Goal: Task Accomplishment & Management: Use online tool/utility

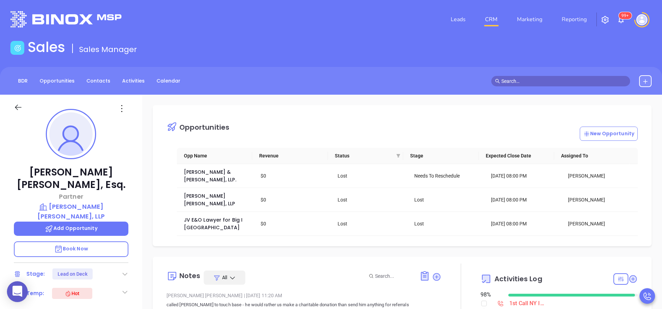
scroll to position [201, 0]
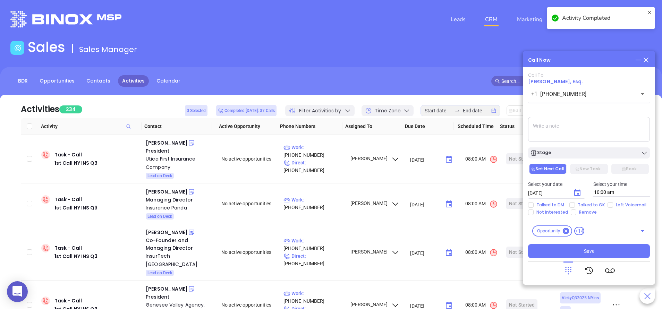
click at [647, 60] on icon at bounding box center [646, 60] width 8 height 8
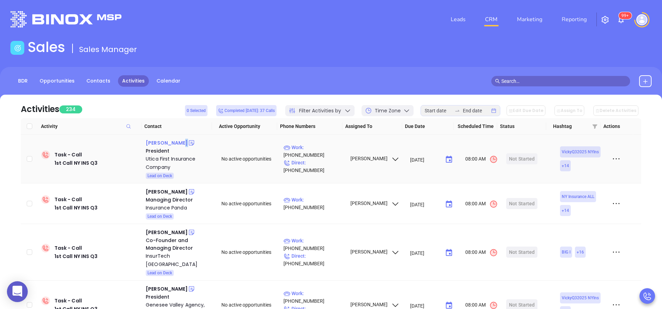
click at [174, 141] on div "Scott Shatraw" at bounding box center [167, 143] width 42 height 8
click at [329, 155] on p "Work : (800) 456-4556" at bounding box center [313, 151] width 60 height 15
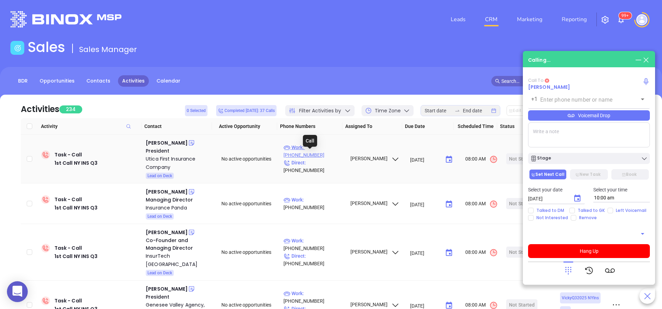
type input "(800) 456-4556"
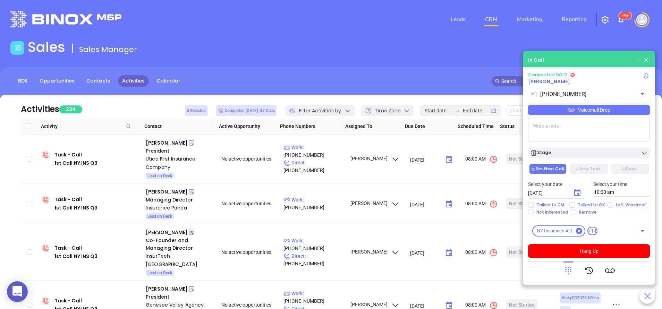
click at [570, 270] on icon at bounding box center [568, 271] width 10 height 10
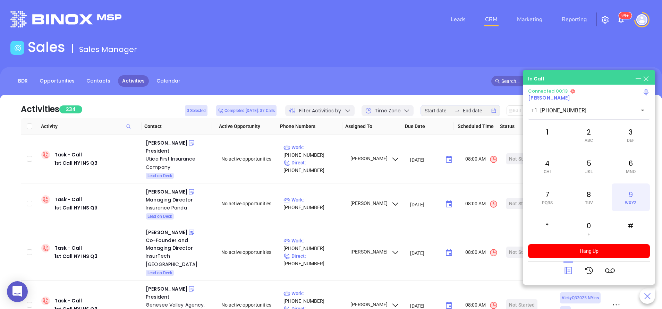
click at [629, 190] on div "9 WXYZ" at bounding box center [630, 197] width 38 height 28
click at [548, 200] on span "PQRS" at bounding box center [547, 202] width 11 height 5
click at [543, 166] on div "4 GHI" at bounding box center [547, 166] width 38 height 28
click at [593, 136] on div "2 ABC" at bounding box center [588, 135] width 38 height 28
click at [593, 197] on div "8 TUV" at bounding box center [588, 197] width 38 height 28
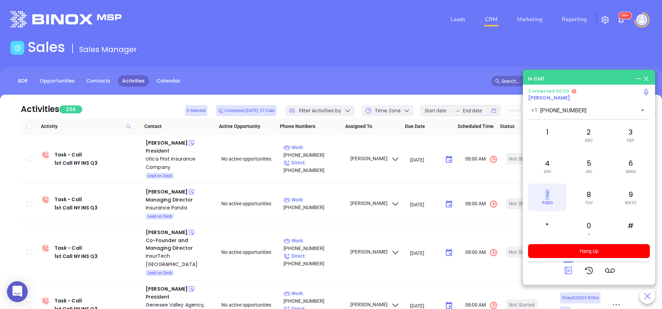
click at [547, 198] on div "7 PQRS" at bounding box center [547, 197] width 38 height 28
click at [592, 131] on div "2 ABC" at bounding box center [588, 135] width 38 height 28
click at [630, 197] on div "9 WXYZ" at bounding box center [630, 197] width 38 height 28
click at [629, 224] on div "#" at bounding box center [630, 229] width 38 height 28
drag, startPoint x: 545, startPoint y: 132, endPoint x: 542, endPoint y: 135, distance: 3.7
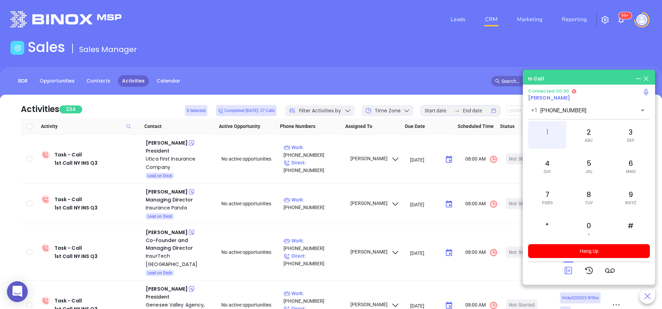
click at [544, 132] on div "1" at bounding box center [547, 135] width 38 height 28
click at [568, 269] on icon at bounding box center [568, 271] width 10 height 10
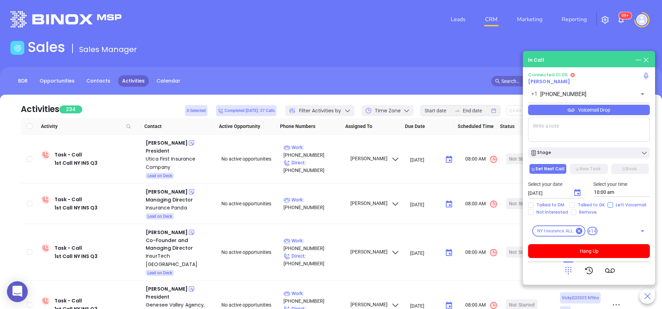
click at [607, 202] on input "Left Voicemail" at bounding box center [610, 205] width 6 height 6
checkbox input "true"
click at [576, 190] on icon "Choose date, selected date is Sep 11, 2025" at bounding box center [577, 192] width 6 height 7
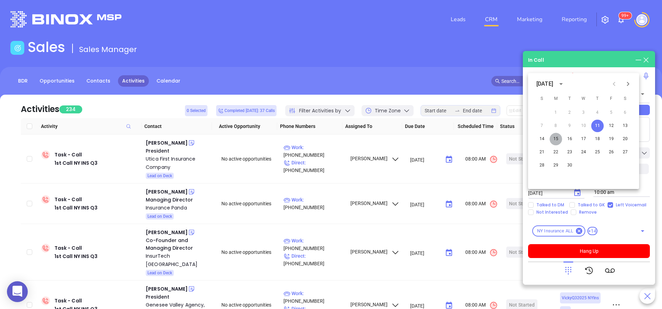
click at [557, 139] on button "15" at bounding box center [555, 139] width 12 height 12
type input "[DATE]"
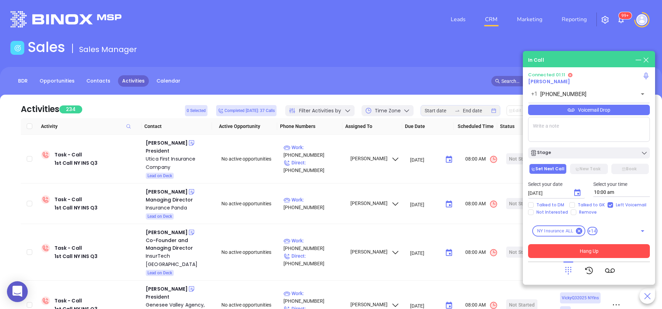
click at [601, 253] on button "Hang Up" at bounding box center [589, 251] width 122 height 14
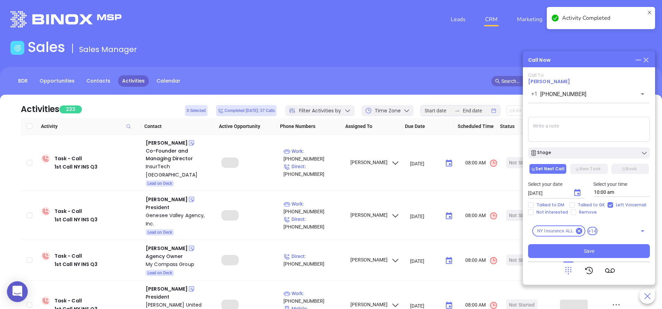
click at [578, 150] on div "Stage" at bounding box center [589, 152] width 118 height 7
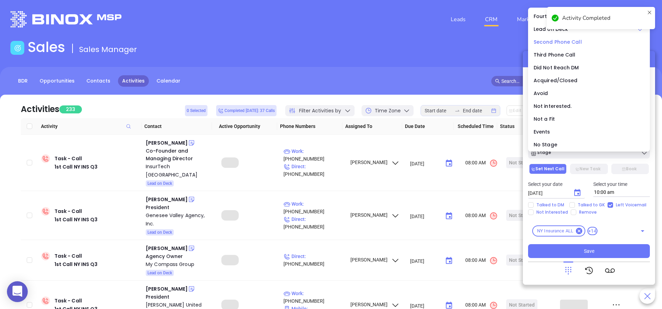
click at [553, 42] on span "Second Phone Call" at bounding box center [557, 41] width 48 height 7
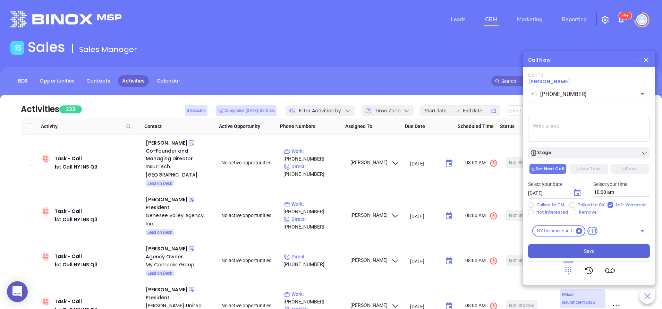
click at [578, 250] on button "Save" at bounding box center [589, 251] width 122 height 14
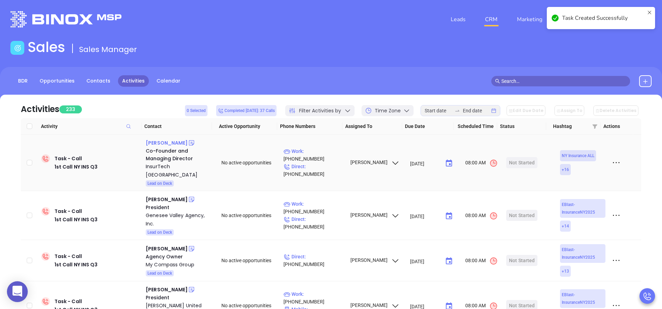
click at [160, 144] on div "Tony Lew" at bounding box center [167, 143] width 42 height 8
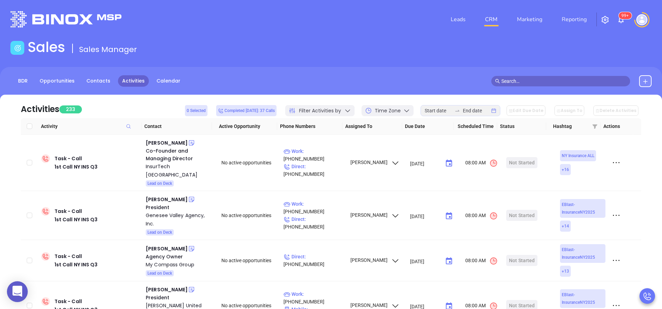
click at [607, 18] on img "button" at bounding box center [605, 20] width 8 height 8
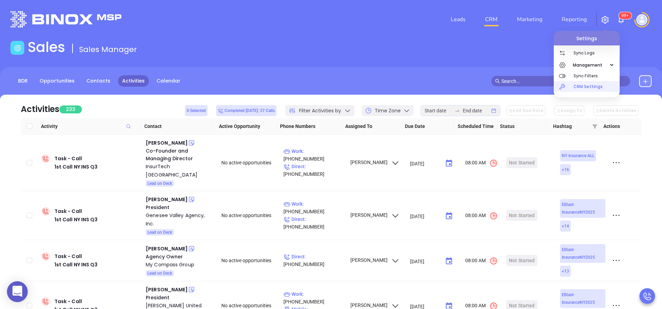
click at [592, 85] on p "CRM Settings" at bounding box center [596, 86] width 46 height 11
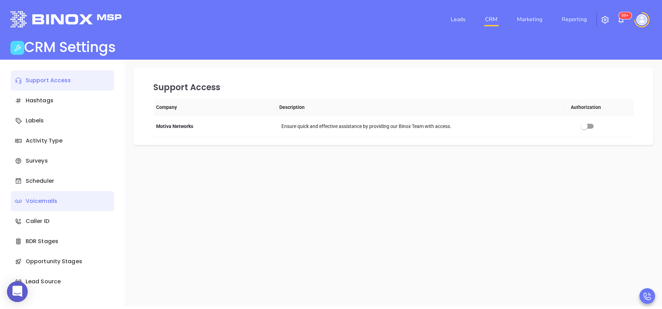
click at [69, 198] on div "Voicemails" at bounding box center [62, 201] width 103 height 20
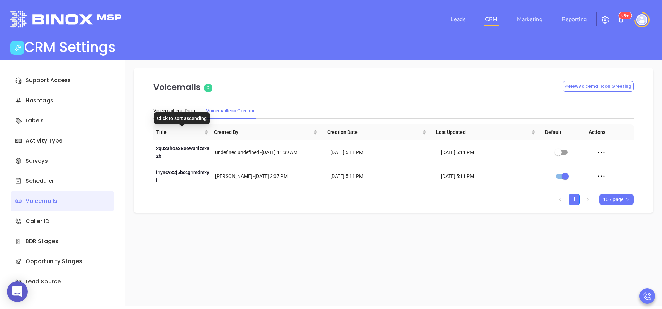
click at [179, 113] on div "Click to sort ascending" at bounding box center [181, 118] width 55 height 12
click at [181, 110] on div "VoicemailIcon Drop" at bounding box center [174, 111] width 42 height 8
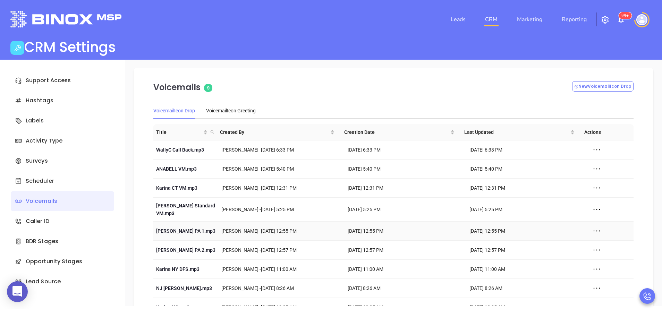
scroll to position [0, 0]
click at [591, 246] on icon at bounding box center [596, 249] width 10 height 10
click at [591, 208] on icon at bounding box center [596, 209] width 10 height 10
click at [587, 221] on div "Delete" at bounding box center [612, 220] width 63 height 8
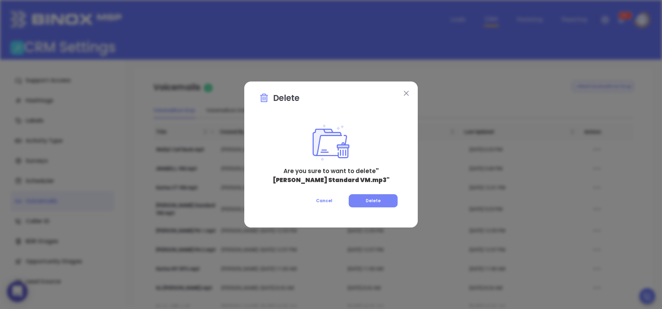
click at [380, 206] on button "Delete" at bounding box center [372, 200] width 49 height 13
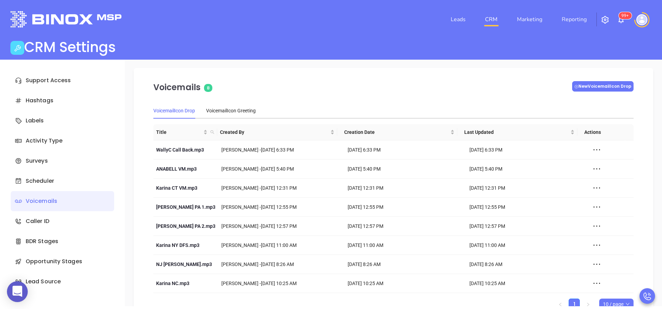
click at [594, 84] on button "New VoicemailIcon Drop" at bounding box center [602, 86] width 61 height 10
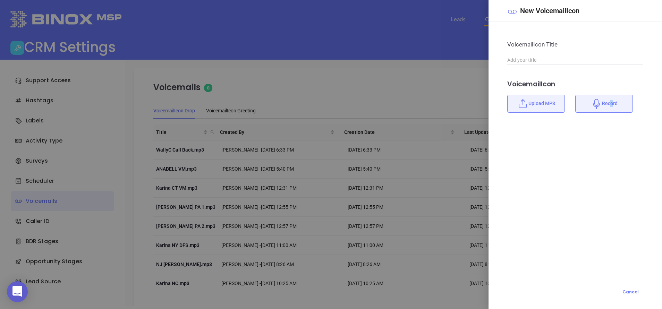
click at [611, 103] on div "Record" at bounding box center [604, 104] width 58 height 18
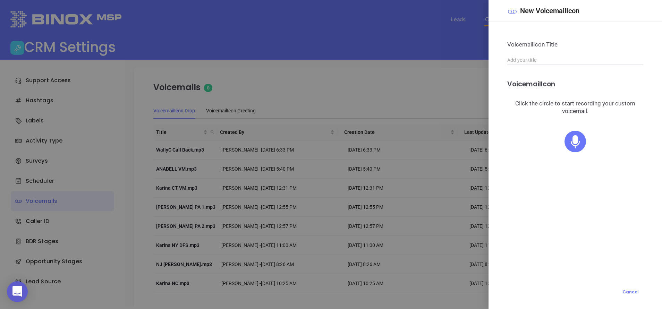
click at [581, 139] on icon at bounding box center [574, 141] width 21 height 21
click at [578, 131] on icon at bounding box center [575, 134] width 10 height 10
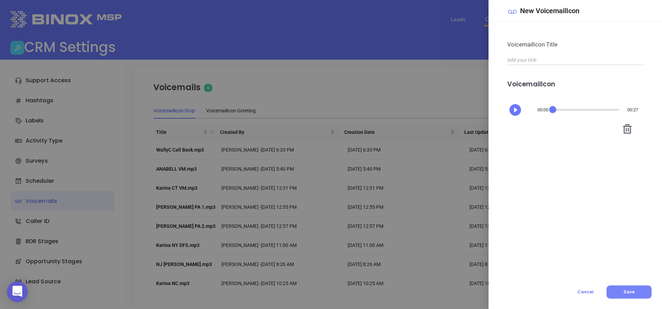
click at [630, 294] on span "Save" at bounding box center [628, 292] width 11 height 6
click at [527, 61] on input "text" at bounding box center [575, 60] width 136 height 10
type input "Vicky NY"
click at [625, 287] on button "Save" at bounding box center [628, 291] width 45 height 13
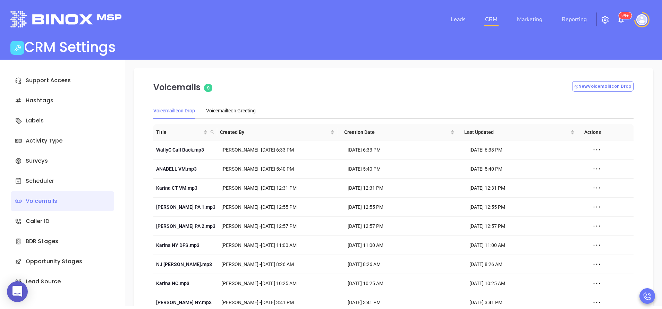
click at [490, 21] on link "CRM" at bounding box center [491, 19] width 18 height 14
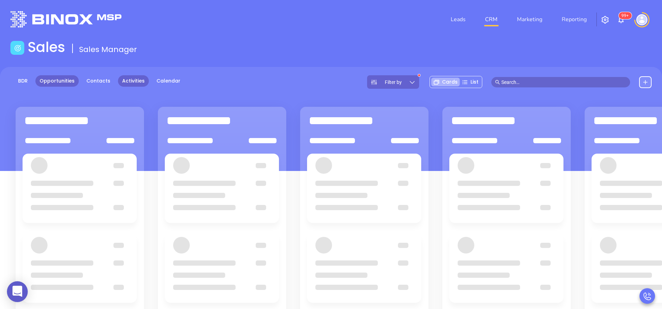
click at [126, 82] on link "Activities" at bounding box center [133, 80] width 31 height 11
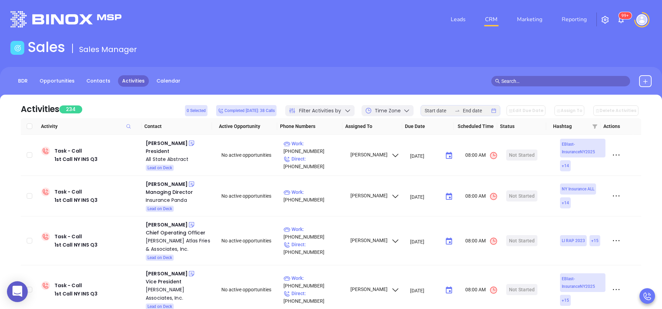
click at [380, 44] on div "Sales Sales Manager" at bounding box center [330, 48] width 649 height 19
click at [180, 144] on div "Michael A Forman" at bounding box center [167, 143] width 42 height 8
click at [317, 152] on p "Work : (631) 261-7140" at bounding box center [313, 147] width 60 height 15
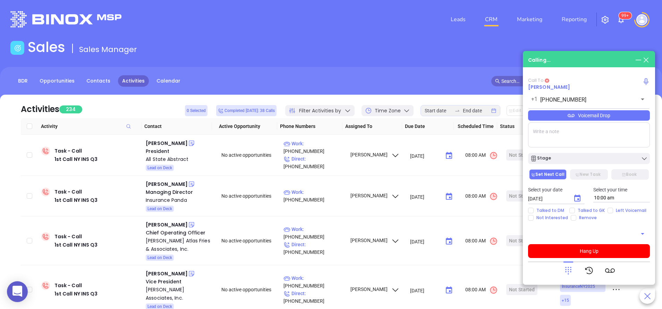
type input "(631) 261-7140"
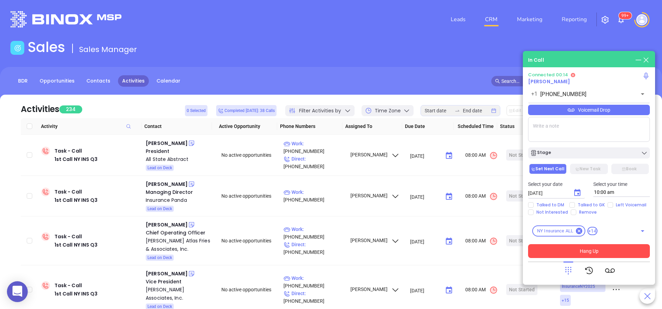
click at [596, 252] on button "Hang Up" at bounding box center [589, 251] width 122 height 14
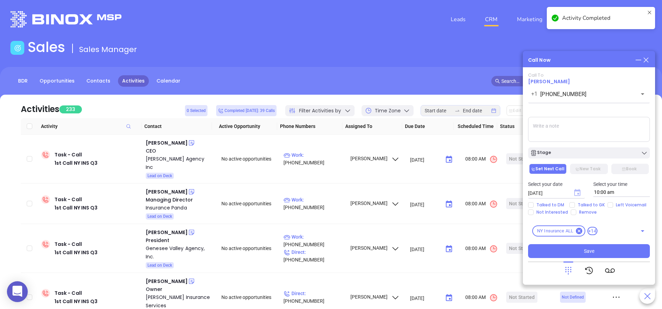
click at [577, 193] on icon "Choose date, selected date is Sep 11, 2025" at bounding box center [577, 192] width 6 height 7
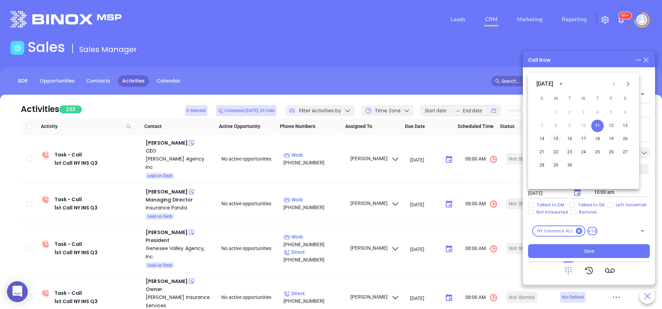
click at [558, 136] on button "15" at bounding box center [555, 139] width 12 height 12
type input "09/15/2025"
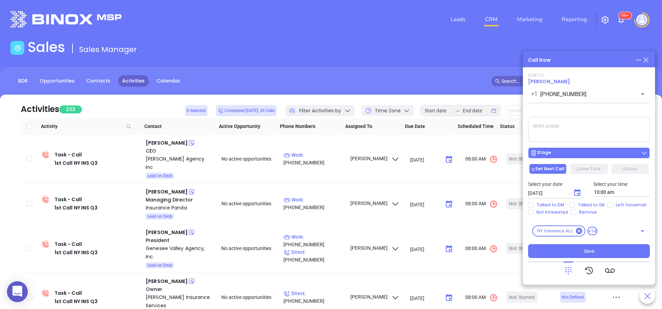
click at [562, 153] on div "Stage" at bounding box center [589, 152] width 118 height 7
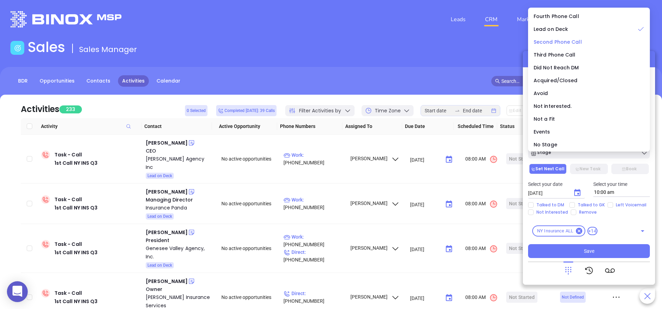
click at [557, 42] on span "Second Phone Call" at bounding box center [557, 41] width 48 height 7
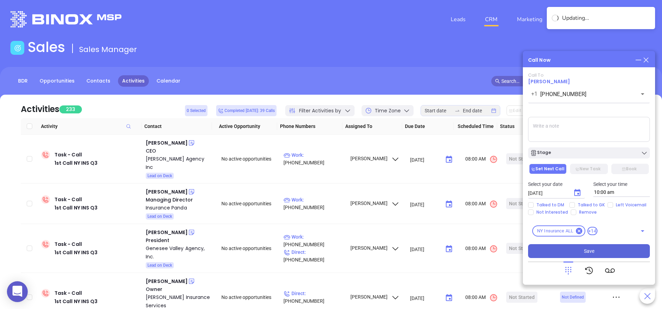
click at [601, 253] on button "Save" at bounding box center [589, 251] width 122 height 14
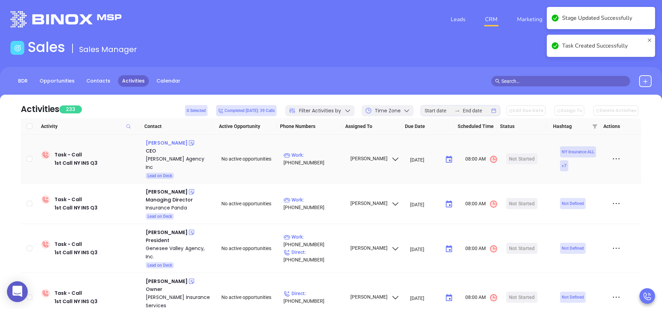
click at [158, 143] on div "Eli Cohen" at bounding box center [167, 143] width 42 height 8
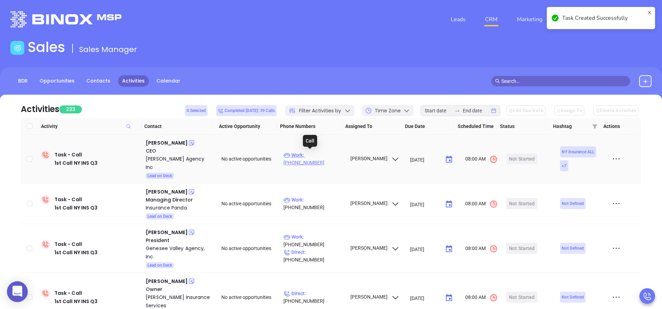
click at [319, 158] on p "Work : (718) 336-1700" at bounding box center [313, 158] width 60 height 15
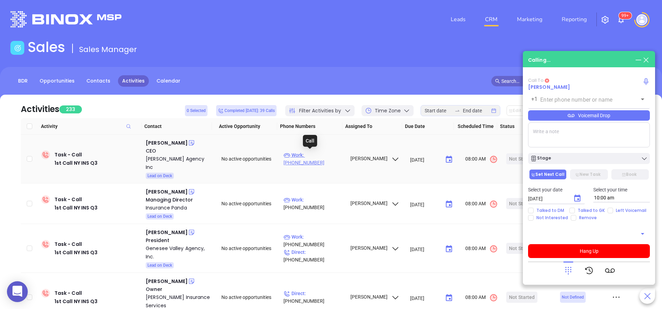
type input "(718) 336-1700"
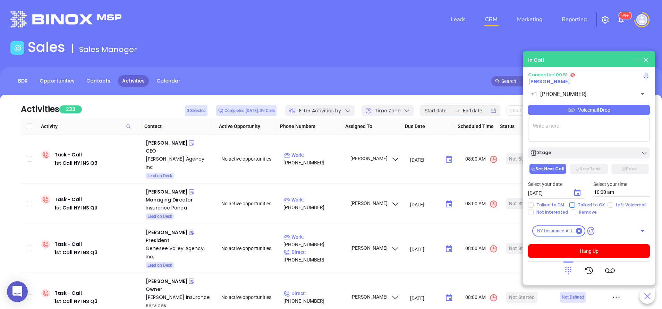
click at [591, 206] on span "Talked to GK" at bounding box center [591, 205] width 33 height 6
click at [575, 206] on input "Talked to GK" at bounding box center [572, 205] width 6 height 6
checkbox input "true"
click at [576, 250] on button "Hang Up" at bounding box center [589, 251] width 122 height 14
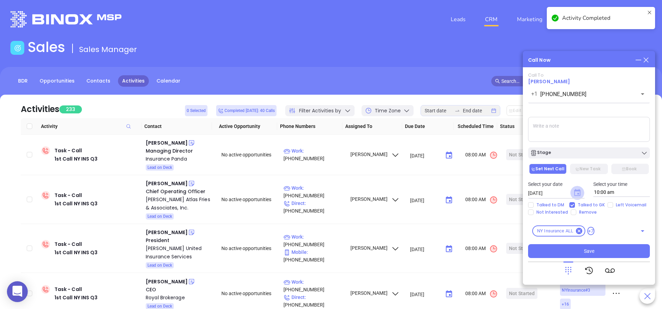
click at [579, 193] on icon "Choose date, selected date is Sep 11, 2025" at bounding box center [577, 192] width 6 height 7
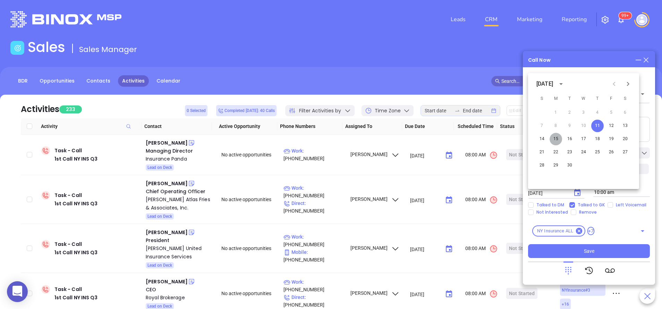
click at [554, 138] on button "15" at bounding box center [555, 139] width 12 height 12
type input "09/15/2025"
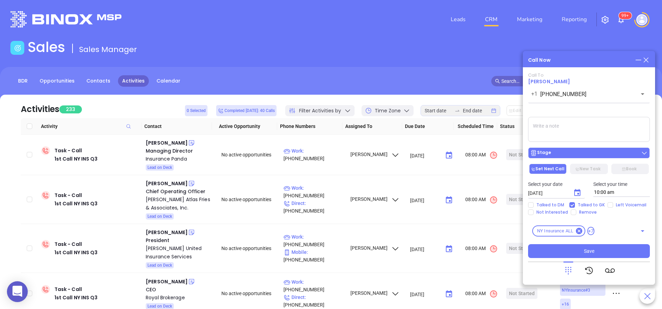
click at [553, 149] on button "Stage" at bounding box center [589, 152] width 122 height 11
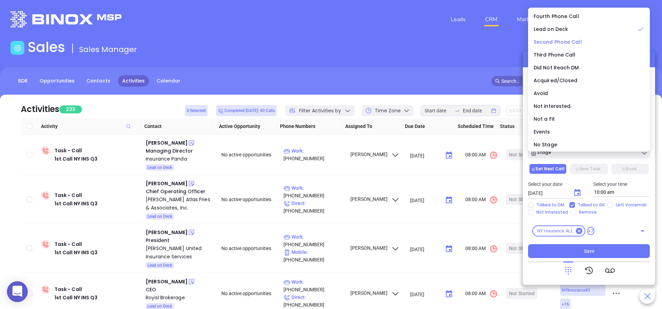
click at [557, 43] on span "Second Phone Call" at bounding box center [557, 41] width 48 height 7
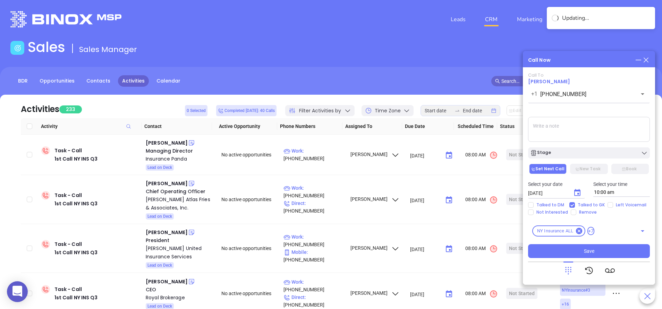
click at [645, 62] on icon at bounding box center [646, 60] width 8 height 8
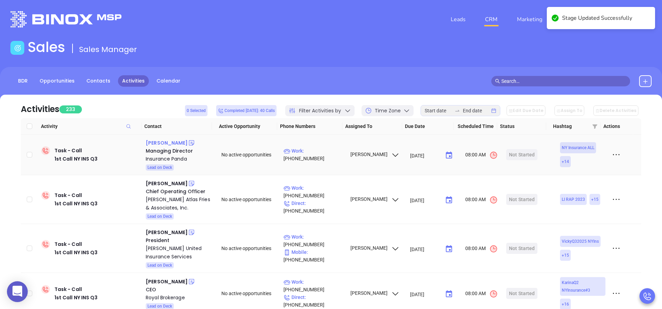
click at [166, 146] on div "James Shaffer" at bounding box center [167, 143] width 42 height 8
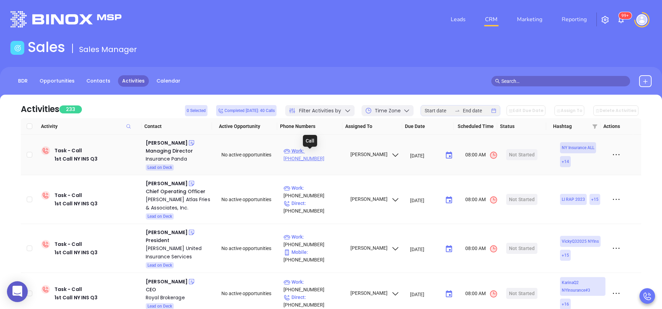
click at [326, 153] on p "Work : (347) 741-8290" at bounding box center [313, 154] width 60 height 15
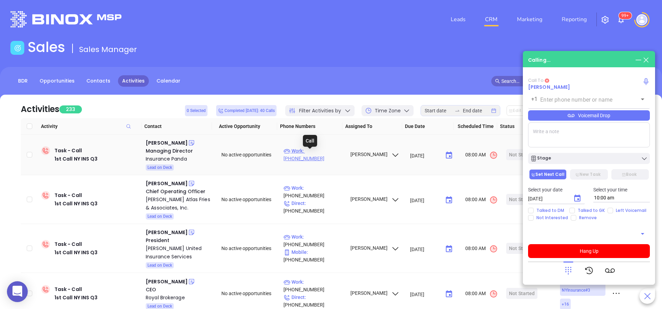
type input "(347) 741-8290"
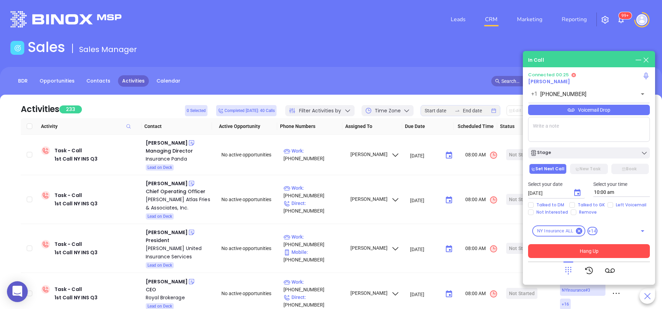
click at [598, 253] on button "Hang Up" at bounding box center [589, 251] width 122 height 14
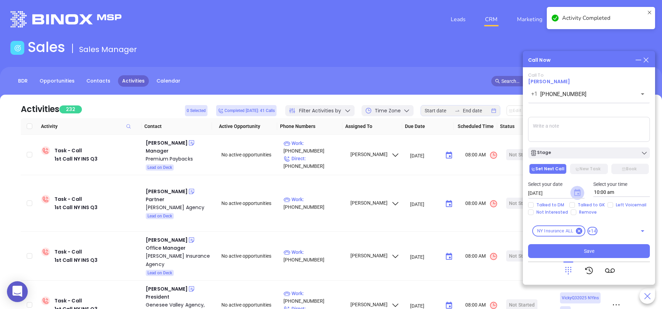
click at [577, 193] on icon "Choose date, selected date is Sep 11, 2025" at bounding box center [577, 192] width 6 height 7
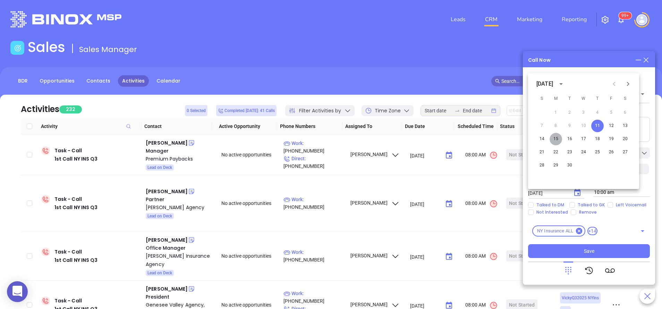
click at [554, 139] on button "15" at bounding box center [555, 139] width 12 height 12
type input "09/15/2025"
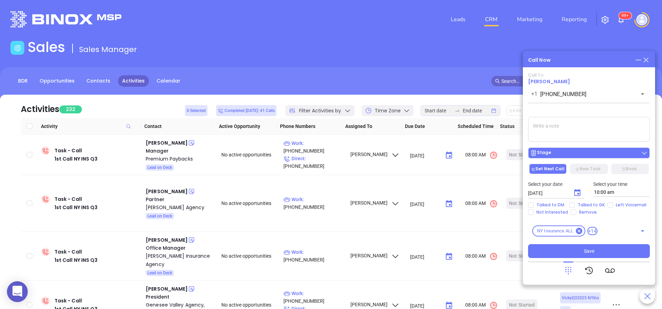
click at [553, 157] on button "Stage" at bounding box center [589, 152] width 122 height 11
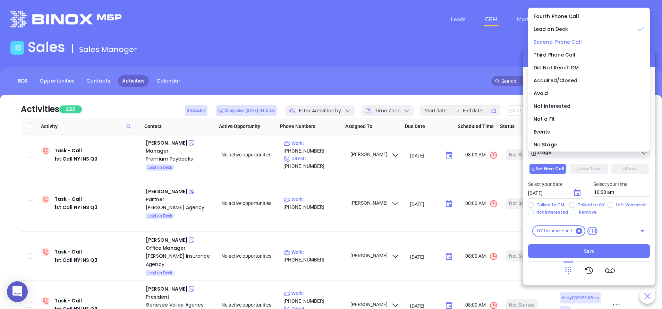
click at [551, 39] on span "Second Phone Call" at bounding box center [557, 41] width 48 height 7
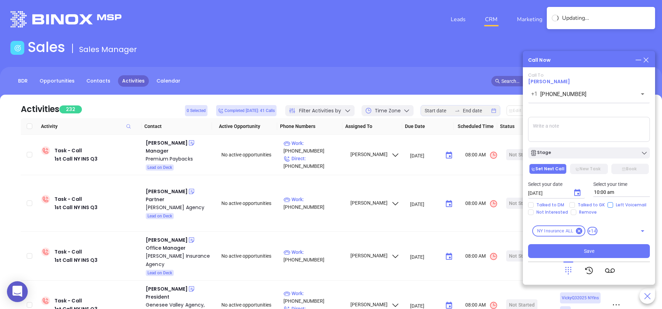
click at [609, 206] on input "Left Voicemail" at bounding box center [610, 205] width 6 height 6
checkbox input "true"
click at [593, 247] on button "Save" at bounding box center [589, 251] width 122 height 14
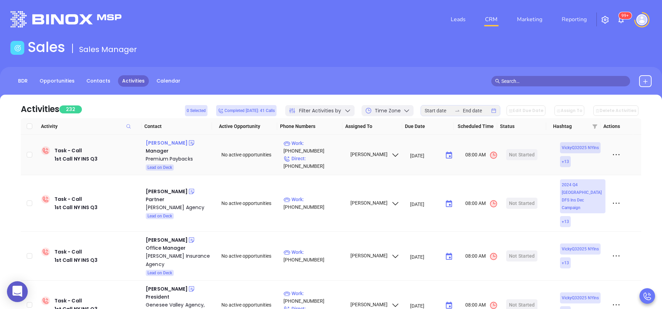
click at [161, 141] on div "Sarah Klinger" at bounding box center [167, 143] width 42 height 8
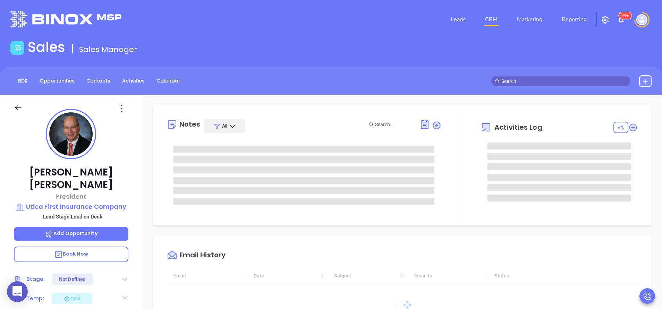
type input "09/12/2025"
type input "[PERSON_NAME]"
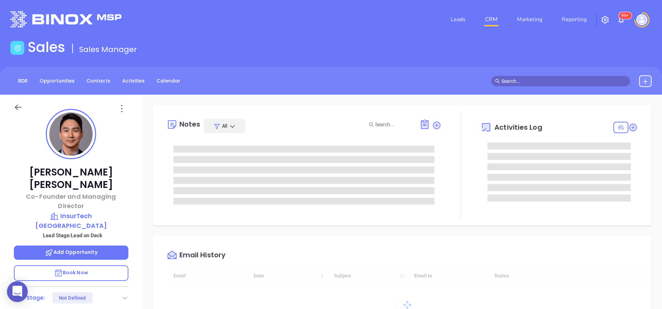
type input "[DATE]"
type input "[PERSON_NAME]"
type input "[DATE]"
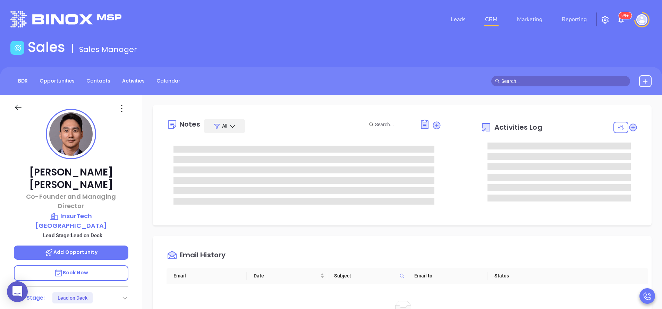
type input "[PERSON_NAME]"
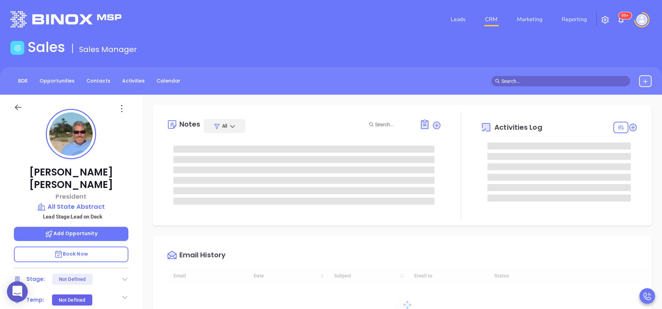
type input "[DATE]"
type input "[PERSON_NAME]"
type input "[DATE]"
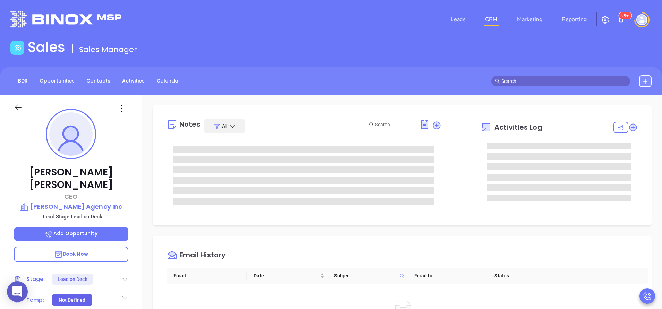
type input "[PERSON_NAME]"
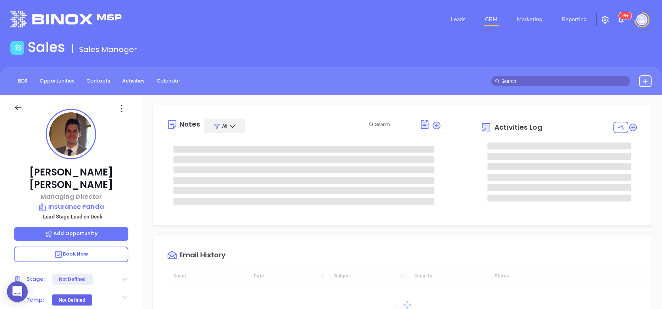
type input "[DATE]"
type input "[PERSON_NAME]"
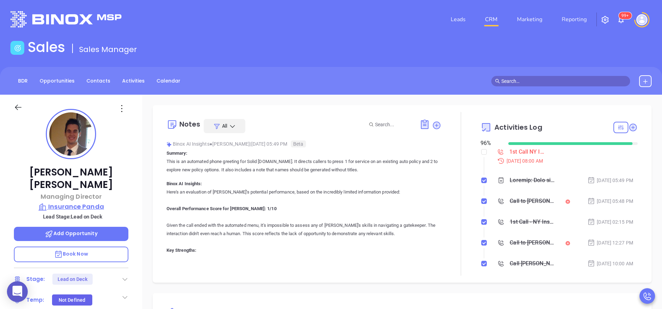
click at [89, 202] on p "Insurance Panda" at bounding box center [71, 207] width 114 height 10
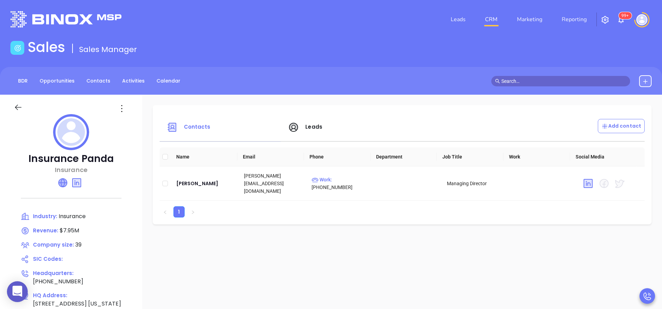
click at [62, 181] on icon at bounding box center [63, 183] width 8 height 8
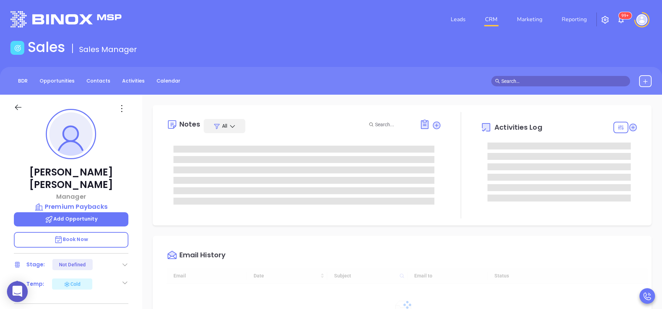
type input "[DATE]"
type input "[PERSON_NAME]"
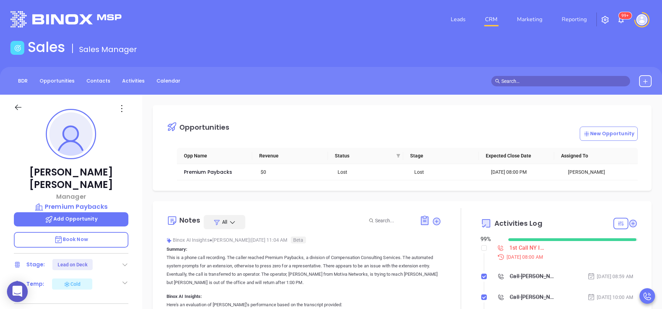
click at [96, 121] on div "Sarah Klinger Manager Premium Paybacks Add Opportunity Book Now Stage: Lead on …" at bounding box center [71, 288] width 142 height 386
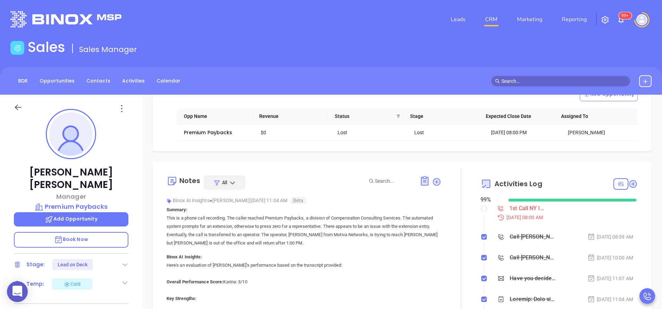
scroll to position [42, 0]
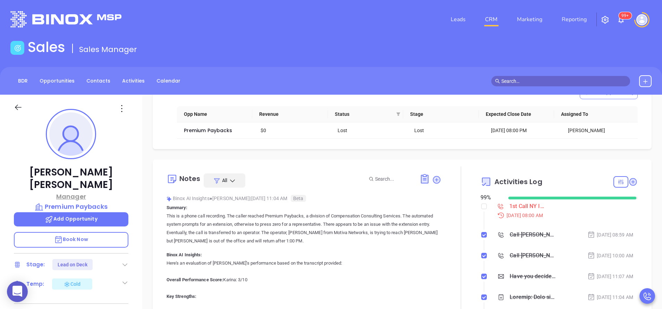
click at [118, 192] on p "Manager" at bounding box center [71, 196] width 114 height 9
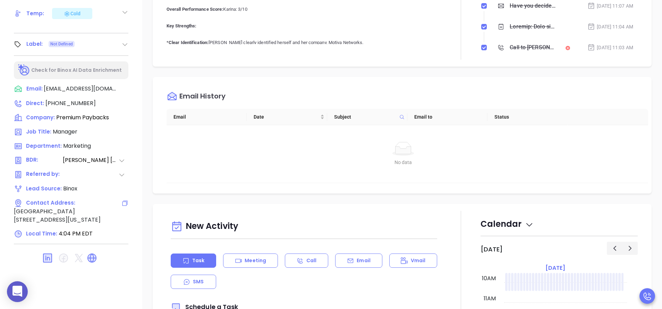
scroll to position [271, 0]
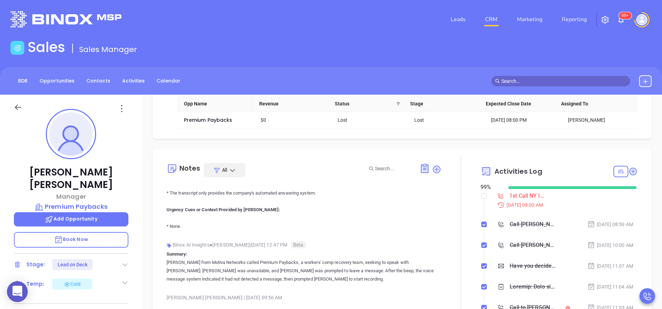
scroll to position [1248, 0]
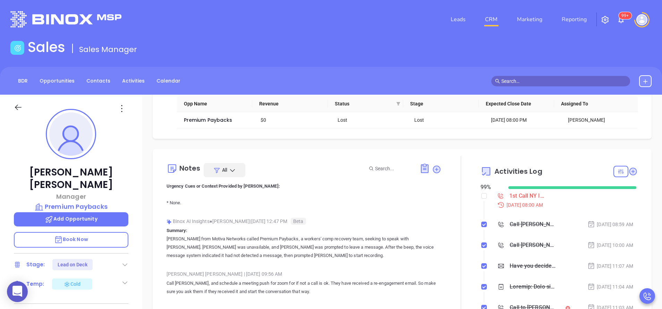
click at [415, 207] on p "Okay, here's an evaluation of Karina's performance based on the limited transcr…" at bounding box center [303, 32] width 275 height 350
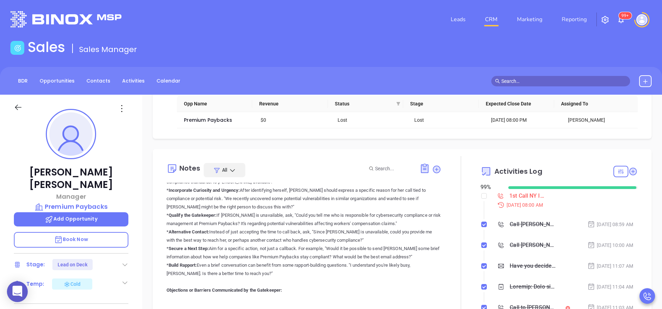
scroll to position [208, 0]
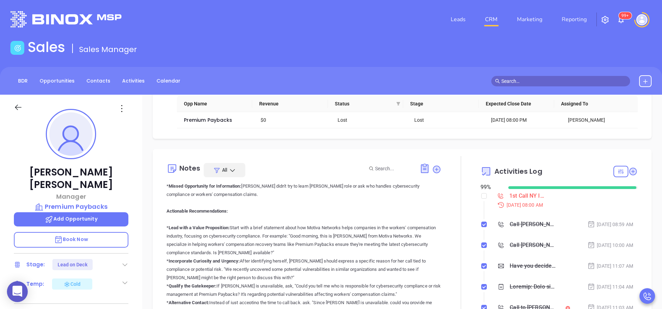
drag, startPoint x: 350, startPoint y: 247, endPoint x: 282, endPoint y: 222, distance: 72.2
click at [283, 223] on p "Here's an evaluation of Karina's performance based on the transcript provided: …" at bounding box center [303, 232] width 275 height 383
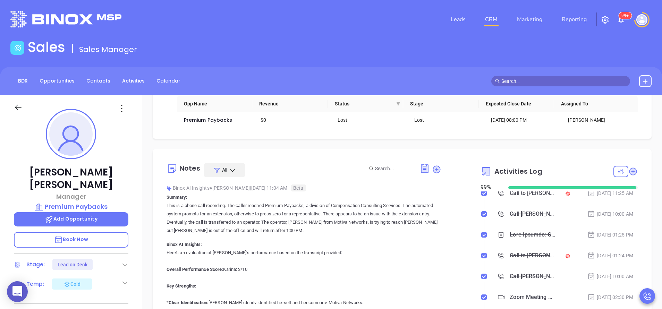
scroll to position [936, 0]
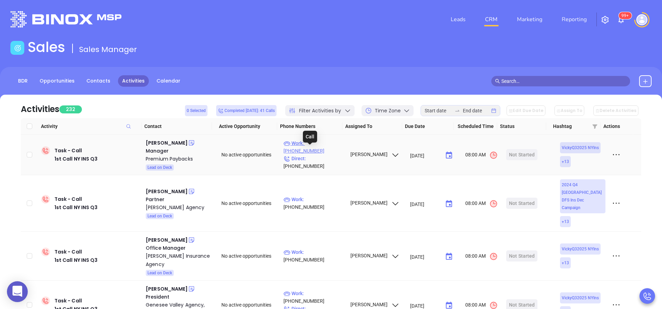
click at [318, 150] on p "Work : [PHONE_NUMBER]" at bounding box center [313, 146] width 60 height 15
type input "[PHONE_NUMBER]"
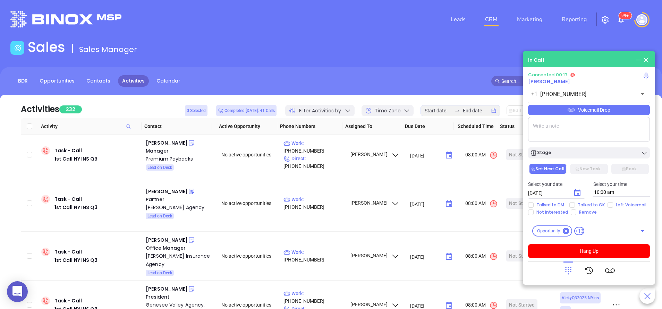
click at [568, 267] on icon at bounding box center [568, 271] width 6 height 8
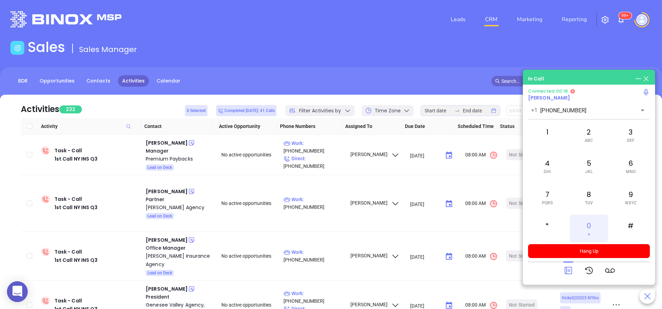
click at [587, 228] on div "0 +" at bounding box center [588, 229] width 38 height 28
click at [564, 269] on icon at bounding box center [567, 270] width 7 height 7
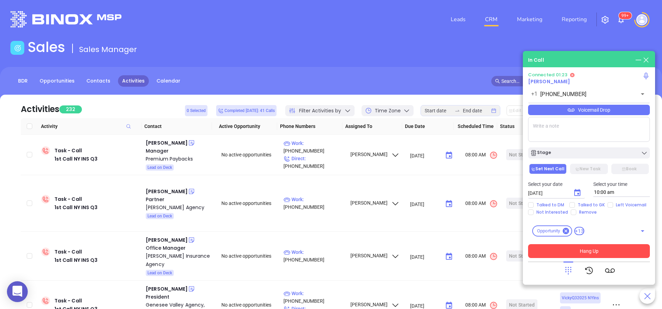
click at [586, 250] on button "Hang Up" at bounding box center [589, 251] width 122 height 14
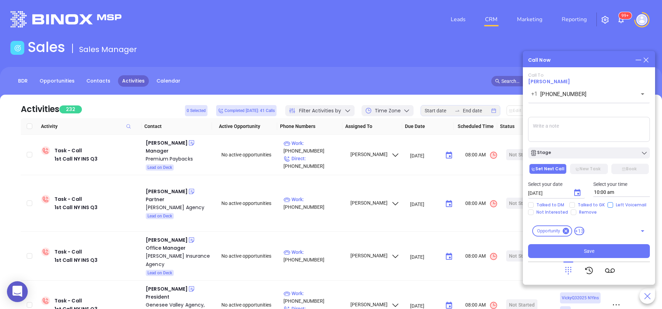
click at [610, 205] on main "Sales Sales Manager BDR Opportunities Contacts Activities Calendar Call Now Cal…" at bounding box center [331, 211] width 662 height 345
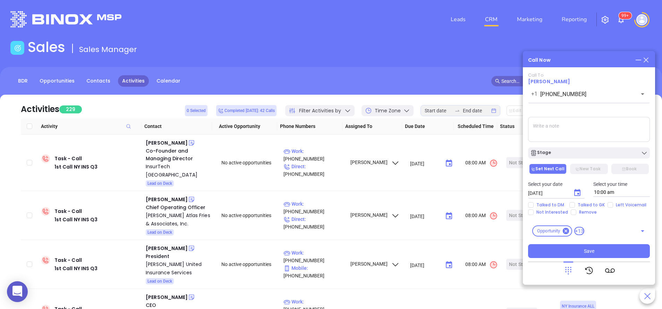
click at [571, 193] on button "Choose date, selected date is Sep 11, 2025" at bounding box center [577, 193] width 14 height 14
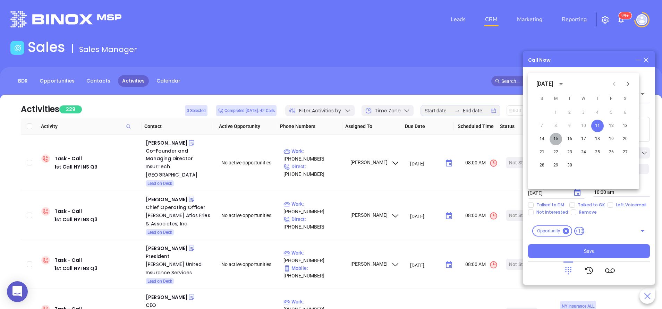
click at [558, 140] on button "15" at bounding box center [555, 139] width 12 height 12
type input "09/15/2025"
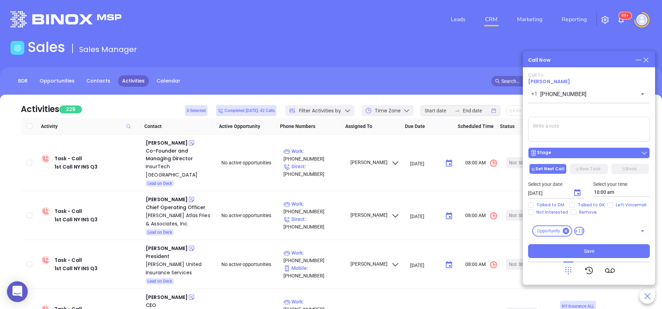
click at [584, 155] on div "Stage" at bounding box center [589, 152] width 118 height 7
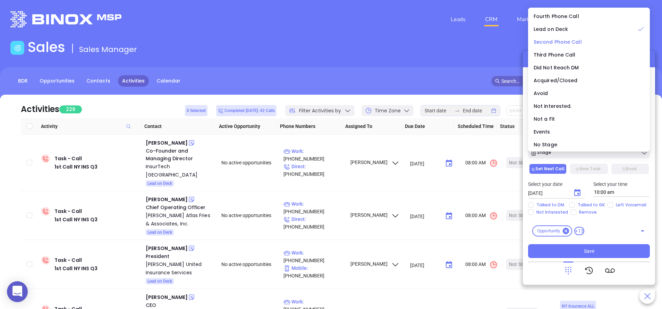
click at [565, 40] on span "Second Phone Call" at bounding box center [557, 41] width 48 height 7
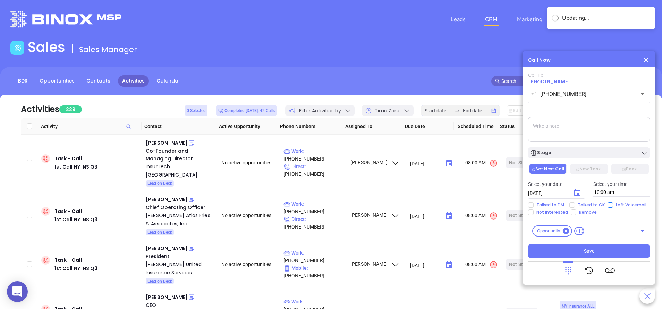
click at [608, 204] on input "Left Voicemail" at bounding box center [610, 205] width 6 height 6
checkbox input "true"
click at [604, 254] on button "Save" at bounding box center [589, 251] width 122 height 14
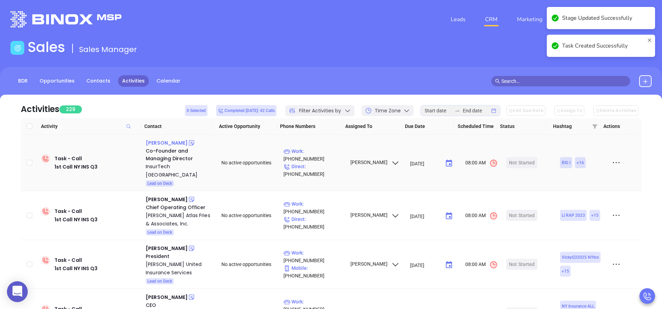
click at [160, 144] on div "Tony Lew" at bounding box center [167, 143] width 42 height 8
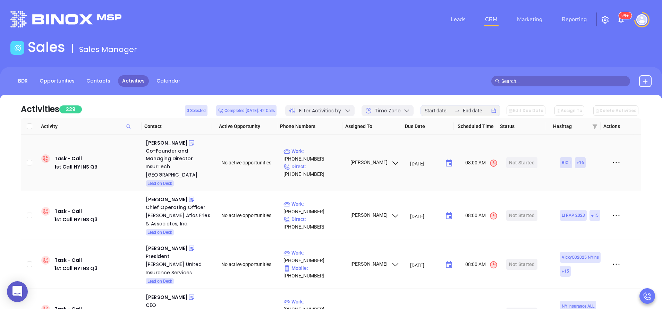
click at [324, 149] on td "Work : (212) 634-9516 Direct : (212) 634-9516" at bounding box center [314, 163] width 66 height 57
click at [323, 152] on p "Work : (212) 634-9516" at bounding box center [313, 154] width 60 height 15
type input "(212) 634-9516"
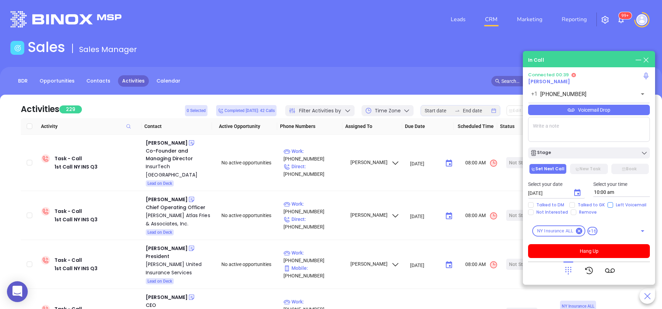
click at [608, 204] on input "Left Voicemail" at bounding box center [610, 205] width 6 height 6
checkbox input "true"
click at [603, 250] on button "Hang Up" at bounding box center [589, 251] width 122 height 14
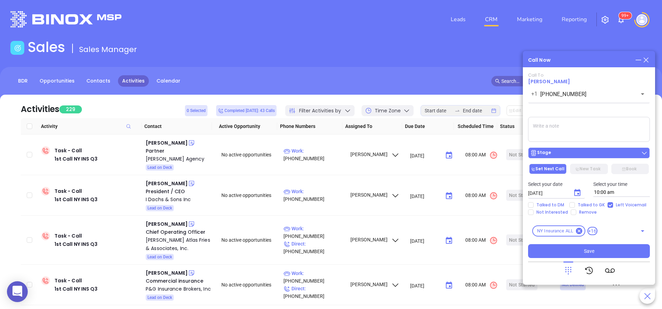
click at [562, 154] on div "Stage" at bounding box center [589, 152] width 118 height 7
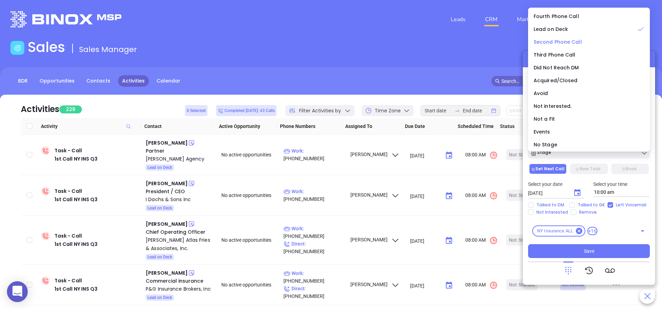
click at [553, 41] on span "Second Phone Call" at bounding box center [557, 41] width 48 height 7
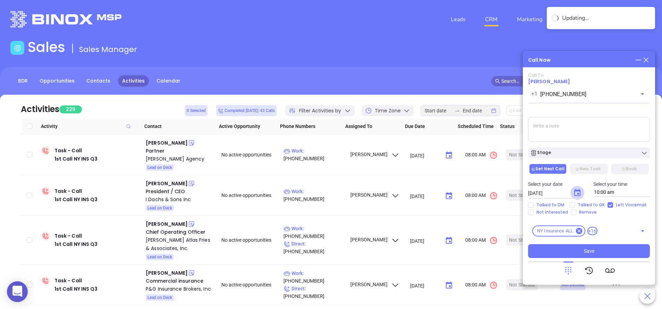
click at [576, 193] on icon "Choose date, selected date is Sep 11, 2025" at bounding box center [577, 193] width 8 height 8
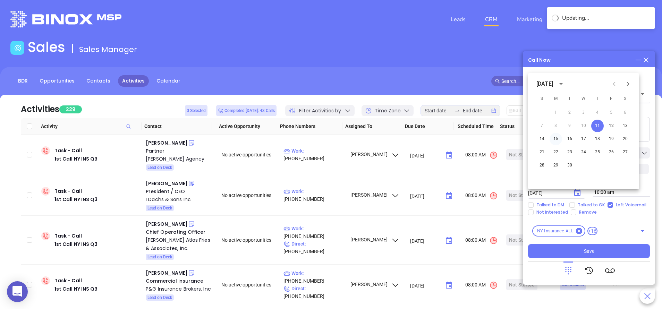
click at [554, 139] on button "15" at bounding box center [555, 139] width 12 height 12
type input "09/15/2025"
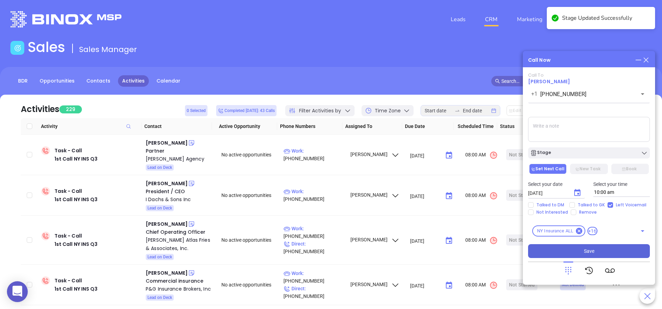
click at [607, 252] on button "Save" at bounding box center [589, 251] width 122 height 14
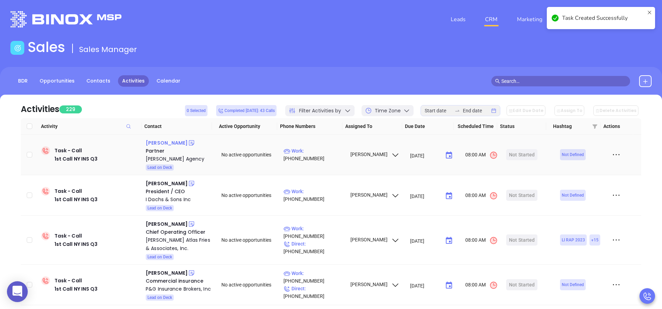
click at [174, 143] on div "Victoria Pepaj" at bounding box center [167, 143] width 42 height 8
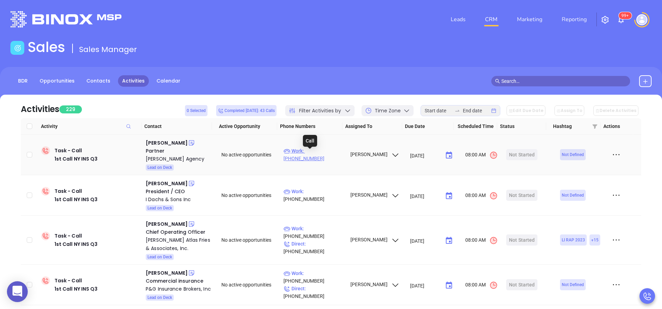
click at [315, 153] on p "Work : (518) 783-3311" at bounding box center [313, 154] width 60 height 15
type input "(518) 783-3311"
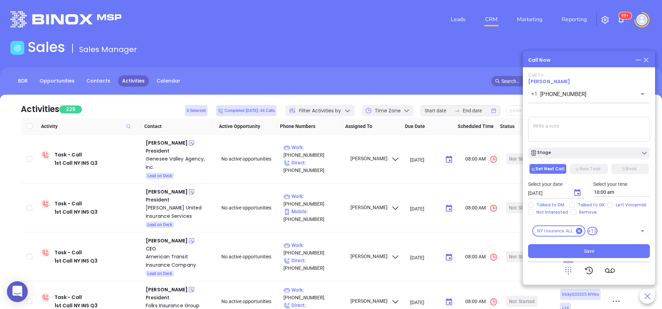
click at [431, 54] on div "Sales Sales Manager" at bounding box center [330, 48] width 649 height 19
click at [575, 206] on span "Talked to GK" at bounding box center [591, 205] width 33 height 6
click at [575, 206] on input "Talked to GK" at bounding box center [572, 205] width 6 height 6
checkbox input "true"
click at [573, 194] on icon "Choose date, selected date is Sep 11, 2025" at bounding box center [577, 193] width 8 height 8
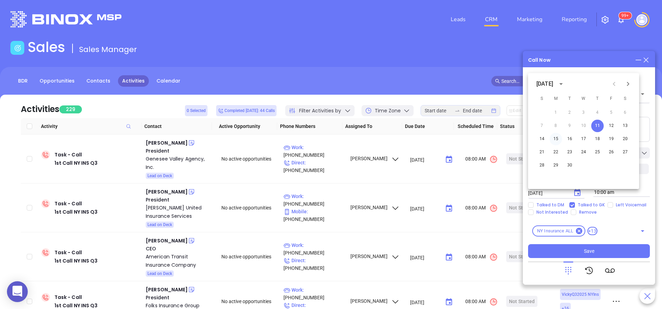
click at [552, 138] on button "15" at bounding box center [555, 139] width 12 height 12
type input "09/15/2025"
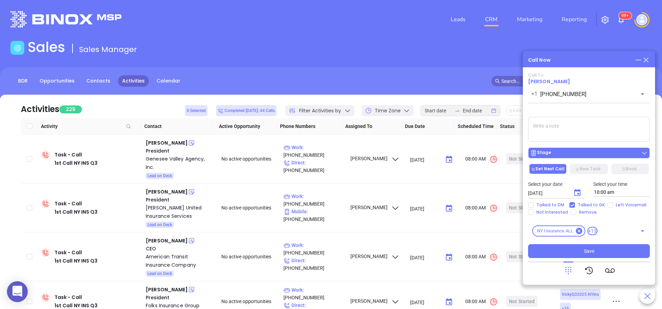
click at [557, 155] on div "Stage" at bounding box center [589, 152] width 118 height 7
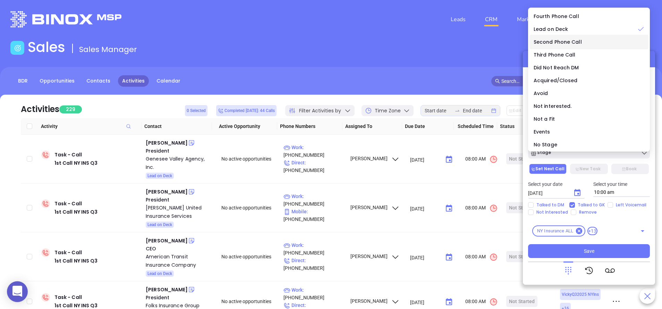
drag, startPoint x: 545, startPoint y: 42, endPoint x: 541, endPoint y: 36, distance: 6.9
click at [544, 40] on span "Second Phone Call" at bounding box center [557, 41] width 48 height 7
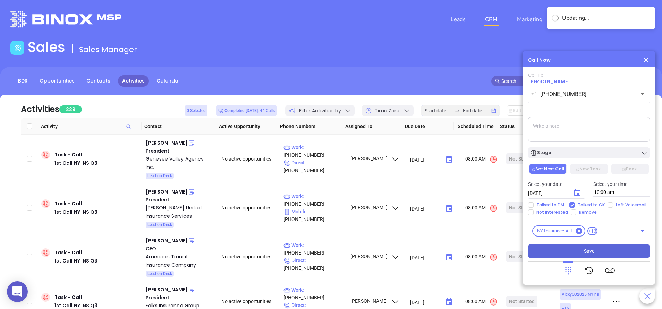
click at [592, 250] on span "Save" at bounding box center [589, 251] width 10 height 8
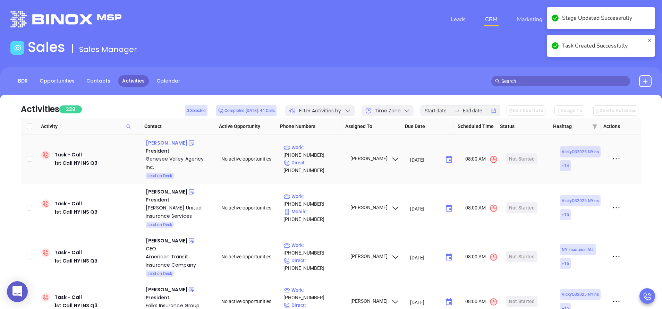
click at [152, 141] on div "Philip Weise" at bounding box center [167, 143] width 42 height 8
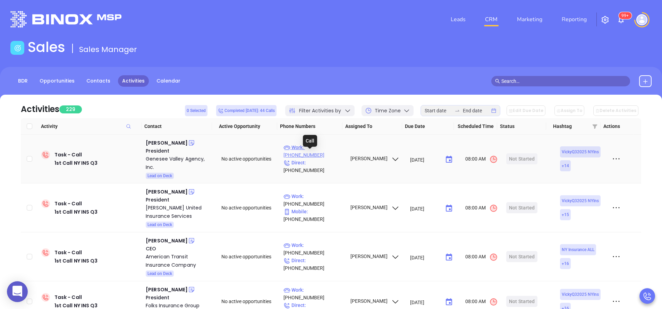
click at [322, 153] on p "Work : (833) 781-5556" at bounding box center [313, 151] width 60 height 15
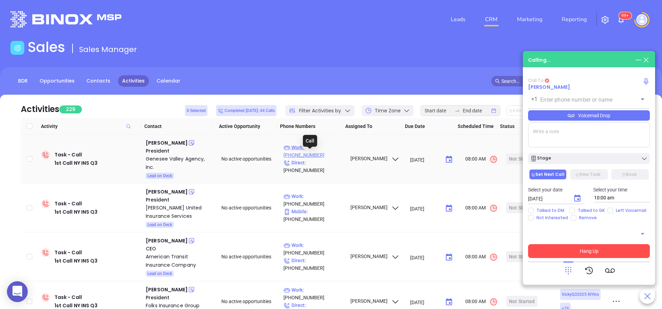
type input "(833) 781-5556"
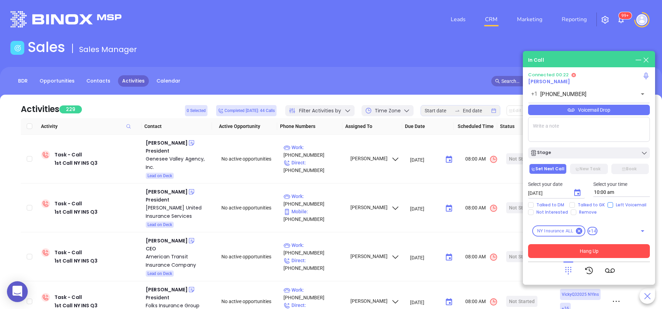
click at [619, 206] on span "Left Voicemail" at bounding box center [631, 205] width 36 height 6
click at [613, 206] on input "Left Voicemail" at bounding box center [610, 205] width 6 height 6
checkbox input "true"
click at [593, 248] on button "Hang Up" at bounding box center [589, 251] width 122 height 14
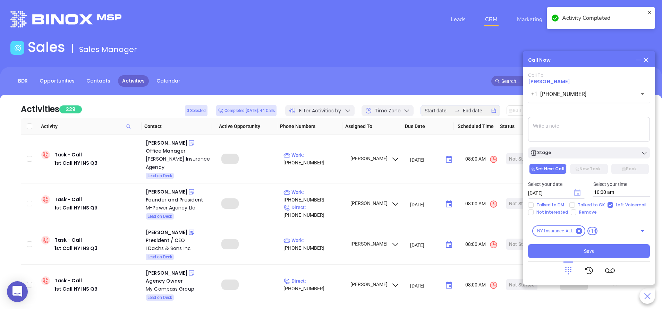
click at [580, 195] on icon "Choose date, selected date is Sep 11, 2025" at bounding box center [577, 192] width 6 height 7
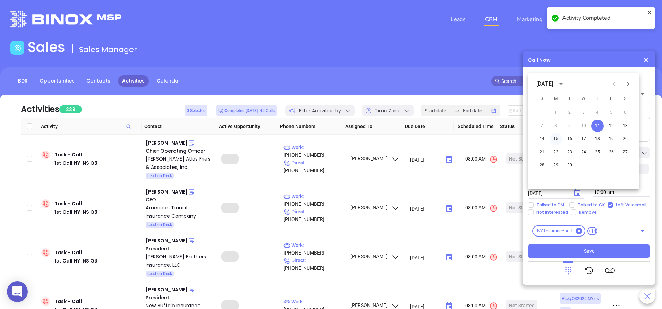
click at [559, 138] on button "15" at bounding box center [555, 139] width 12 height 12
type input "09/15/2025"
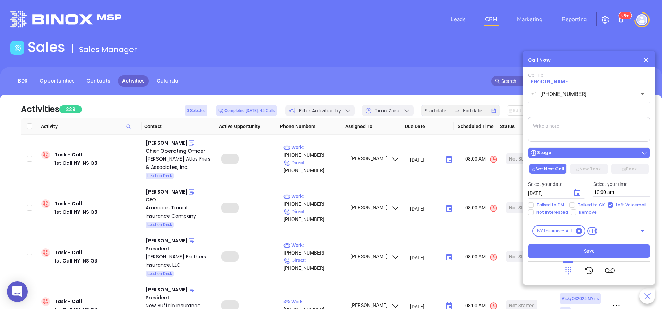
click at [561, 152] on div "Stage" at bounding box center [589, 152] width 118 height 7
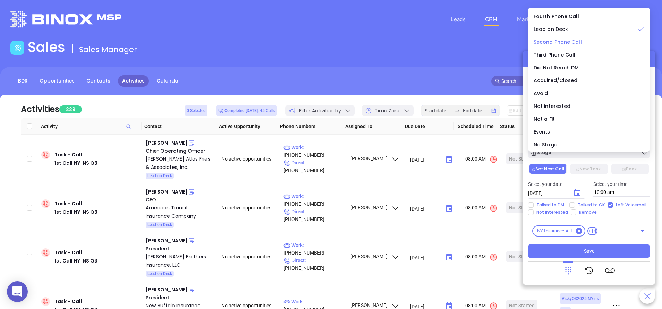
click at [553, 43] on span "Second Phone Call" at bounding box center [557, 41] width 48 height 7
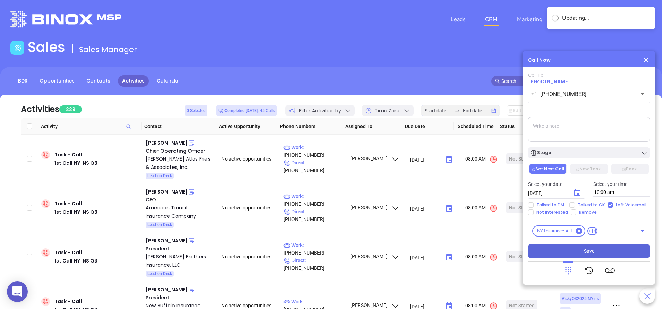
click at [585, 255] on button "Save" at bounding box center [589, 251] width 122 height 14
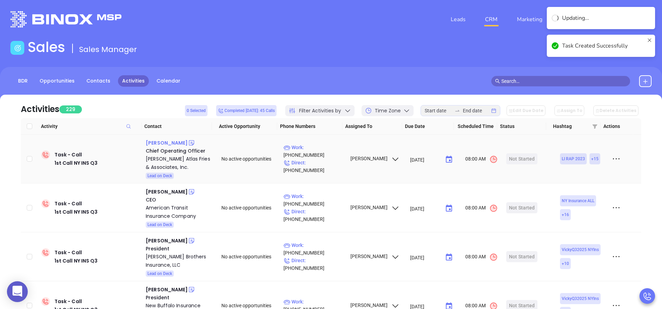
click at [163, 140] on div "Justin B. Fries" at bounding box center [167, 143] width 42 height 8
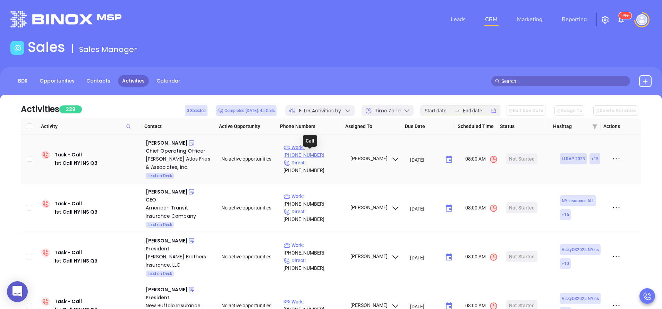
click at [305, 151] on p "Work : (516) 837-1100" at bounding box center [313, 151] width 60 height 15
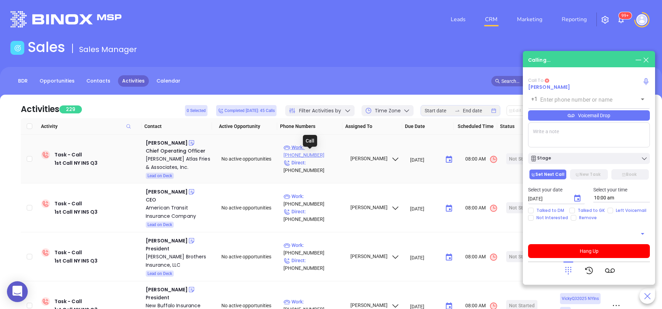
type input "(516) 837-1100"
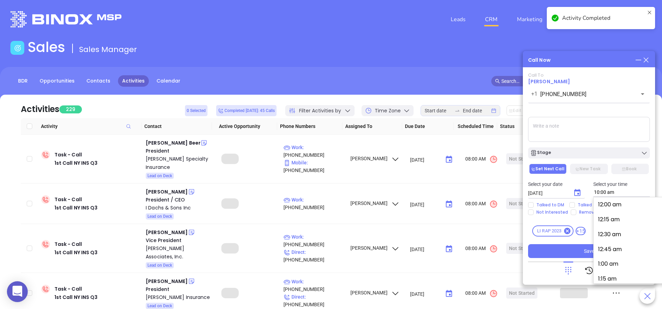
click at [602, 190] on input "10:00 am" at bounding box center [621, 192] width 57 height 9
click at [621, 260] on button "9:00 am" at bounding box center [649, 262] width 107 height 15
type input "9:00 am"
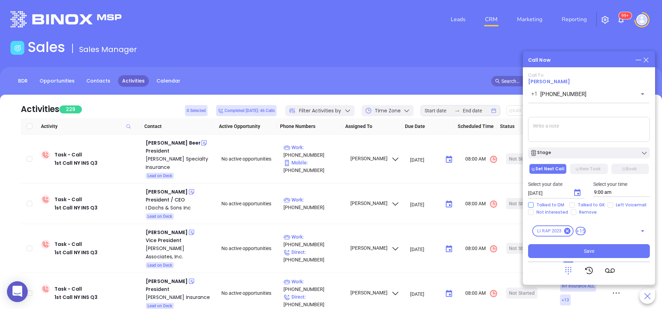
click at [552, 206] on span "Talked to DM" at bounding box center [549, 205] width 33 height 6
click at [533, 206] on input "Talked to DM" at bounding box center [531, 205] width 6 height 6
checkbox input "true"
click at [598, 251] on button "Save" at bounding box center [589, 251] width 122 height 14
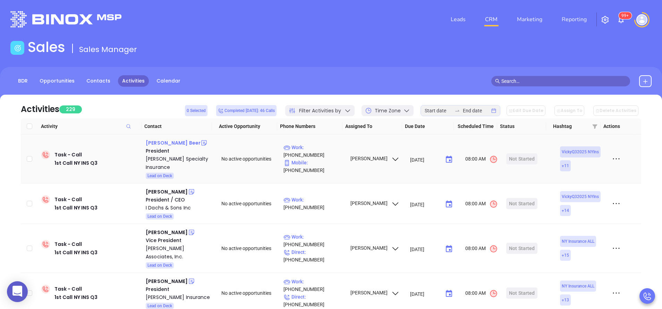
click at [164, 144] on div "Kevin C. Beer" at bounding box center [173, 143] width 55 height 8
click at [333, 155] on p "Work : (877) 976-2111" at bounding box center [313, 151] width 60 height 15
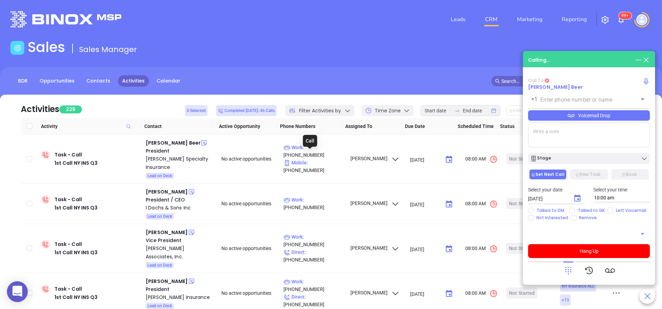
type input "(877) 976-2111"
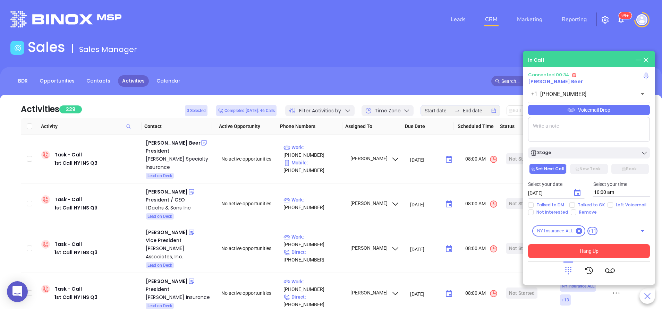
click at [584, 255] on button "Hang Up" at bounding box center [589, 251] width 122 height 14
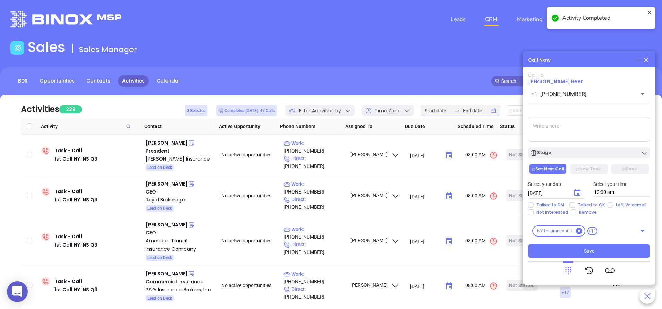
click at [635, 60] on icon at bounding box center [638, 60] width 8 height 8
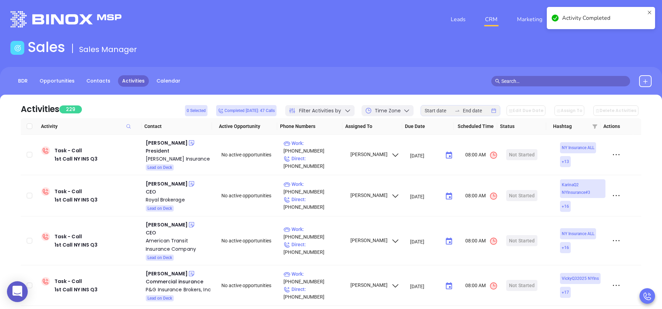
click at [650, 11] on icon at bounding box center [649, 18] width 6 height 17
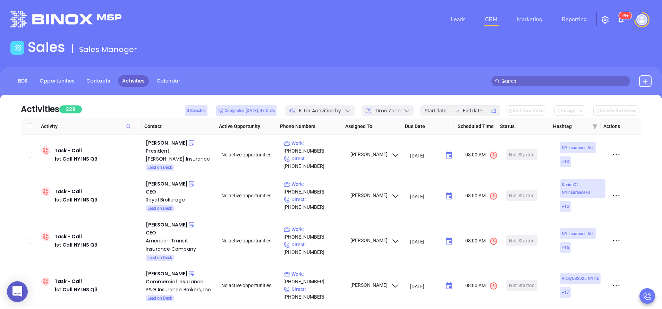
click at [620, 19] on img at bounding box center [621, 20] width 8 height 8
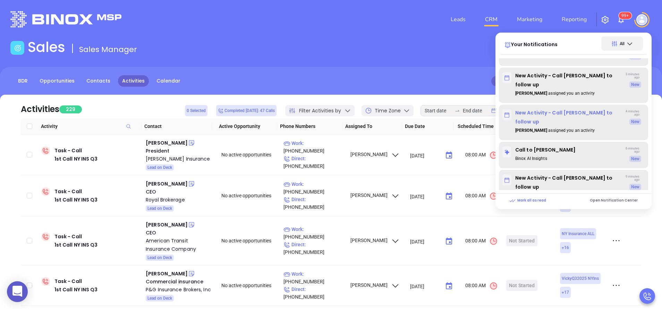
scroll to position [104, 0]
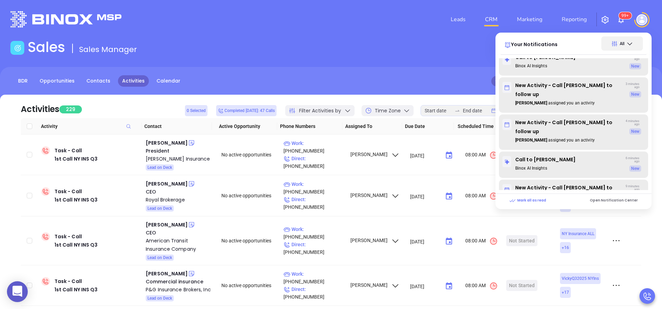
click at [632, 40] on icon at bounding box center [629, 43] width 7 height 7
click at [648, 295] on icon at bounding box center [647, 296] width 10 height 10
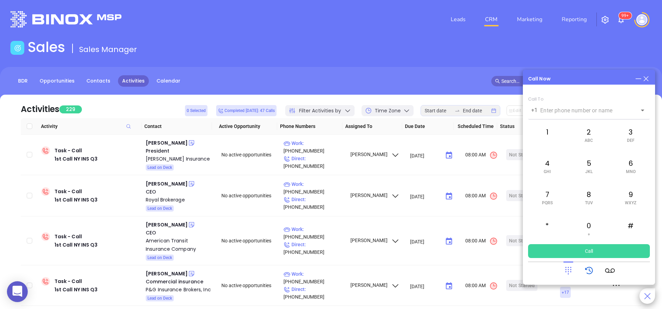
click at [589, 274] on icon at bounding box center [589, 271] width 10 height 10
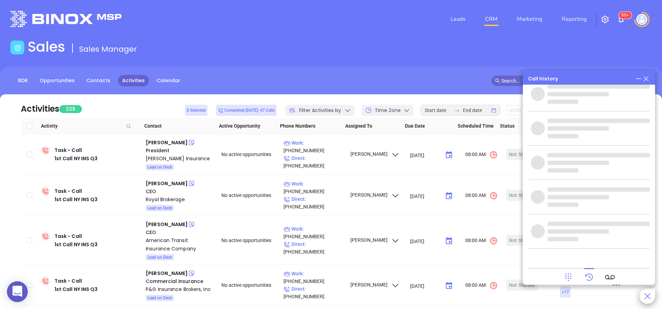
scroll to position [0, 0]
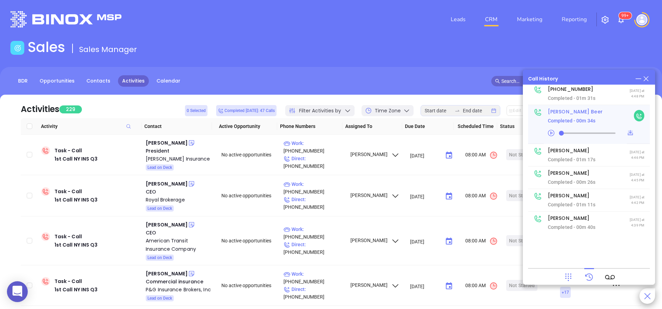
click at [566, 113] on h4 "Kevin C. Beer" at bounding box center [591, 112] width 86 height 8
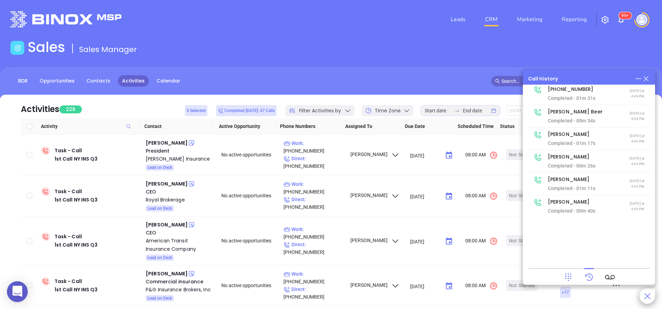
drag, startPoint x: 551, startPoint y: 110, endPoint x: 449, endPoint y: 80, distance: 106.9
click at [435, 76] on div "BDR Opportunities Contacts Activities Calendar" at bounding box center [331, 84] width 662 height 35
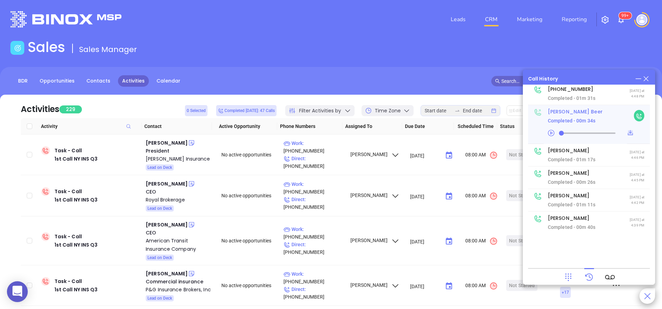
click at [537, 113] on icon at bounding box center [537, 112] width 9 height 9
click at [635, 114] on icon at bounding box center [638, 116] width 7 height 7
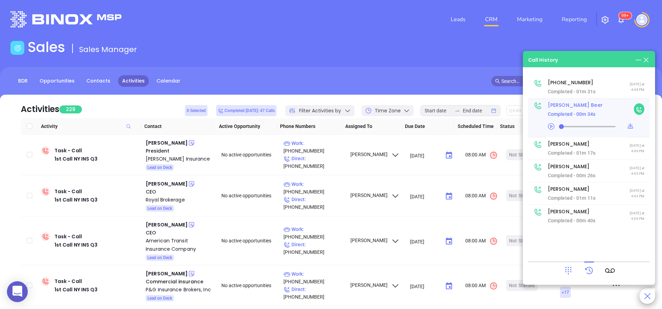
type input "(877) 976-2111"
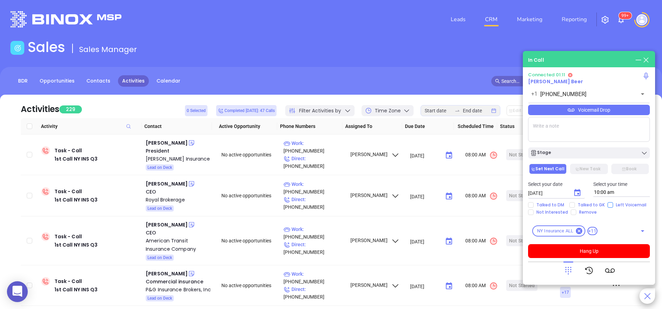
click at [609, 202] on input "Left Voicemail" at bounding box center [610, 205] width 6 height 6
checkbox input "true"
click at [577, 193] on icon "Choose date, selected date is Sep 11, 2025" at bounding box center [577, 192] width 6 height 7
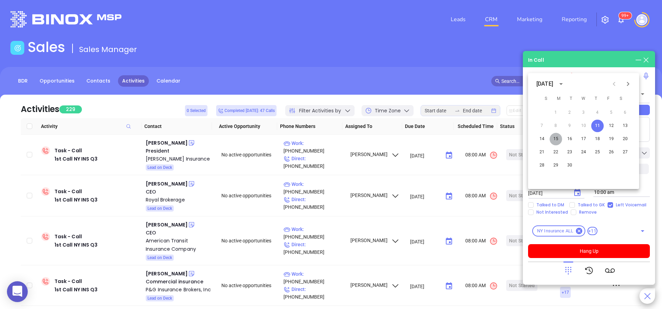
click at [555, 138] on button "15" at bounding box center [555, 139] width 12 height 12
type input "09/15/2025"
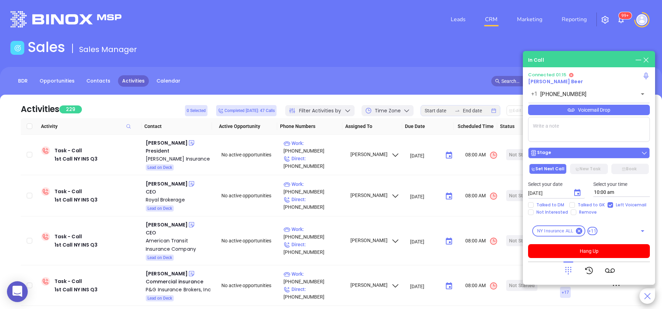
click at [594, 156] on div "Stage" at bounding box center [589, 152] width 118 height 7
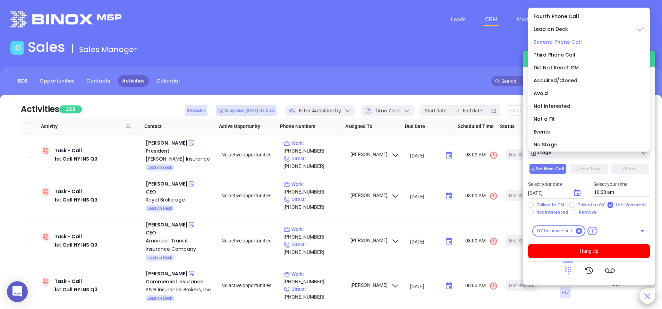
click at [554, 40] on span "Second Phone Call" at bounding box center [557, 41] width 48 height 7
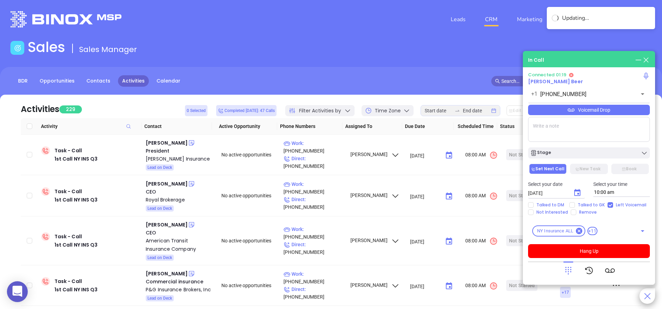
click at [594, 109] on div "Voicemail Drop" at bounding box center [589, 110] width 122 height 10
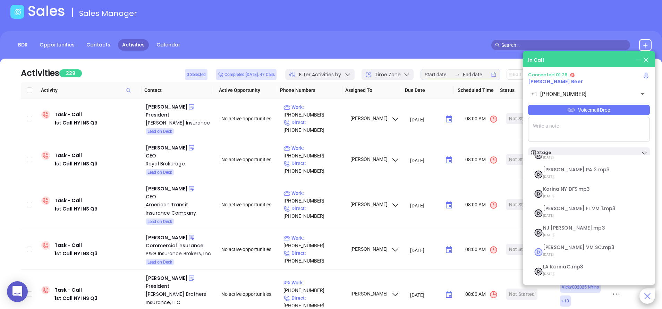
scroll to position [75, 0]
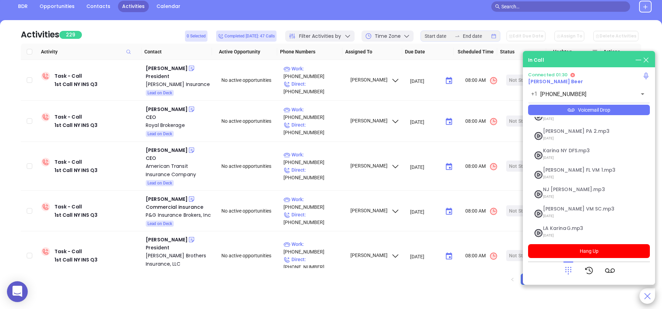
click at [584, 57] on div "In Call" at bounding box center [589, 60] width 122 height 8
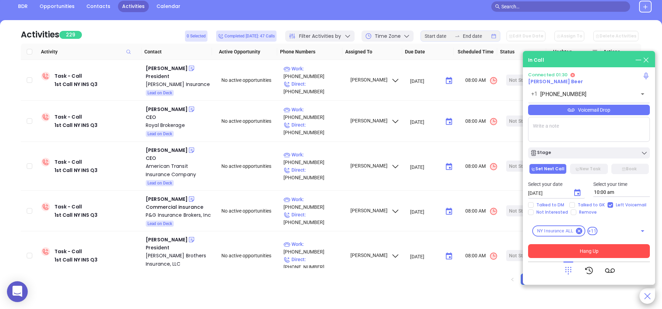
click at [597, 252] on button "Hang Up" at bounding box center [589, 251] width 122 height 14
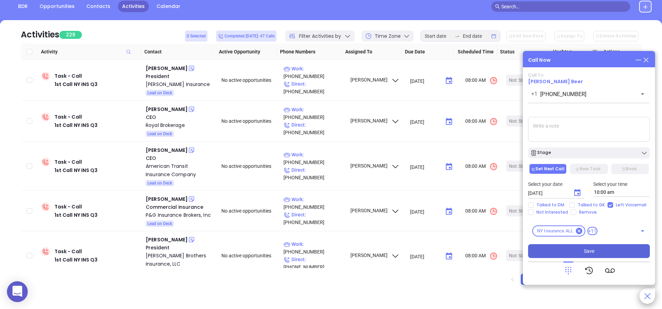
click at [589, 250] on span "Save" at bounding box center [589, 251] width 10 height 8
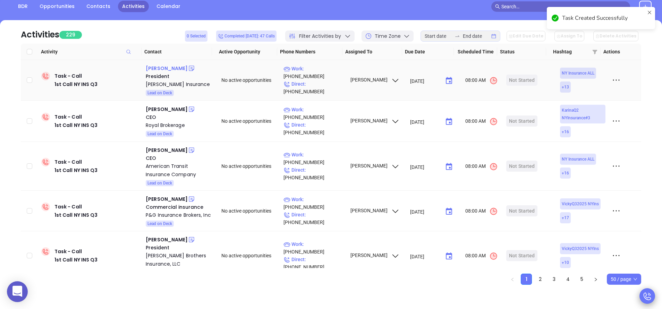
click at [172, 69] on div "Gregory C. Fingar" at bounding box center [167, 68] width 42 height 8
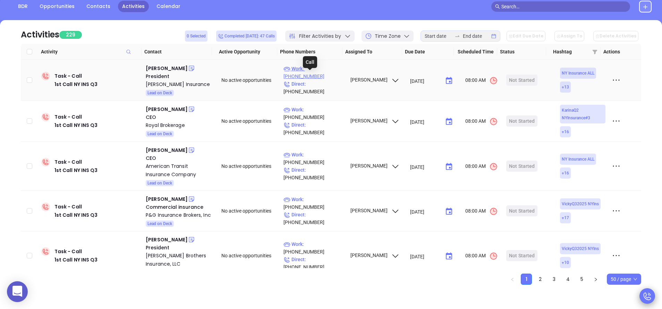
click at [331, 76] on p "Work : (518) 537-6244" at bounding box center [313, 72] width 60 height 15
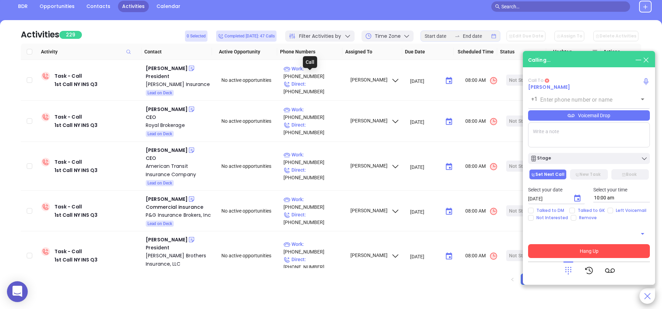
type input "(518) 537-6244"
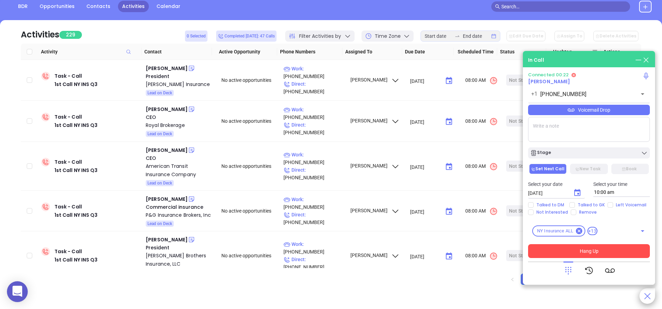
click at [567, 268] on icon at bounding box center [568, 271] width 10 height 10
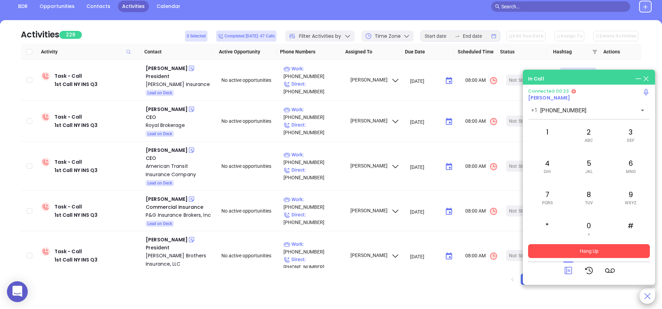
click at [567, 270] on icon at bounding box center [568, 271] width 10 height 10
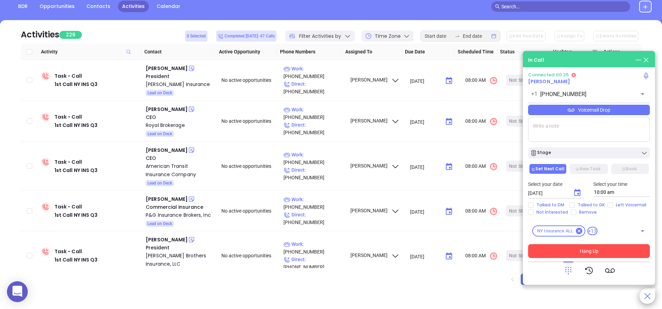
drag, startPoint x: 610, startPoint y: 203, endPoint x: 615, endPoint y: 227, distance: 25.0
click at [610, 204] on input "Left Voicemail" at bounding box center [610, 205] width 6 height 6
checkbox input "true"
drag, startPoint x: 612, startPoint y: 248, endPoint x: 617, endPoint y: 250, distance: 5.1
click at [612, 249] on button "Hang Up" at bounding box center [589, 251] width 122 height 14
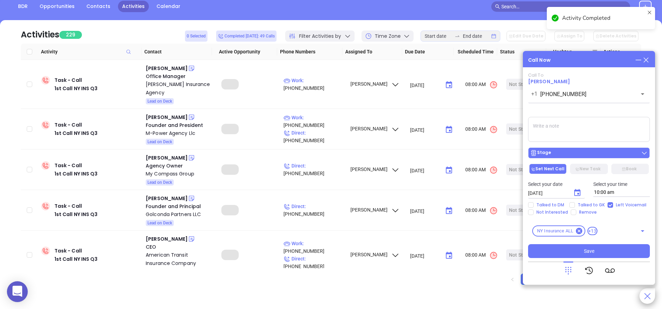
click at [570, 153] on div "Stage" at bounding box center [589, 152] width 118 height 7
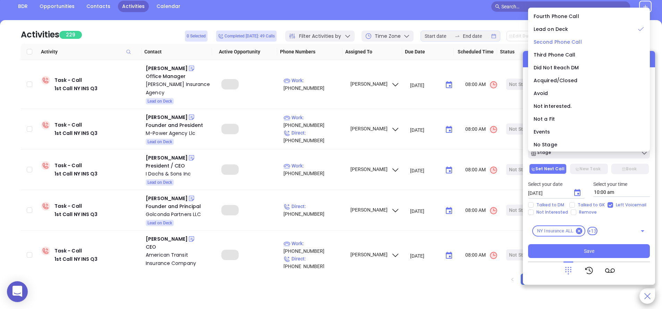
click at [550, 39] on span "Second Phone Call" at bounding box center [557, 41] width 48 height 7
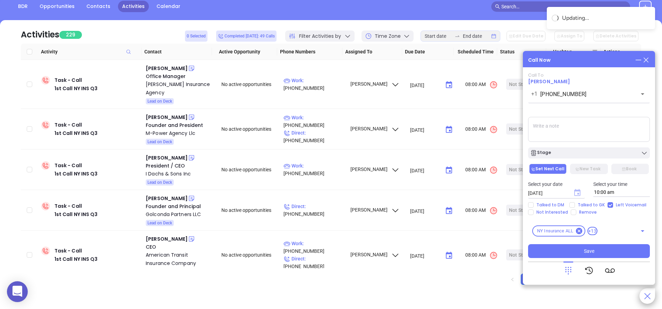
click at [579, 190] on icon "Choose date, selected date is Sep 11, 2025" at bounding box center [577, 192] width 6 height 7
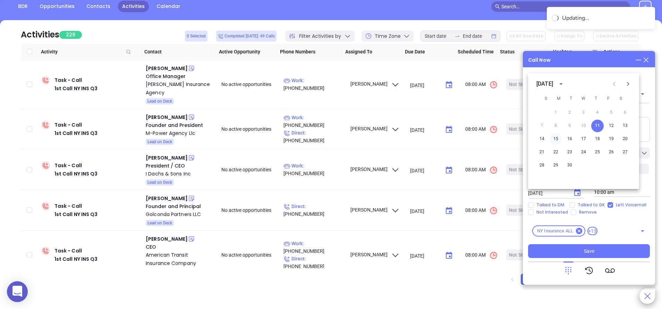
click at [558, 137] on button "15" at bounding box center [555, 139] width 12 height 12
type input "09/15/2025"
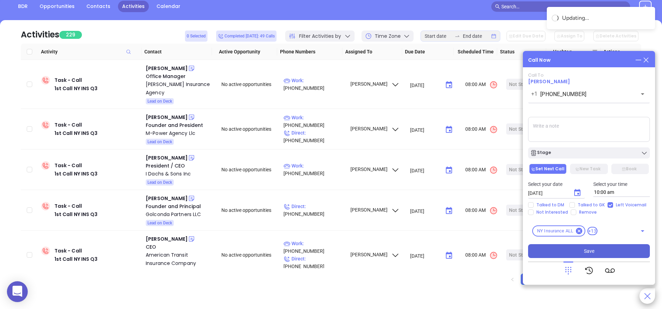
click at [603, 251] on button "Save" at bounding box center [589, 251] width 122 height 14
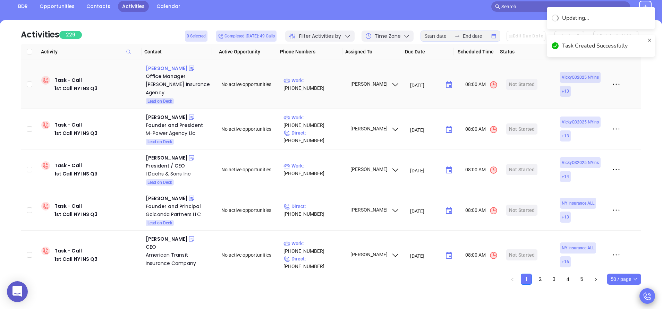
click at [167, 67] on div "Ian Grossfield" at bounding box center [167, 68] width 42 height 8
click at [316, 83] on p "Work : (845) 796-1500" at bounding box center [313, 84] width 60 height 15
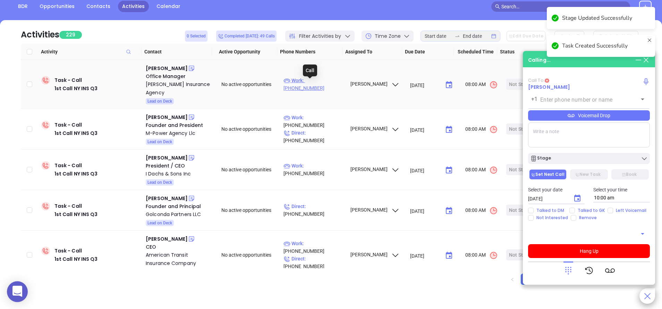
type input "(845) 796-1500"
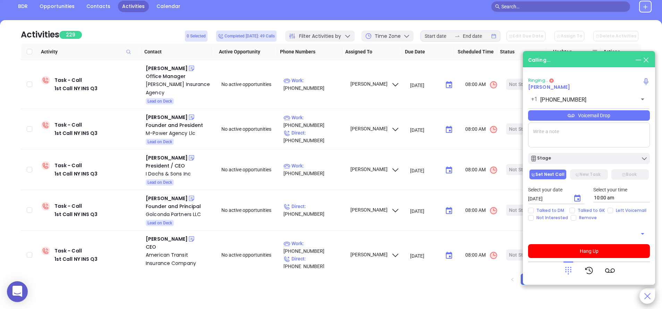
click at [613, 118] on div "Voicemail Drop" at bounding box center [589, 115] width 122 height 10
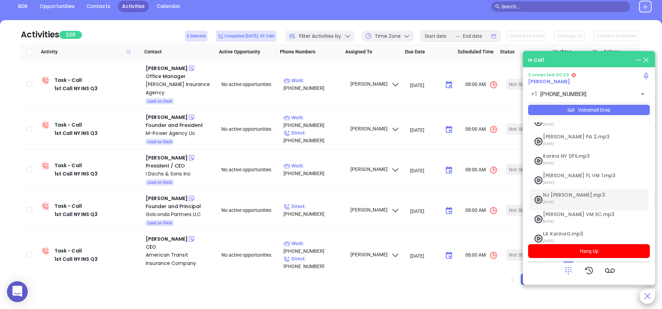
scroll to position [0, 0]
click at [537, 278] on div at bounding box center [589, 270] width 122 height 18
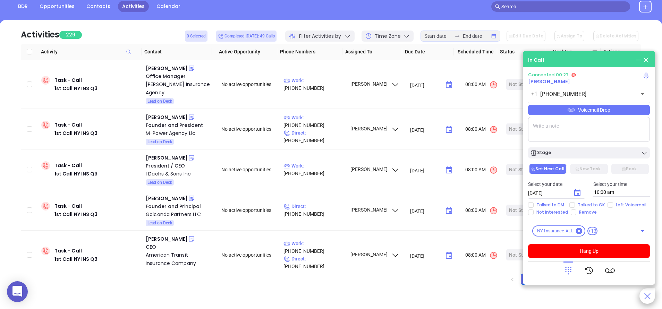
click at [568, 271] on icon at bounding box center [568, 271] width 10 height 10
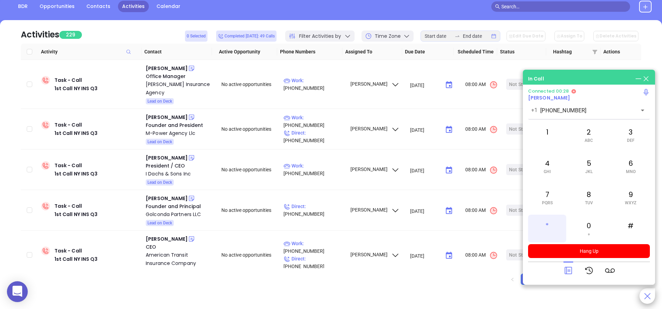
click at [530, 227] on div "*" at bounding box center [547, 229] width 38 height 28
drag, startPoint x: 552, startPoint y: 129, endPoint x: 572, endPoint y: 129, distance: 20.8
click at [552, 130] on div "1" at bounding box center [547, 135] width 38 height 28
click at [593, 128] on div "2 ABC" at bounding box center [588, 135] width 38 height 28
click at [589, 199] on div "8 TUV" at bounding box center [588, 197] width 38 height 28
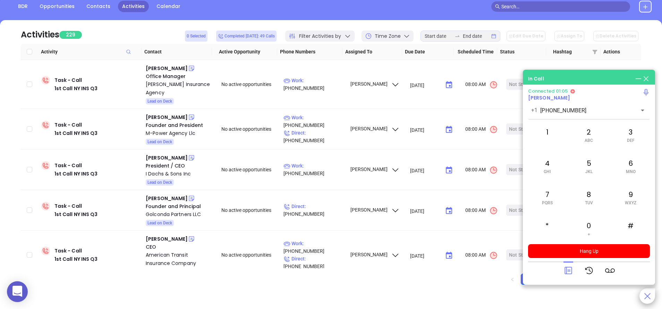
click at [570, 270] on icon at bounding box center [568, 271] width 10 height 10
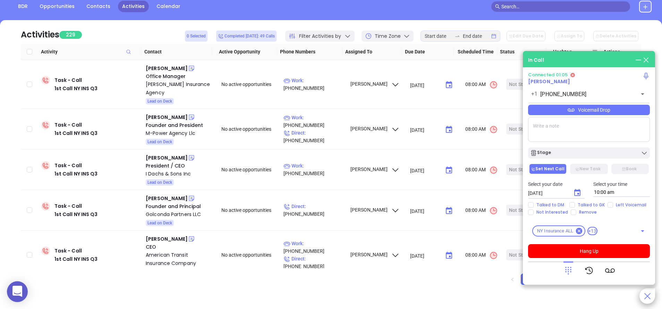
click at [577, 129] on textarea at bounding box center [589, 129] width 122 height 25
type textarea "ext 128"
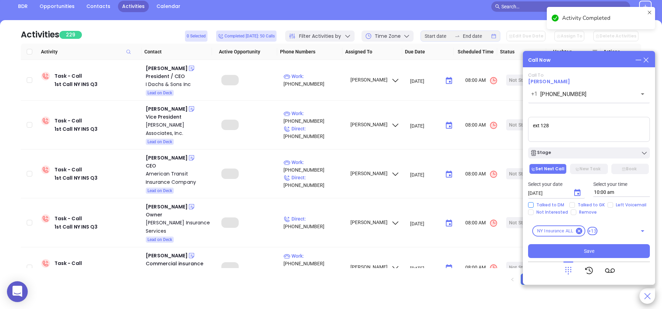
click at [532, 205] on input "Talked to DM" at bounding box center [531, 205] width 6 height 6
checkbox input "true"
click at [532, 209] on div "Talked to DM Talked to GK Left Voicemail Not Interested Remove" at bounding box center [589, 208] width 130 height 13
click at [531, 212] on input "Not Interested" at bounding box center [531, 212] width 6 height 6
checkbox input "true"
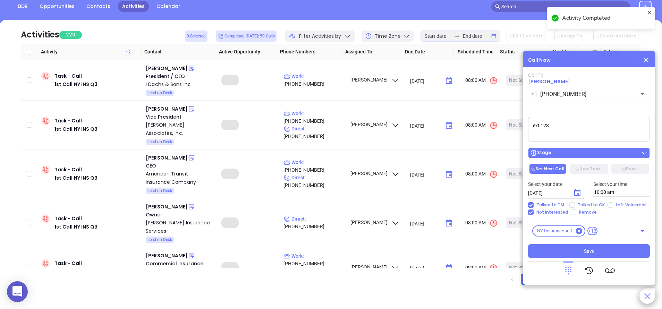
click at [577, 153] on div "Stage" at bounding box center [589, 152] width 118 height 7
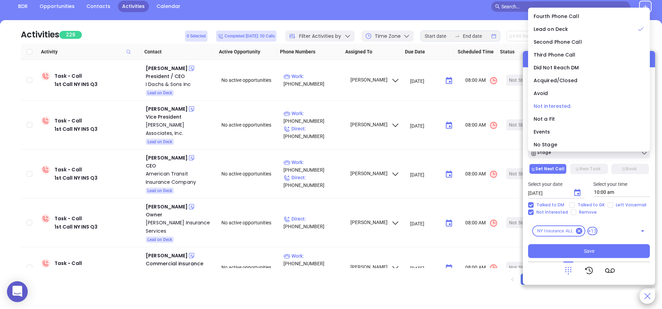
click at [568, 104] on span "Not interested." at bounding box center [552, 106] width 38 height 7
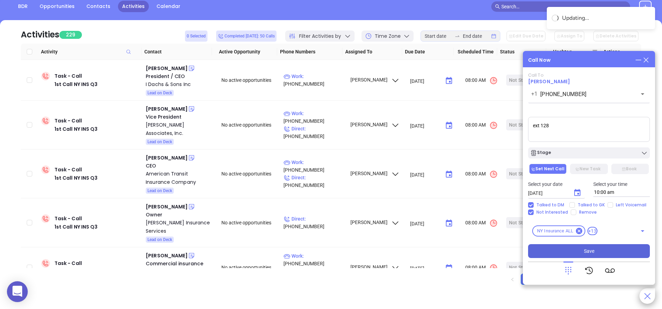
click at [600, 250] on button "Save" at bounding box center [589, 251] width 122 height 14
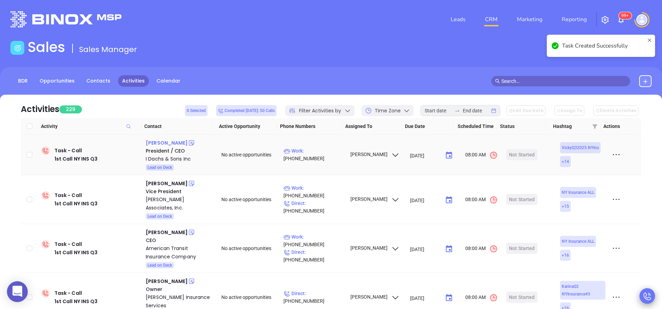
click at [174, 143] on div "Harvey I. Dachs" at bounding box center [167, 143] width 42 height 8
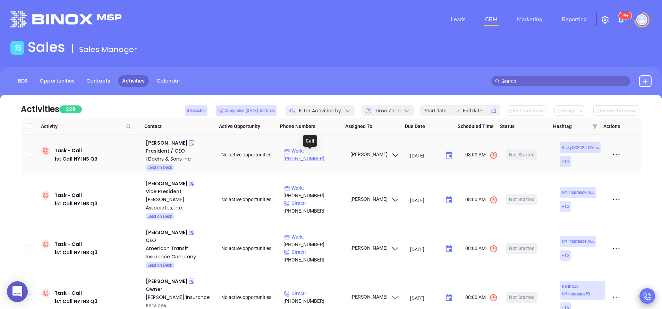
click at [334, 153] on p "Work : (516) 374-1900" at bounding box center [313, 154] width 60 height 15
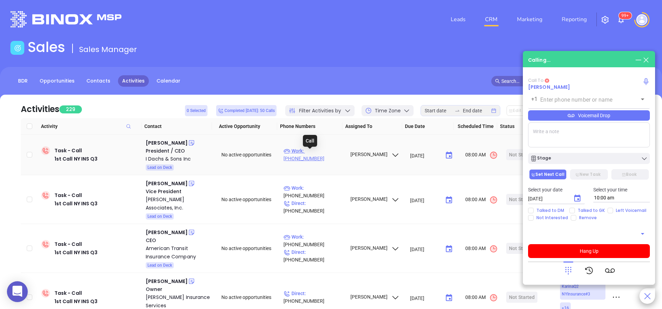
type input "(516) 374-1900"
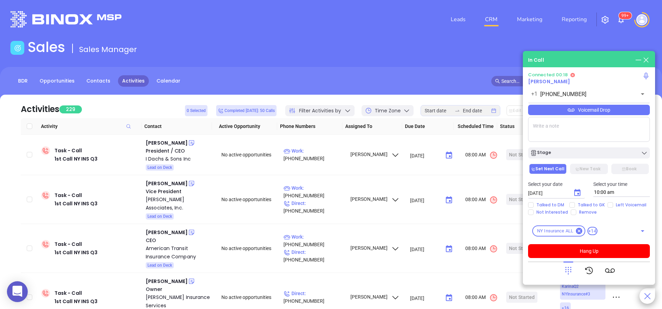
drag, startPoint x: 566, startPoint y: 265, endPoint x: 560, endPoint y: 185, distance: 80.0
click at [566, 265] on div at bounding box center [568, 270] width 10 height 18
click at [574, 267] on div at bounding box center [588, 270] width 51 height 18
click at [569, 269] on icon at bounding box center [568, 271] width 10 height 10
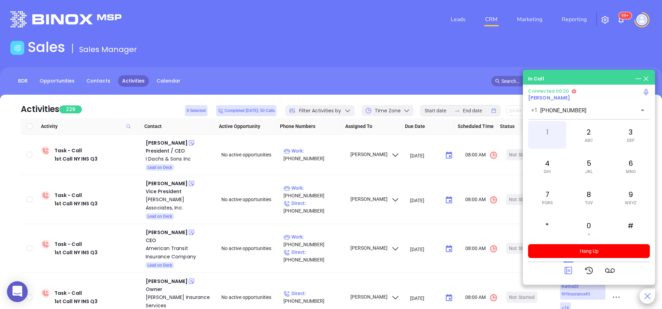
click at [544, 139] on div "1" at bounding box center [547, 135] width 38 height 28
click at [545, 172] on span "GHI" at bounding box center [546, 171] width 7 height 5
click at [589, 136] on div "2 ABC" at bounding box center [588, 135] width 38 height 28
click at [548, 197] on div "7 PQRS" at bounding box center [547, 197] width 38 height 28
click at [553, 130] on div "1" at bounding box center [547, 135] width 38 height 28
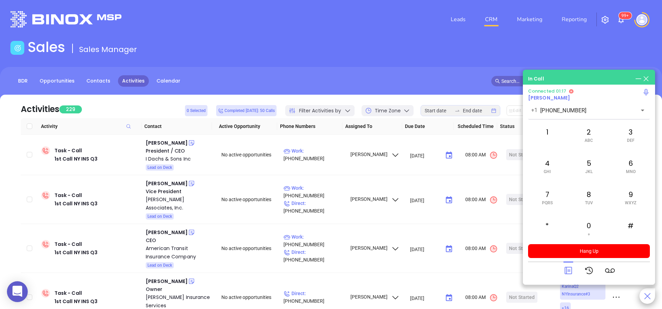
click at [568, 272] on icon at bounding box center [568, 271] width 10 height 10
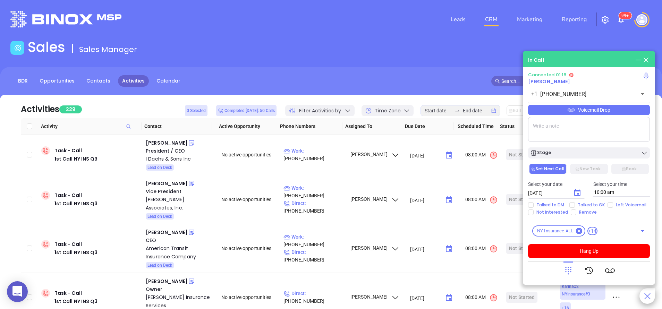
click at [573, 114] on div "Voicemail Drop" at bounding box center [589, 110] width 122 height 10
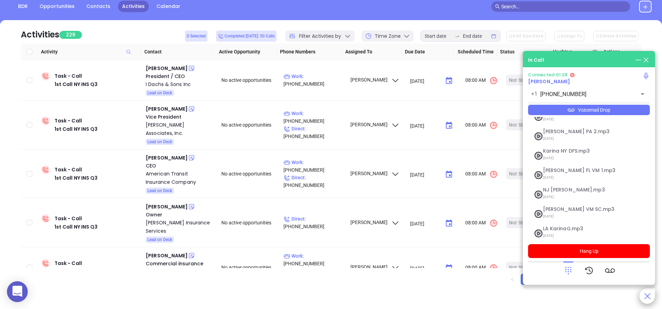
click at [542, 273] on div at bounding box center [589, 270] width 122 height 18
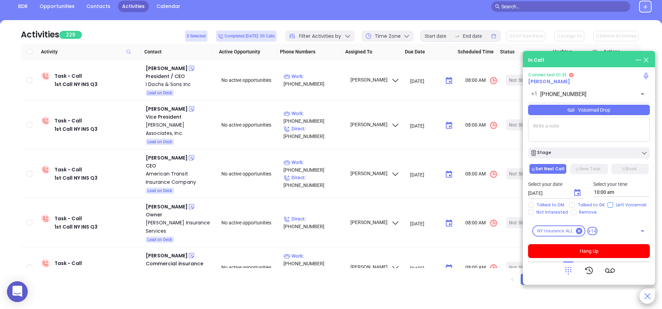
click at [610, 203] on input "Left Voicemail" at bounding box center [610, 205] width 6 height 6
checkbox input "true"
click at [587, 254] on button "Hang Up" at bounding box center [589, 251] width 122 height 14
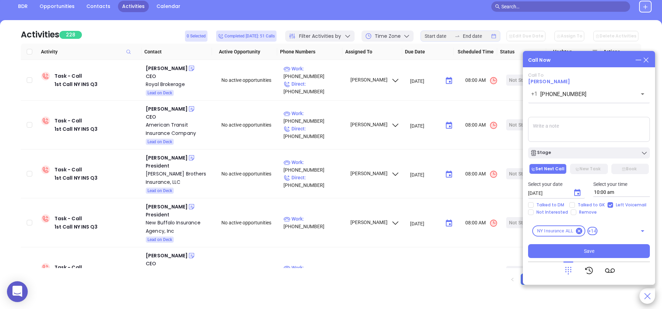
click at [580, 195] on icon "Choose date, selected date is Sep 11, 2025" at bounding box center [577, 193] width 8 height 8
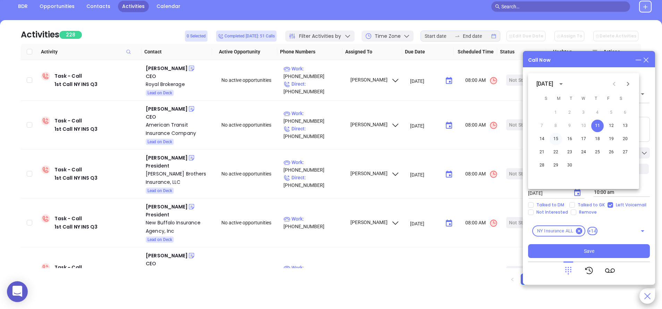
click at [557, 137] on button "15" at bounding box center [555, 139] width 12 height 12
type input "09/15/2025"
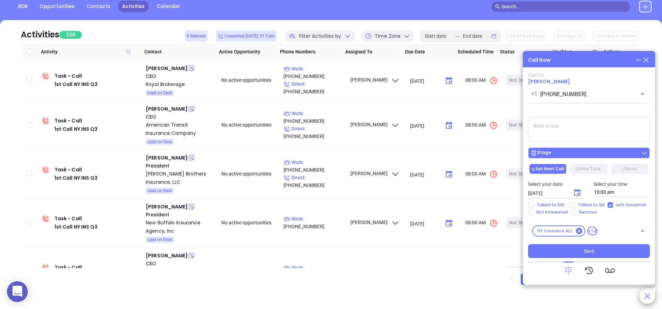
click at [585, 153] on div "Stage" at bounding box center [589, 152] width 118 height 7
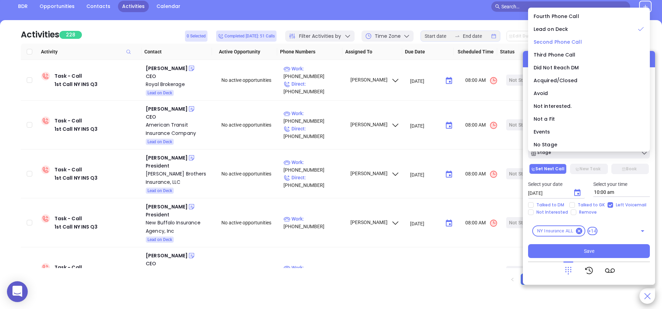
click at [543, 40] on span "Second Phone Call" at bounding box center [557, 41] width 48 height 7
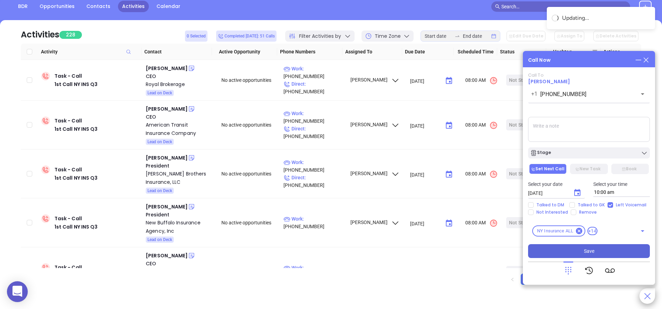
click at [599, 250] on button "Save" at bounding box center [589, 251] width 122 height 14
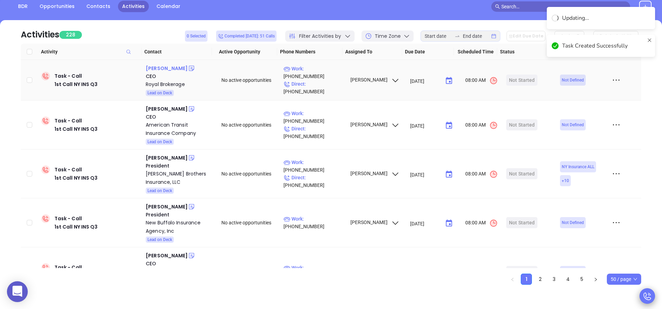
click at [175, 68] on div "Jason Bernstein" at bounding box center [167, 68] width 42 height 8
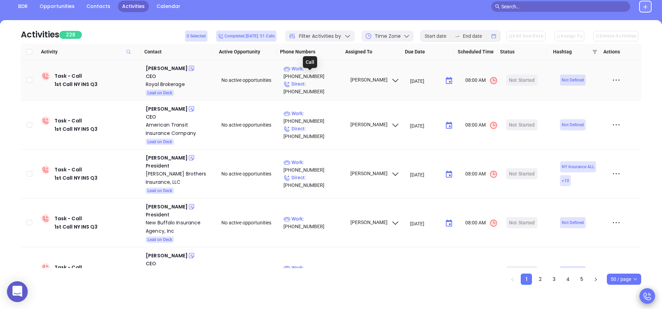
click at [328, 75] on p "Work : (631) 669-6667" at bounding box center [313, 72] width 60 height 15
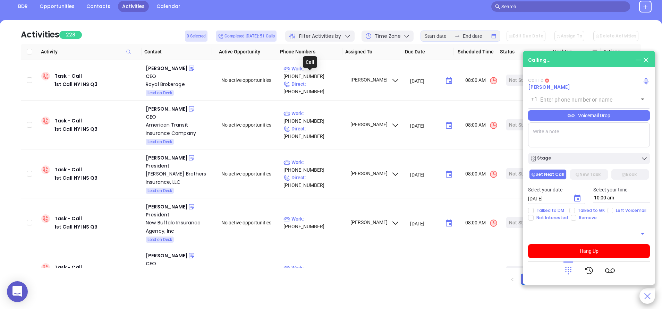
type input "(631) 669-6667"
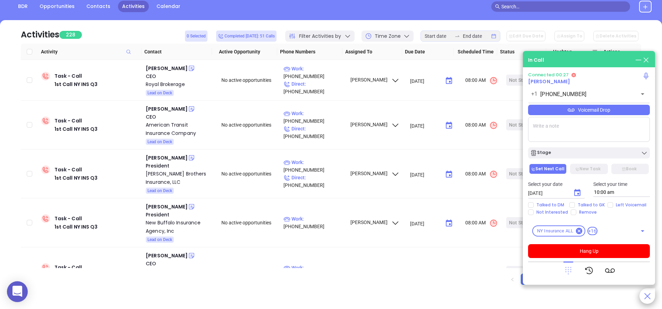
click at [570, 269] on icon at bounding box center [568, 271] width 6 height 8
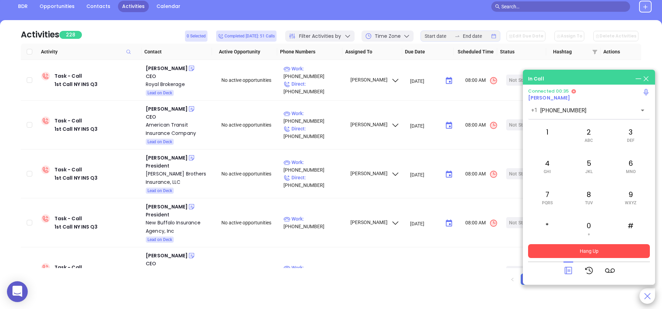
click at [603, 248] on button "Hang Up" at bounding box center [589, 251] width 122 height 14
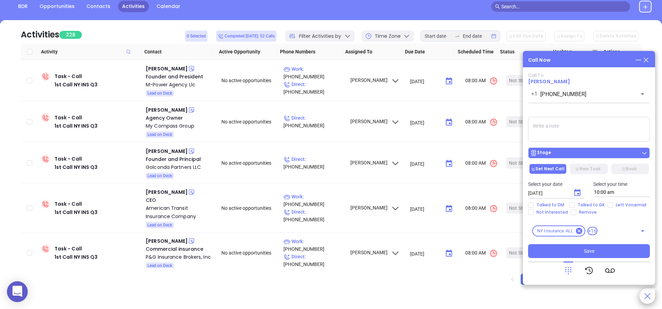
click at [584, 154] on div "Stage" at bounding box center [589, 152] width 118 height 7
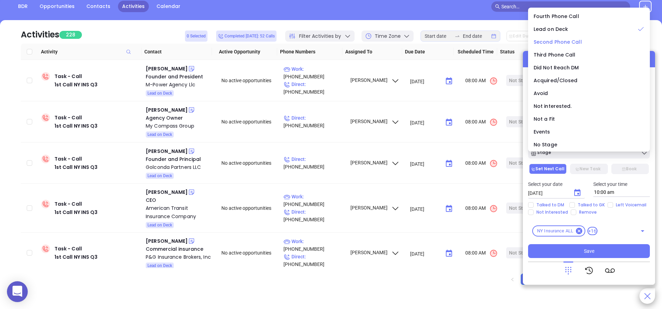
click at [546, 41] on span "Second Phone Call" at bounding box center [557, 41] width 48 height 7
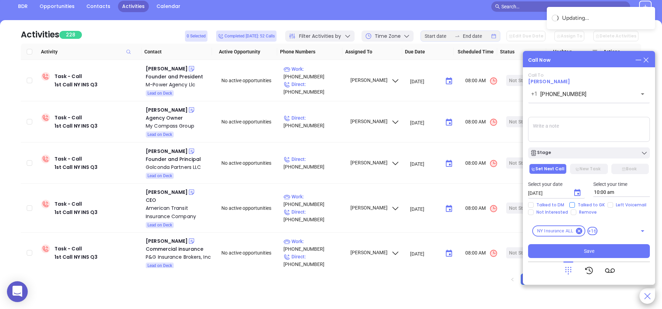
click at [605, 205] on span "Talked to GK" at bounding box center [591, 205] width 33 height 6
click at [575, 205] on input "Talked to GK" at bounding box center [572, 205] width 6 height 6
drag, startPoint x: 596, startPoint y: 203, endPoint x: 605, endPoint y: 203, distance: 9.0
click at [596, 204] on span "Talked to GK" at bounding box center [591, 205] width 33 height 6
click at [575, 204] on input "Talked to GK" at bounding box center [572, 205] width 6 height 6
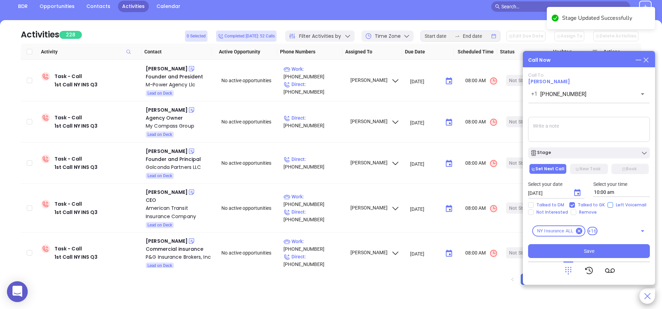
checkbox input "false"
click at [609, 203] on input "Left Voicemail" at bounding box center [610, 205] width 6 height 6
checkbox input "true"
click at [578, 192] on icon "Choose date, selected date is Sep 11, 2025" at bounding box center [577, 193] width 8 height 8
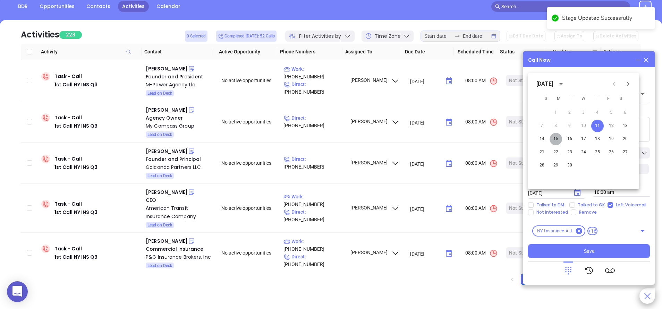
click at [557, 140] on button "15" at bounding box center [555, 139] width 12 height 12
type input "09/15/2025"
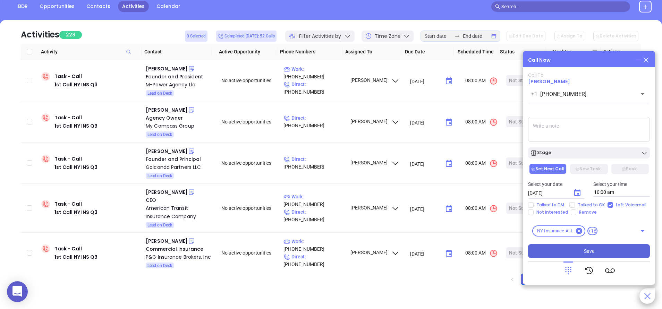
click at [613, 250] on button "Save" at bounding box center [589, 251] width 122 height 14
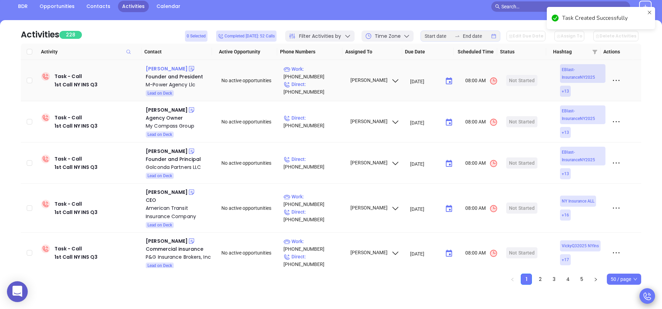
click at [168, 67] on div "Jamie Radder" at bounding box center [167, 68] width 42 height 8
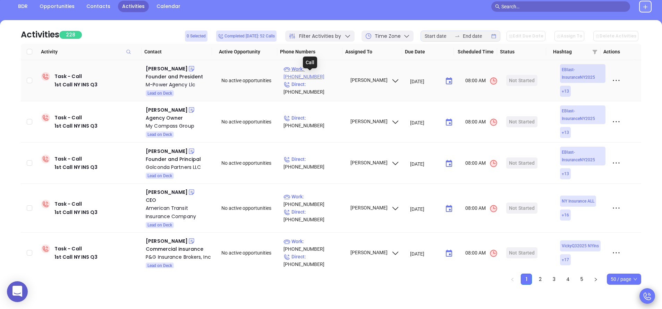
click at [322, 76] on p "Work : (585) 371-5035" at bounding box center [313, 72] width 60 height 15
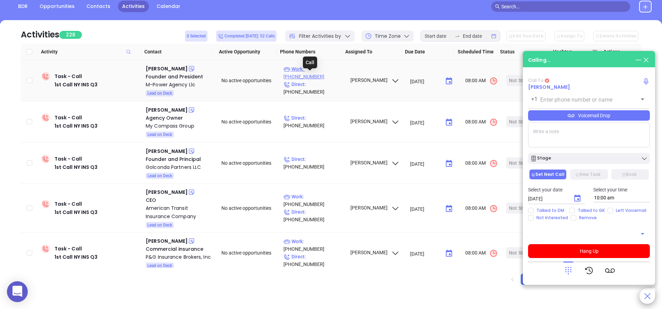
type input "(585) 371-5035"
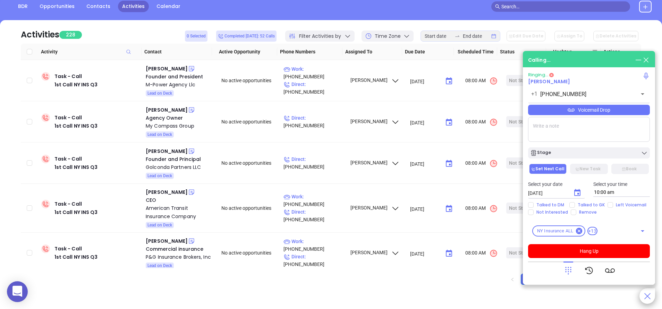
click at [623, 106] on div "Voicemail Drop" at bounding box center [589, 110] width 122 height 10
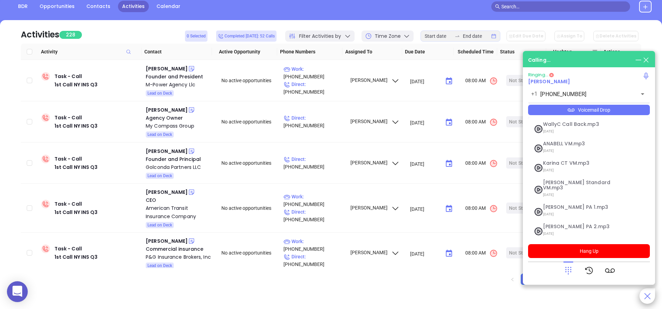
click at [561, 53] on div "Calling... Ringing... Jamie Radder +1 (585) 371-5035 ​ Voicemail Drop Stage Set…" at bounding box center [589, 168] width 132 height 234
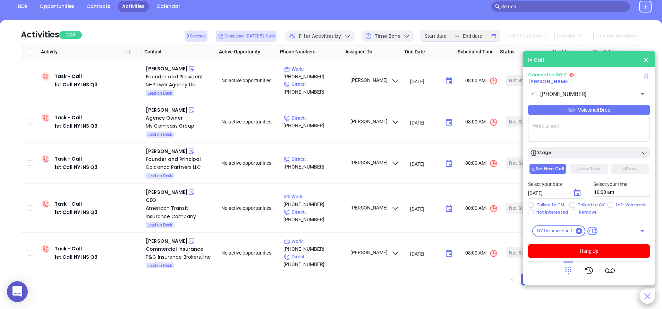
click at [566, 272] on icon at bounding box center [568, 271] width 10 height 10
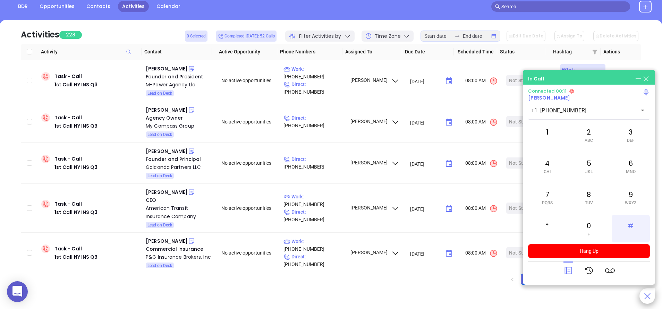
click at [632, 218] on div "#" at bounding box center [630, 229] width 38 height 28
click at [633, 131] on div "3 DEF" at bounding box center [630, 135] width 38 height 28
click at [632, 226] on div "#" at bounding box center [630, 229] width 38 height 28
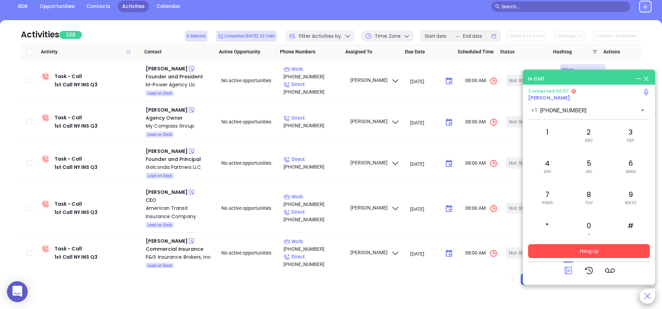
click at [585, 253] on button "Hang Up" at bounding box center [589, 251] width 122 height 14
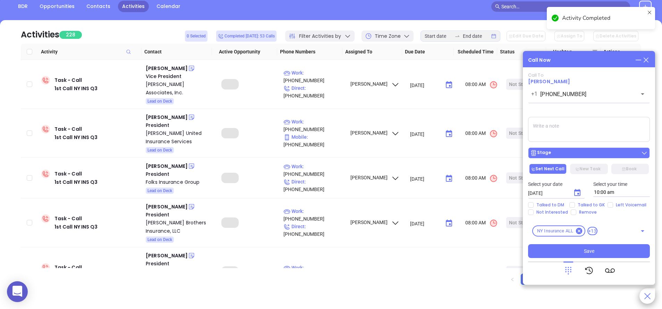
click at [582, 157] on button "Stage" at bounding box center [589, 152] width 122 height 11
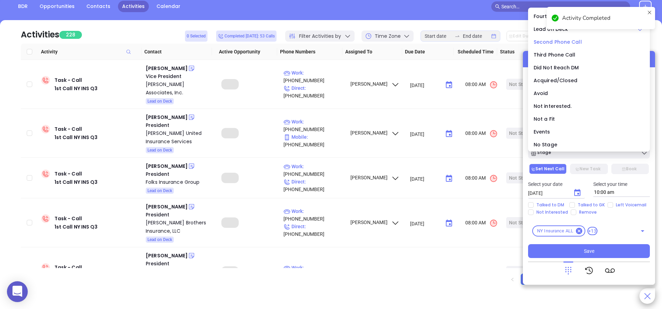
click at [558, 42] on span "Second Phone Call" at bounding box center [557, 41] width 48 height 7
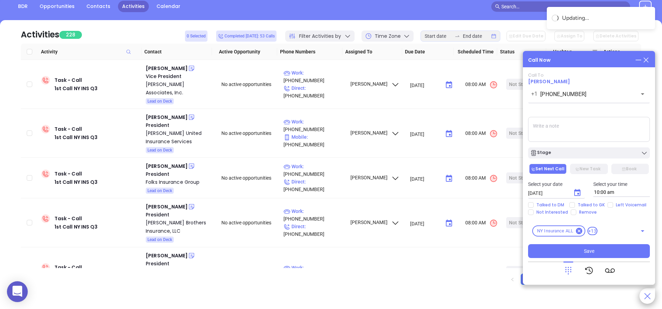
click at [576, 193] on icon "Choose date, selected date is Sep 11, 2025" at bounding box center [577, 193] width 8 height 8
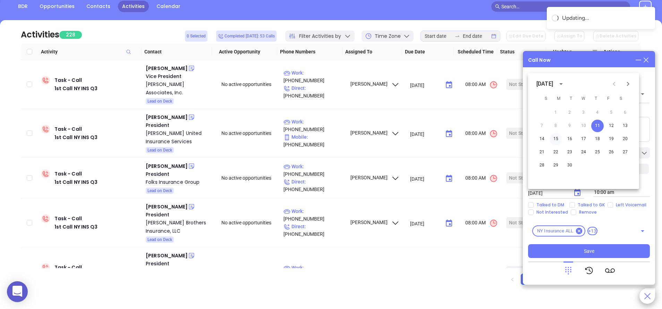
click at [558, 142] on button "15" at bounding box center [555, 139] width 12 height 12
type input "09/15/2025"
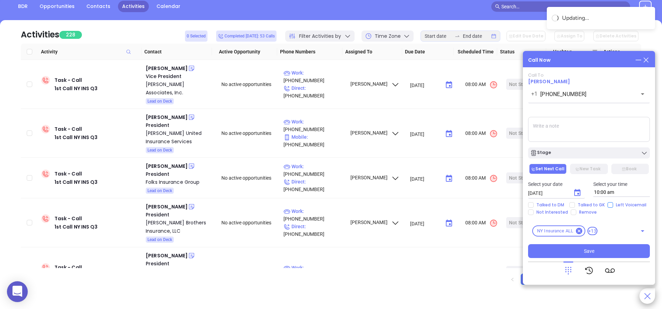
click at [607, 207] on input "Left Voicemail" at bounding box center [610, 205] width 6 height 6
checkbox input "false"
click at [593, 248] on span "Save" at bounding box center [589, 251] width 10 height 8
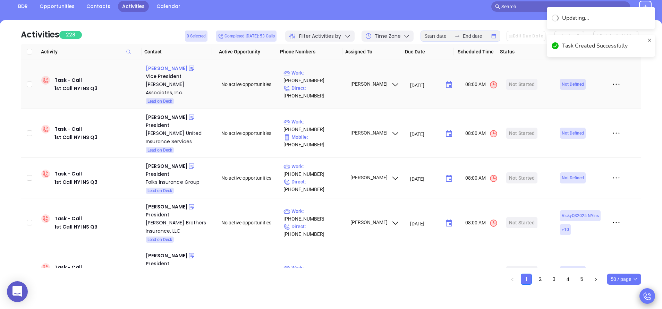
click at [167, 67] on div "Susan Kane" at bounding box center [167, 68] width 42 height 8
click at [312, 76] on p "Work : (716) 759-9606" at bounding box center [313, 76] width 60 height 15
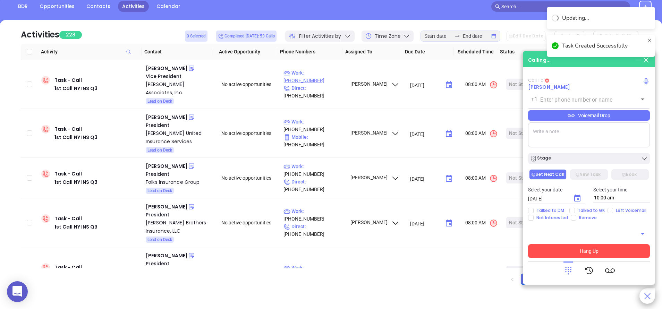
type input "(716) 759-9606"
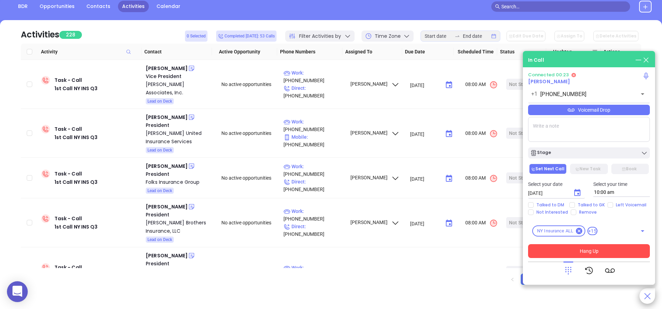
click at [571, 270] on icon at bounding box center [568, 271] width 10 height 10
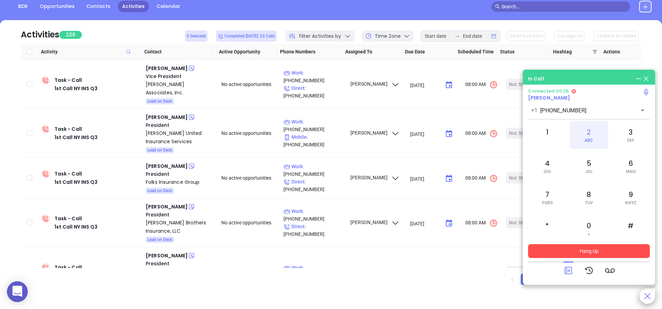
click at [589, 135] on div "2 ABC" at bounding box center [588, 135] width 38 height 28
click at [590, 163] on div "5 JKL" at bounding box center [588, 166] width 38 height 28
drag, startPoint x: 595, startPoint y: 129, endPoint x: 609, endPoint y: 137, distance: 16.4
click at [595, 129] on div "2 ABC" at bounding box center [588, 135] width 38 height 28
click at [637, 163] on div "6 MNO" at bounding box center [630, 166] width 38 height 28
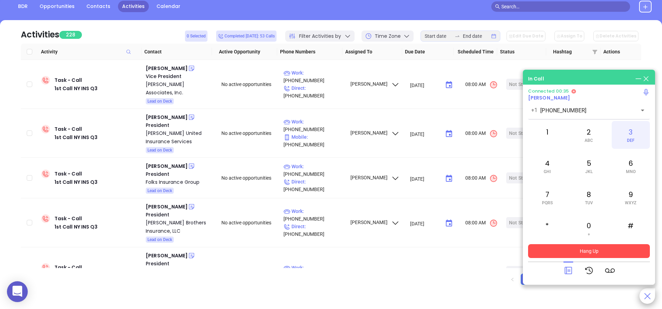
click at [635, 136] on div "3 DEF" at bounding box center [630, 135] width 38 height 28
click at [634, 224] on div "#" at bounding box center [630, 229] width 38 height 28
click at [545, 132] on div "1" at bounding box center [547, 135] width 38 height 28
click at [566, 269] on icon at bounding box center [568, 271] width 10 height 10
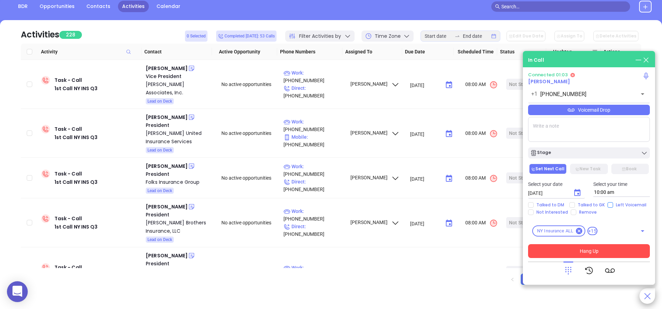
click at [608, 203] on input "Left Voicemail" at bounding box center [610, 205] width 6 height 6
checkbox input "true"
click at [577, 195] on icon "Choose date, selected date is Sep 11, 2025" at bounding box center [577, 193] width 8 height 8
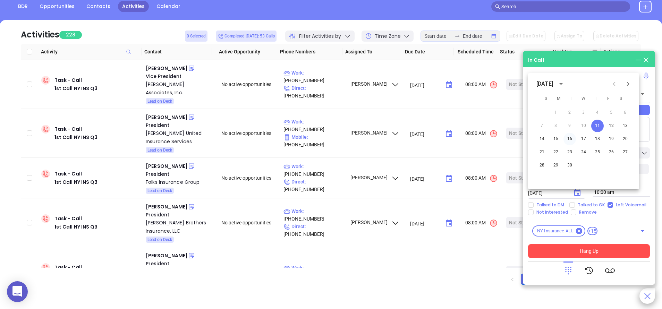
click at [570, 140] on button "16" at bounding box center [569, 139] width 12 height 12
type input "09/16/2025"
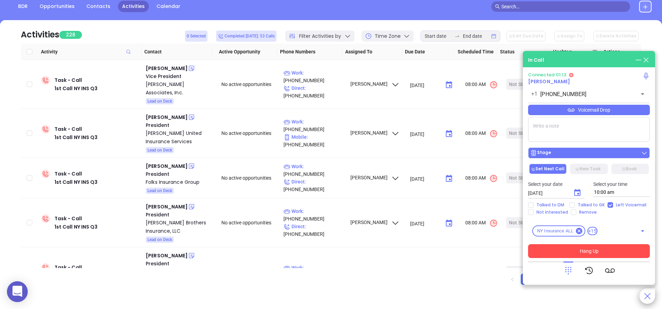
click at [580, 153] on div "Stage" at bounding box center [589, 152] width 118 height 7
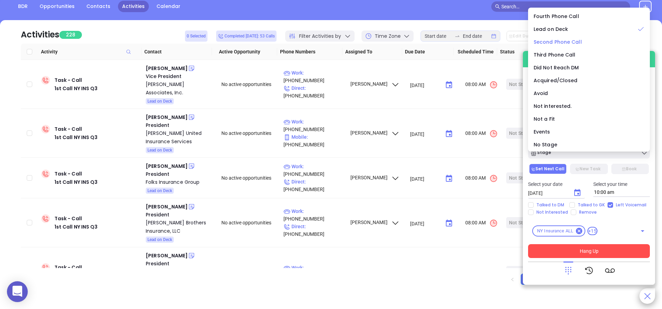
click at [548, 44] on span "Second Phone Call" at bounding box center [557, 41] width 48 height 7
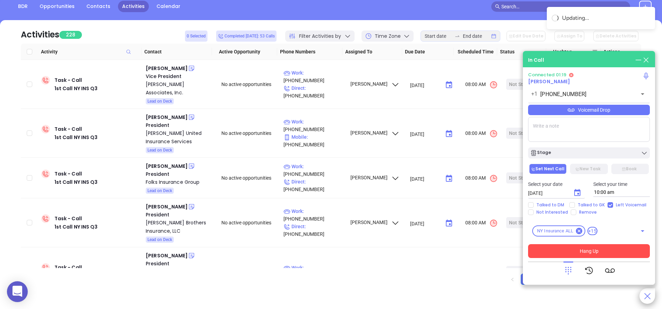
click at [590, 250] on button "Hang Up" at bounding box center [589, 251] width 122 height 14
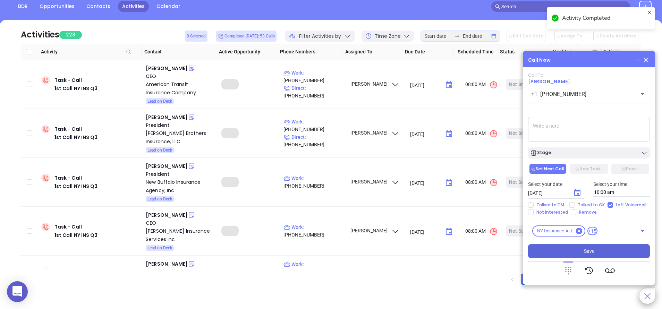
click at [606, 251] on button "Save" at bounding box center [589, 251] width 122 height 14
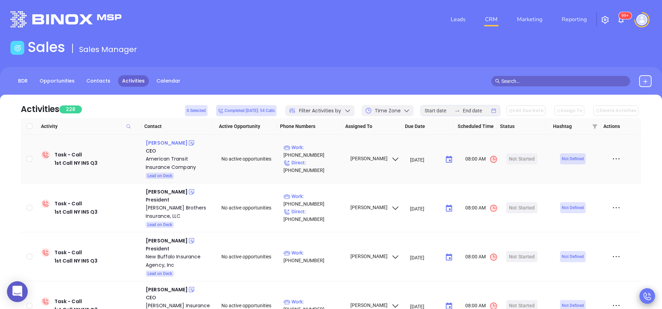
click at [166, 144] on div "Ralph Bisceglia" at bounding box center [167, 143] width 42 height 8
click at [317, 153] on p "Work : (212) 857-8200" at bounding box center [313, 151] width 60 height 15
type input "(212) 857-8200"
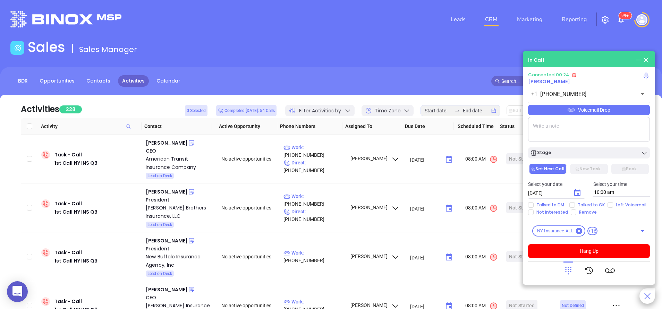
click at [570, 274] on icon at bounding box center [568, 271] width 10 height 10
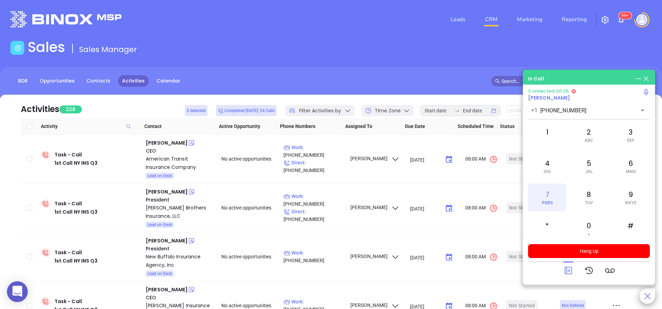
click at [545, 196] on div "7 PQRS" at bounding box center [547, 197] width 38 height 28
click at [544, 193] on div "7 PQRS" at bounding box center [547, 197] width 38 height 28
click at [551, 201] on span "PQRS" at bounding box center [547, 202] width 11 height 5
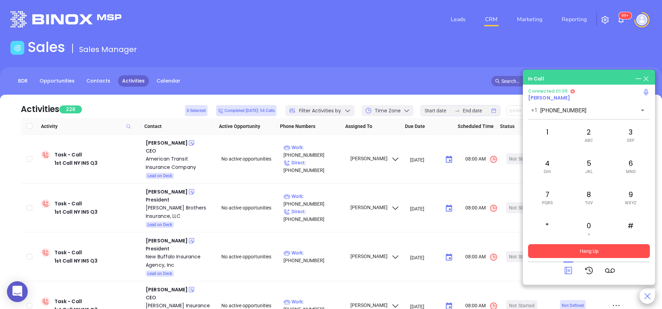
click at [601, 253] on button "Hang Up" at bounding box center [589, 251] width 122 height 14
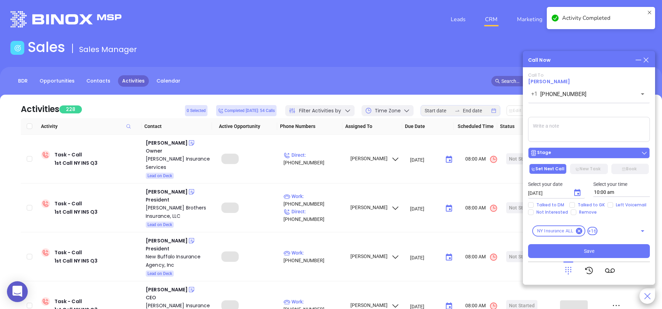
click at [564, 156] on div "Stage" at bounding box center [589, 152] width 118 height 7
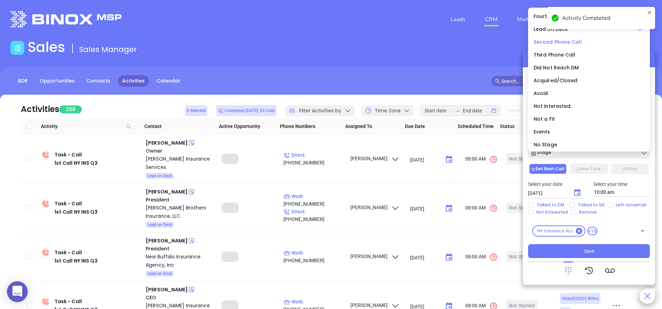
click at [546, 40] on span "Second Phone Call" at bounding box center [557, 41] width 48 height 7
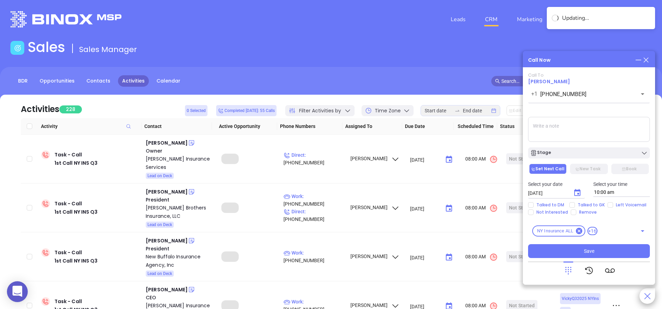
click at [581, 191] on icon "Choose date, selected date is Sep 11, 2025" at bounding box center [577, 193] width 8 height 8
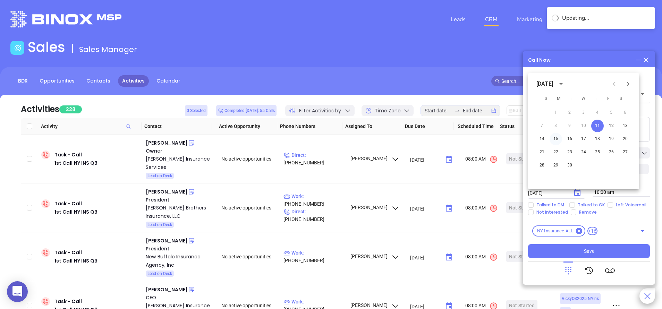
click at [556, 140] on button "15" at bounding box center [555, 139] width 12 height 12
type input "09/15/2025"
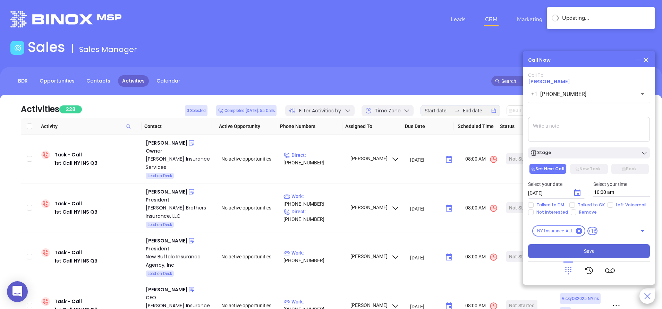
click at [600, 251] on button "Save" at bounding box center [589, 251] width 122 height 14
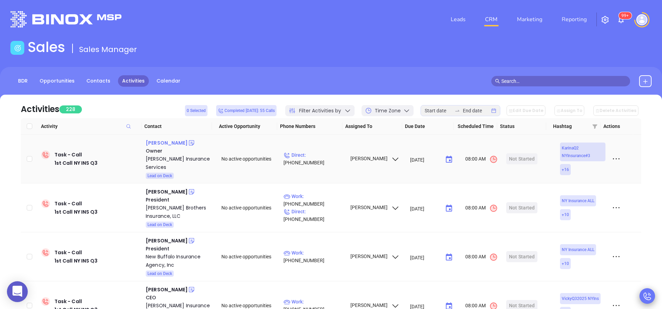
click at [162, 144] on div "Joey Terranova" at bounding box center [167, 143] width 42 height 8
click at [324, 158] on p "Direct : (716) 662-5170" at bounding box center [313, 158] width 60 height 15
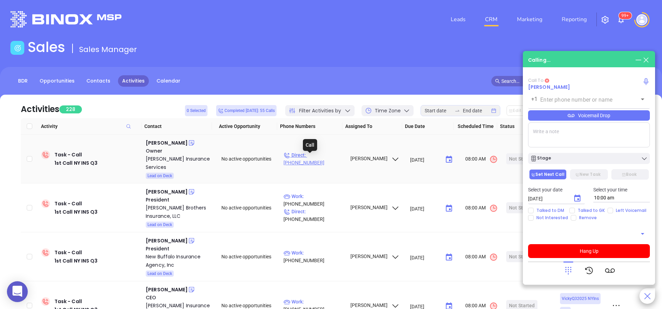
type input "(716) 662-5170"
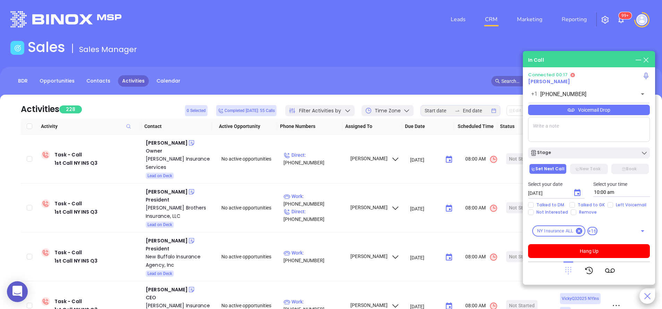
click at [570, 272] on icon at bounding box center [568, 271] width 6 height 8
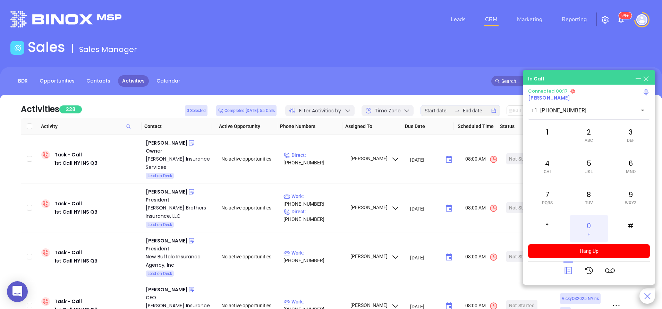
click at [587, 226] on div "0 +" at bounding box center [588, 229] width 38 height 28
click at [567, 268] on icon at bounding box center [568, 271] width 10 height 10
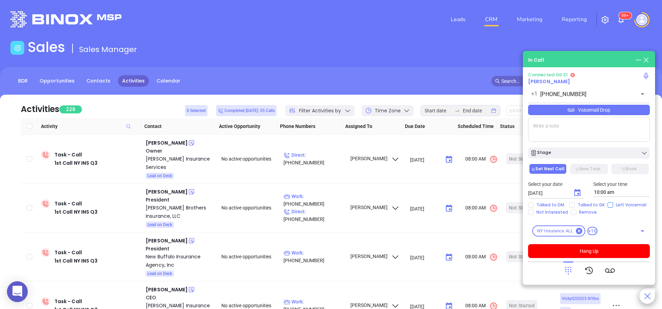
click at [609, 205] on input "Left Voicemail" at bounding box center [610, 205] width 6 height 6
checkbox input "true"
click at [578, 192] on icon "Choose date, selected date is Sep 11, 2025" at bounding box center [577, 193] width 8 height 8
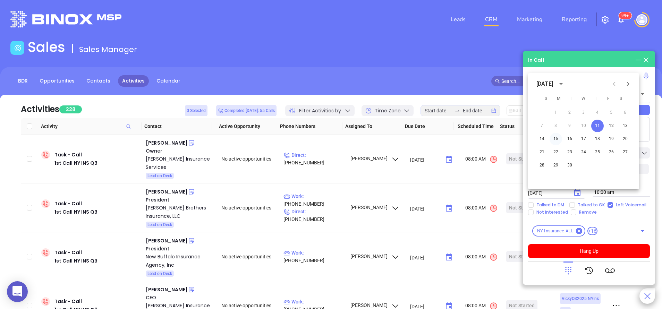
click at [554, 137] on button "15" at bounding box center [555, 139] width 12 height 12
type input "09/15/2025"
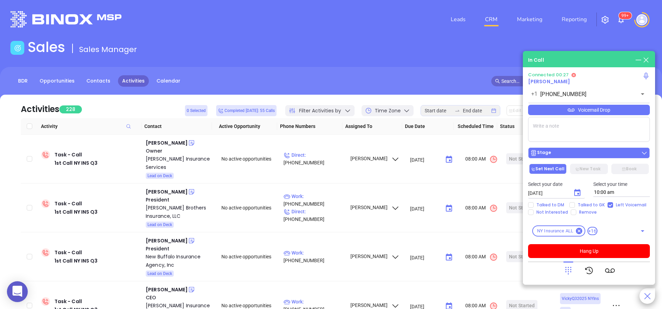
click at [574, 154] on div "Stage" at bounding box center [589, 152] width 118 height 7
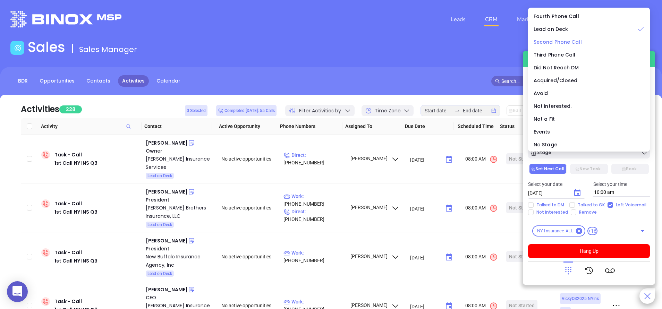
click at [551, 40] on span "Second Phone Call" at bounding box center [557, 41] width 48 height 7
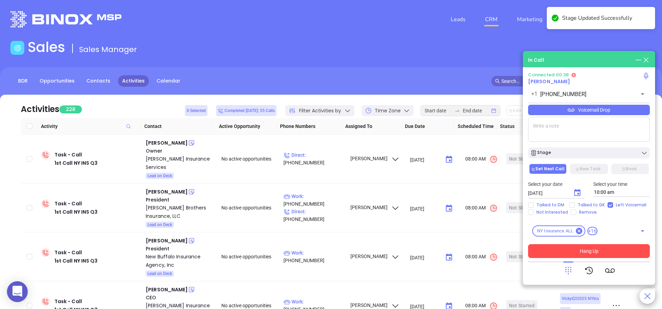
click at [600, 248] on button "Hang Up" at bounding box center [589, 251] width 122 height 14
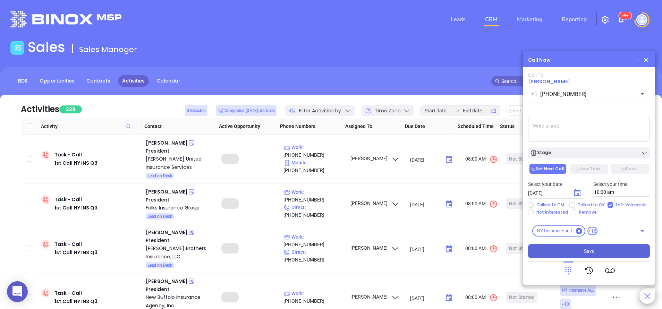
click at [613, 253] on button "Save" at bounding box center [589, 251] width 122 height 14
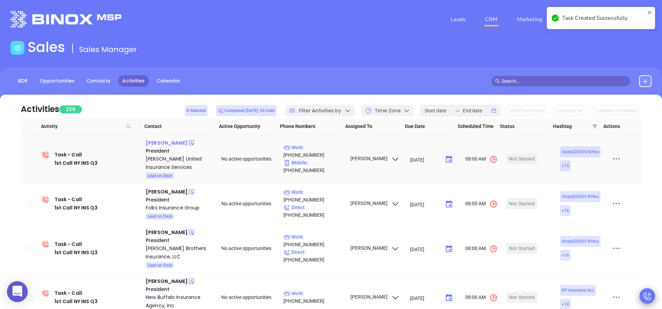
click at [165, 144] on div "Daniel Rand" at bounding box center [167, 143] width 42 height 8
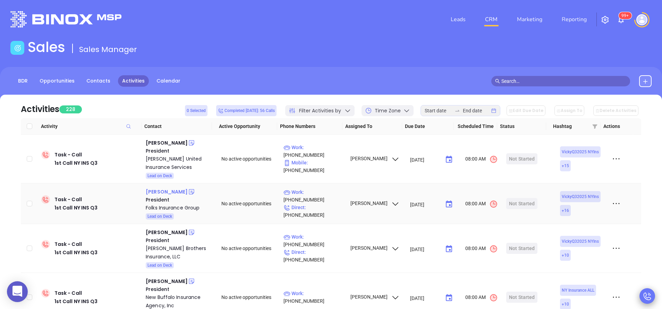
click at [165, 191] on div "James Folks" at bounding box center [167, 192] width 42 height 8
click at [325, 199] on p "Work : (631) 589-5100" at bounding box center [313, 195] width 60 height 15
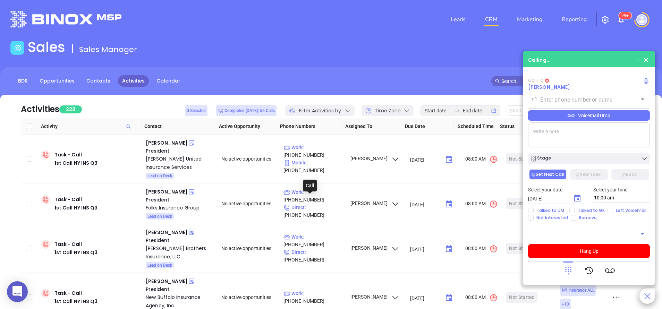
type input "(631) 589-5100"
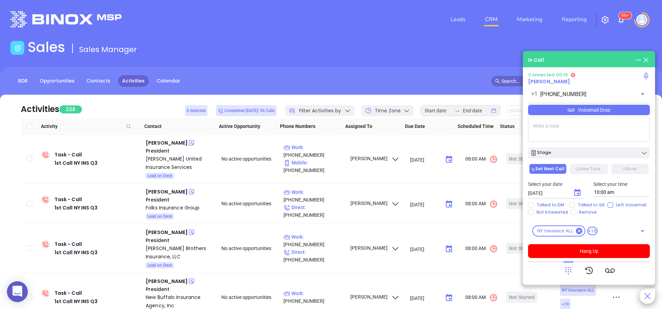
click at [610, 206] on input "Left Voicemail" at bounding box center [610, 205] width 6 height 6
checkbox input "true"
click at [576, 192] on icon "Choose date, selected date is Sep 11, 2025" at bounding box center [577, 193] width 8 height 8
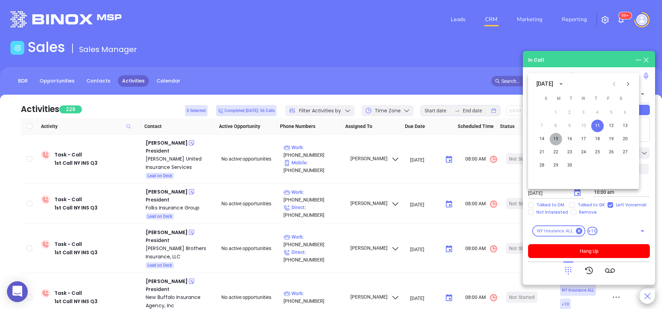
click at [558, 138] on button "15" at bounding box center [555, 139] width 12 height 12
type input "09/15/2025"
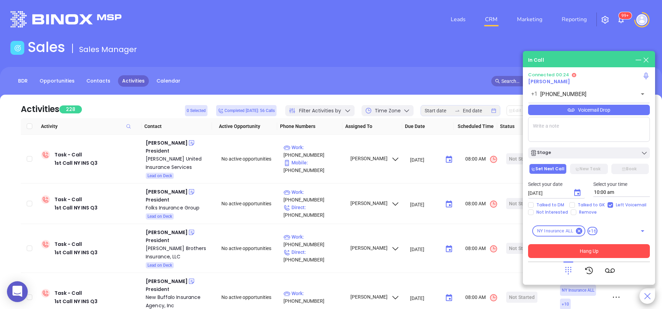
click at [600, 249] on button "Hang Up" at bounding box center [589, 251] width 122 height 14
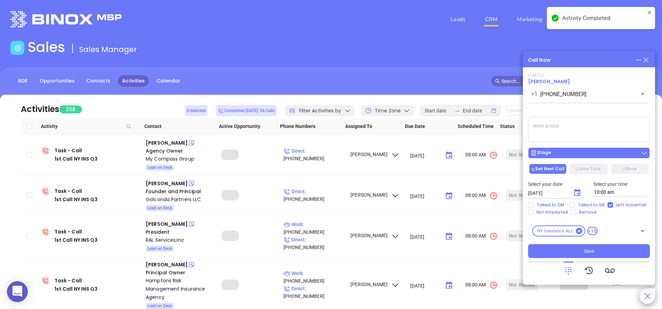
click at [568, 155] on div "Stage" at bounding box center [589, 152] width 118 height 7
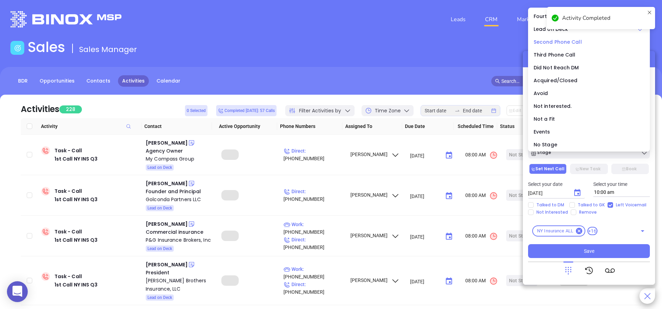
click at [546, 44] on span "Second Phone Call" at bounding box center [557, 41] width 48 height 7
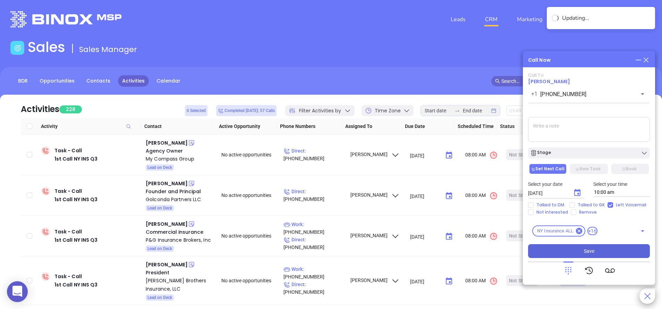
click at [594, 251] on button "Save" at bounding box center [589, 251] width 122 height 14
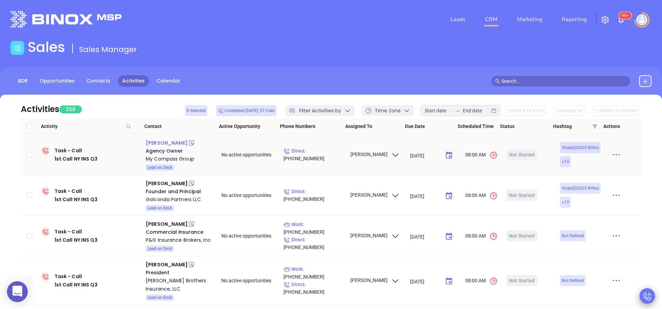
click at [175, 144] on div "Taylor Wolchuck" at bounding box center [167, 143] width 42 height 8
click at [330, 156] on p "Direct : (631) 318-0008" at bounding box center [313, 154] width 60 height 15
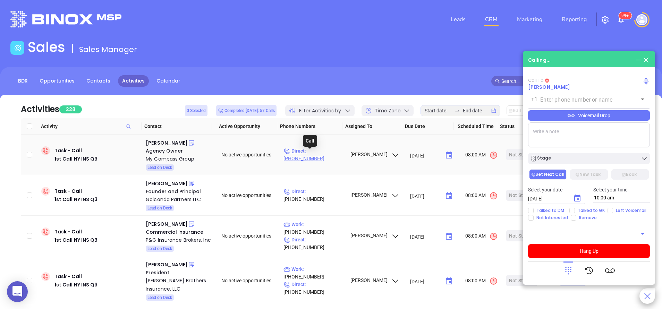
type input "(631) 318-0008"
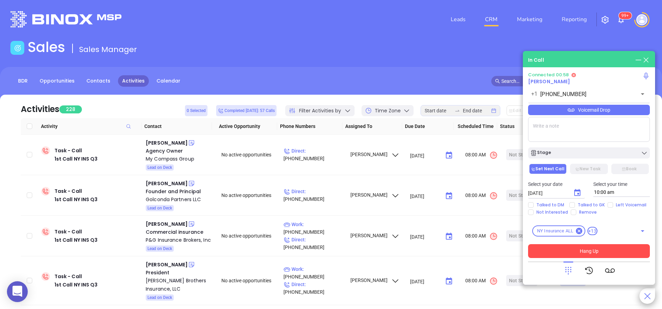
click at [601, 250] on button "Hang Up" at bounding box center [589, 251] width 122 height 14
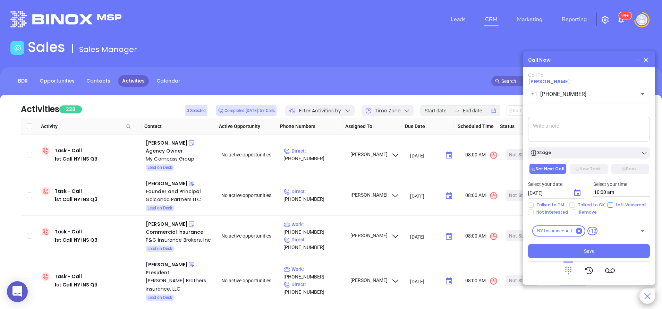
click at [607, 204] on input "Left Voicemail" at bounding box center [610, 205] width 6 height 6
checkbox input "true"
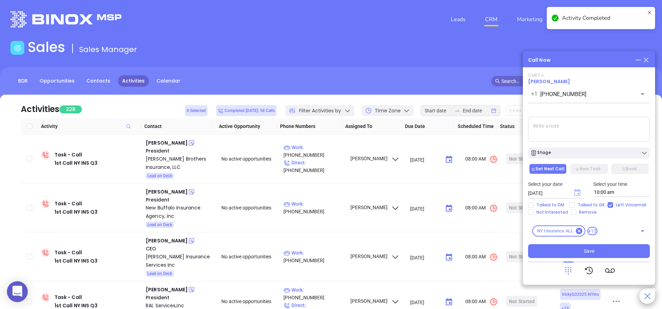
click at [576, 192] on icon "Choose date, selected date is Sep 11, 2025" at bounding box center [577, 193] width 8 height 8
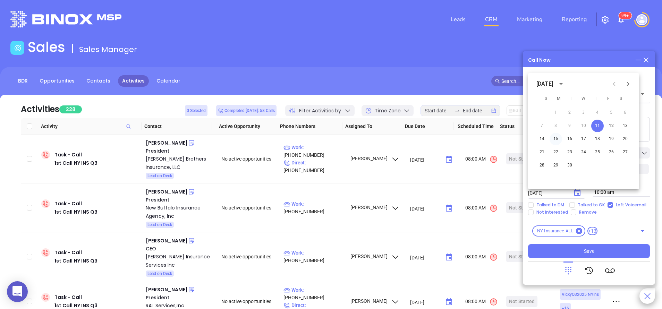
click at [555, 139] on button "15" at bounding box center [555, 139] width 12 height 12
type input "09/15/2025"
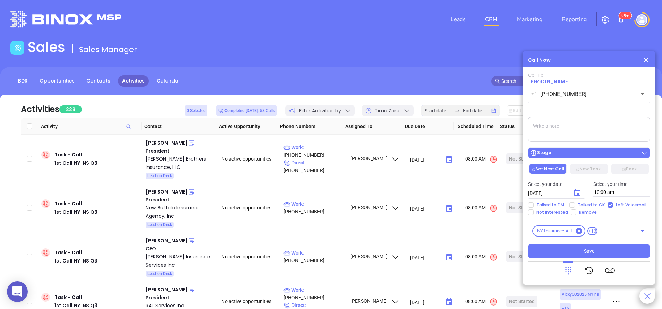
click at [572, 155] on div "Stage" at bounding box center [589, 152] width 118 height 7
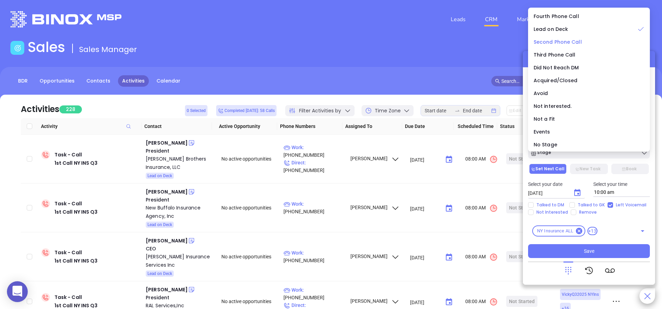
click at [555, 40] on span "Second Phone Call" at bounding box center [557, 41] width 48 height 7
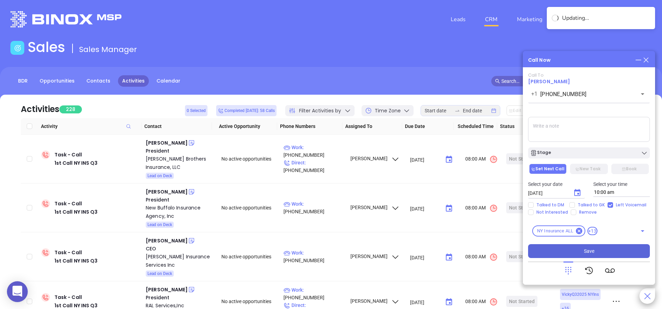
click at [613, 245] on button "Save" at bounding box center [589, 251] width 122 height 14
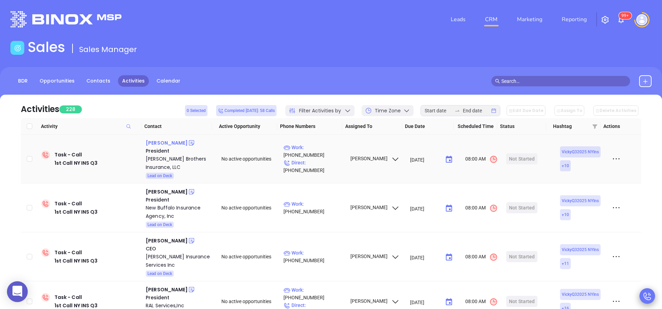
click at [176, 142] on div "Joseph B. Smith" at bounding box center [167, 143] width 42 height 8
drag, startPoint x: 325, startPoint y: 155, endPoint x: 315, endPoint y: 135, distance: 22.6
click at [325, 155] on p "Work : (607) 687-3444" at bounding box center [313, 151] width 60 height 15
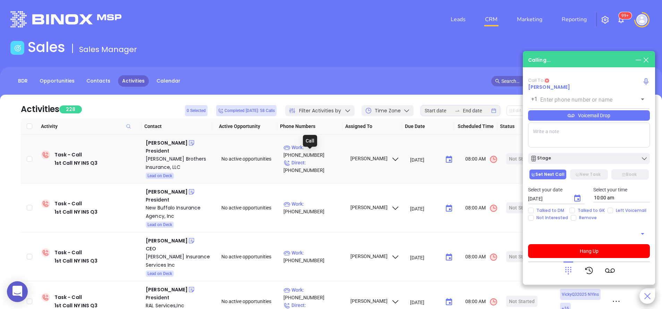
type input "(607) 687-3444"
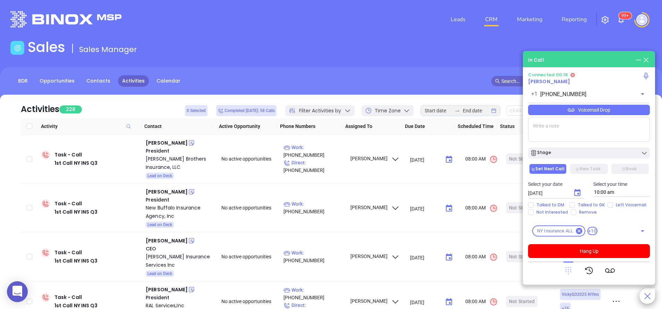
click at [565, 267] on icon at bounding box center [568, 271] width 6 height 8
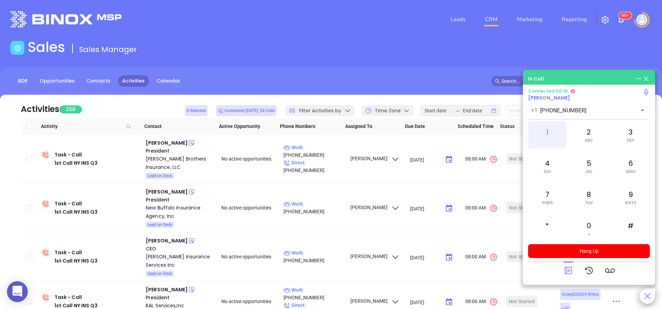
click at [543, 127] on div "1" at bounding box center [547, 135] width 38 height 28
click at [548, 200] on span "PQRS" at bounding box center [547, 202] width 11 height 5
drag, startPoint x: 633, startPoint y: 166, endPoint x: 614, endPoint y: 163, distance: 19.9
click at [633, 164] on div "6 MNO" at bounding box center [630, 166] width 38 height 28
click at [547, 166] on div "4 GHI" at bounding box center [547, 166] width 38 height 28
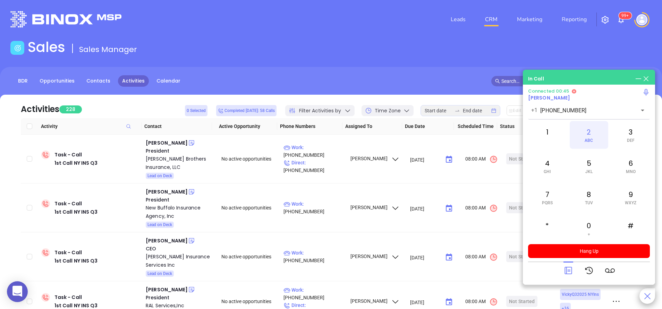
click at [588, 135] on div "2 ABC" at bounding box center [588, 135] width 38 height 28
click at [545, 131] on div "1" at bounding box center [547, 135] width 38 height 28
click at [568, 270] on icon at bounding box center [568, 271] width 10 height 10
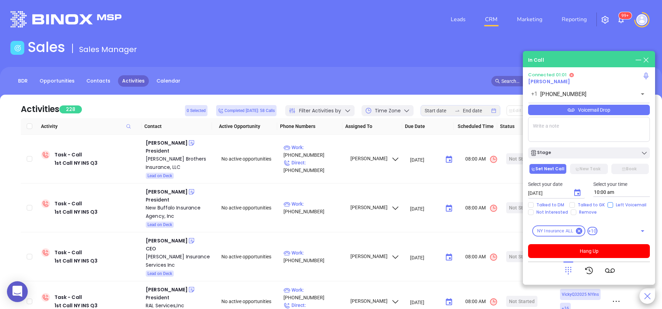
click at [608, 206] on input "Left Voicemail" at bounding box center [610, 205] width 6 height 6
checkbox input "true"
click at [607, 253] on button "Hang Up" at bounding box center [589, 251] width 122 height 14
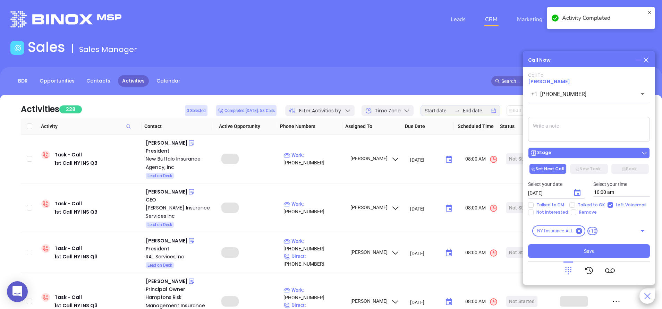
click at [566, 153] on div "Stage" at bounding box center [589, 152] width 118 height 7
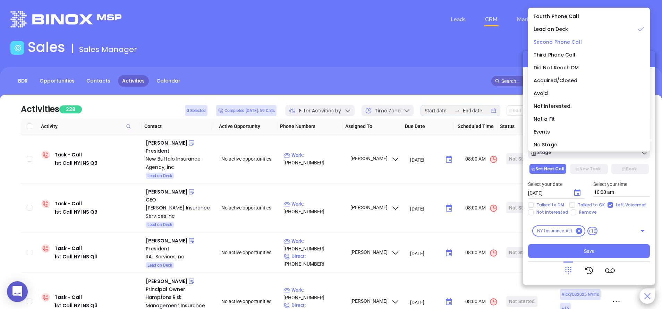
click at [557, 41] on span "Second Phone Call" at bounding box center [557, 41] width 48 height 7
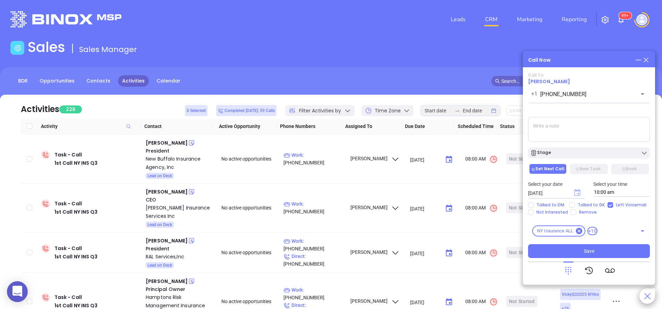
click at [577, 194] on icon "Choose date, selected date is Sep 11, 2025" at bounding box center [577, 192] width 6 height 7
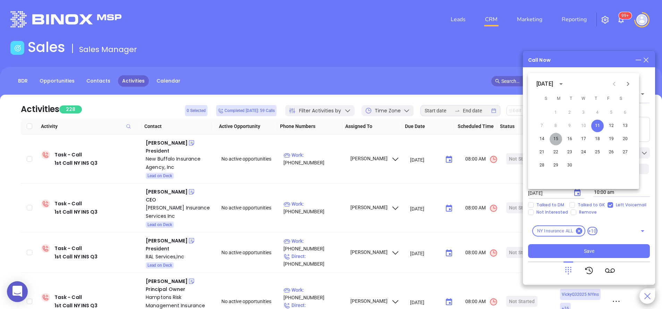
click at [557, 137] on button "15" at bounding box center [555, 139] width 12 height 12
type input "09/15/2025"
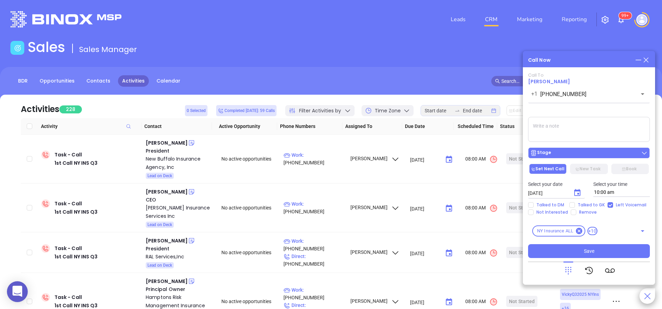
click at [572, 156] on div "Stage" at bounding box center [589, 152] width 118 height 7
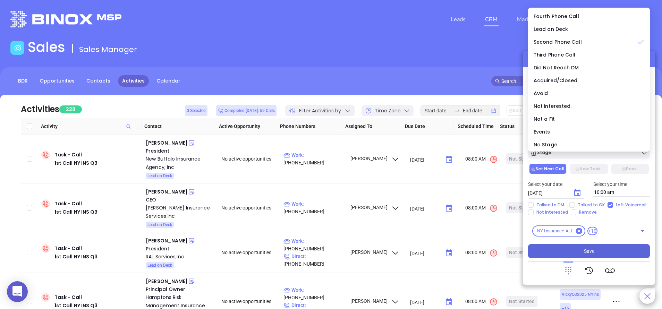
click at [603, 250] on button "Save" at bounding box center [589, 251] width 122 height 14
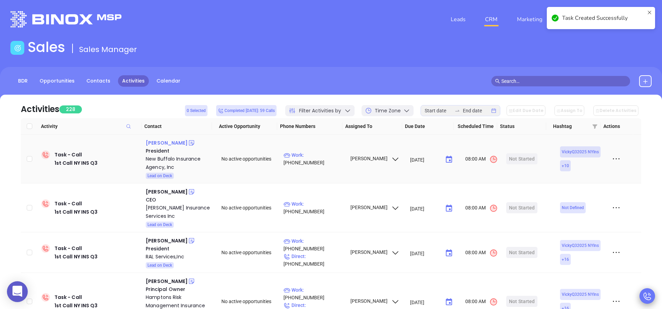
click at [164, 144] on div "Douglas Benz" at bounding box center [167, 143] width 42 height 8
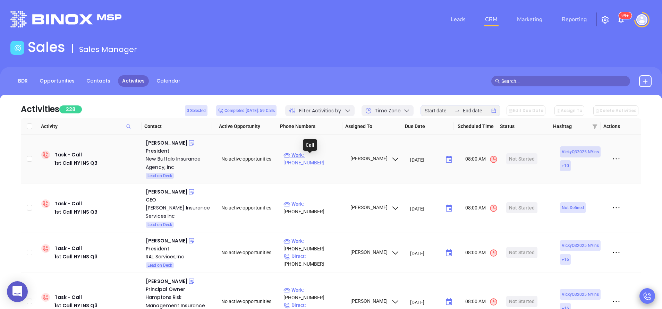
click at [322, 160] on p "Work : (716) 332-1570" at bounding box center [313, 158] width 60 height 15
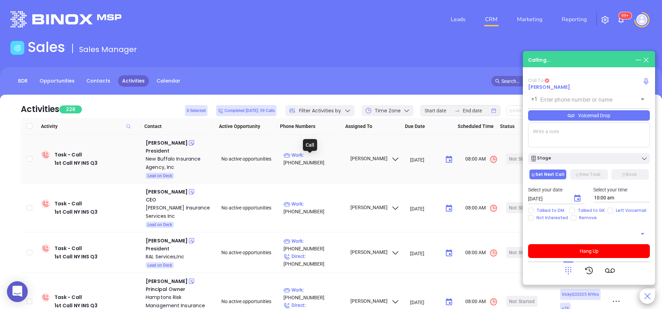
type input "(716) 332-1570"
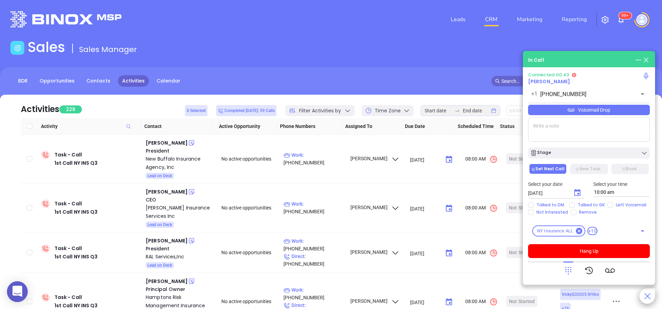
drag, startPoint x: 225, startPoint y: 1, endPoint x: 366, endPoint y: 41, distance: 146.4
click at [366, 41] on div "Sales Sales Manager" at bounding box center [330, 48] width 649 height 19
click at [609, 205] on input "Left Voicemail" at bounding box center [610, 205] width 6 height 6
checkbox input "true"
click at [596, 251] on button "Hang Up" at bounding box center [589, 251] width 122 height 14
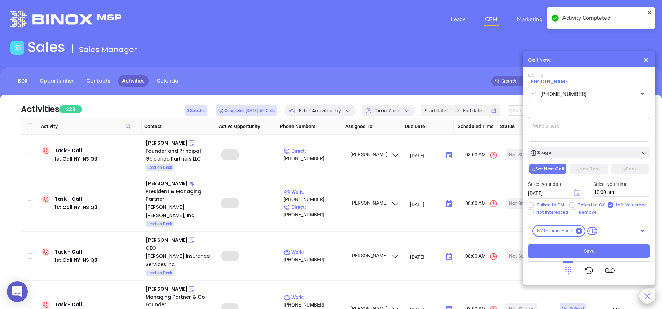
click at [579, 195] on icon "Choose date, selected date is Sep 11, 2025" at bounding box center [577, 192] width 6 height 7
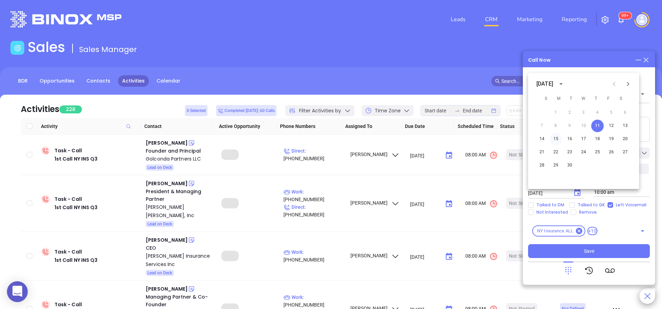
click at [558, 140] on button "15" at bounding box center [555, 139] width 12 height 12
type input "09/15/2025"
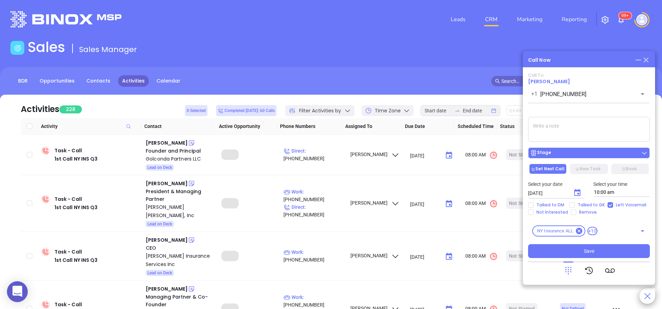
click at [562, 157] on button "Stage" at bounding box center [589, 152] width 122 height 11
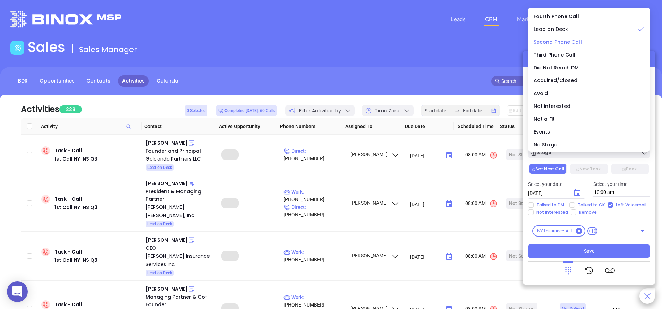
click at [546, 41] on span "Second Phone Call" at bounding box center [557, 41] width 48 height 7
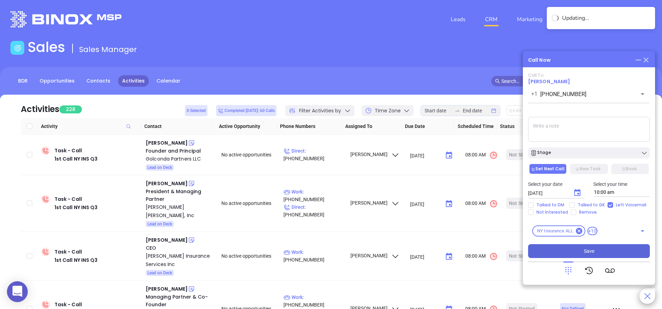
click at [591, 253] on span "Save" at bounding box center [589, 251] width 10 height 8
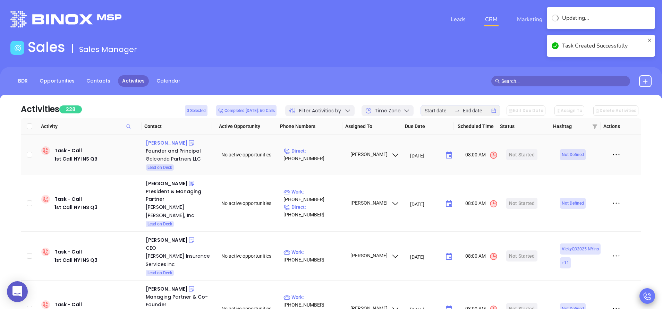
click at [182, 145] on div "Michael Liebeskind" at bounding box center [167, 143] width 42 height 8
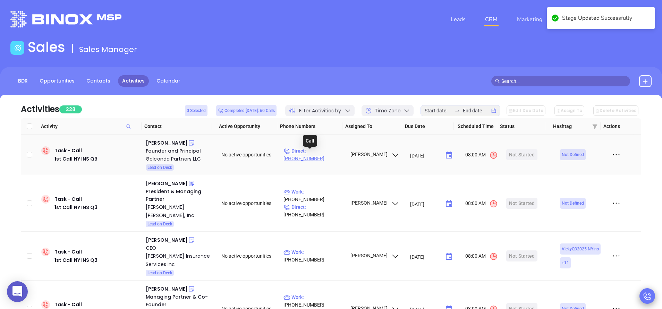
click at [314, 153] on p "Direct : (917) 781-0160" at bounding box center [313, 154] width 60 height 15
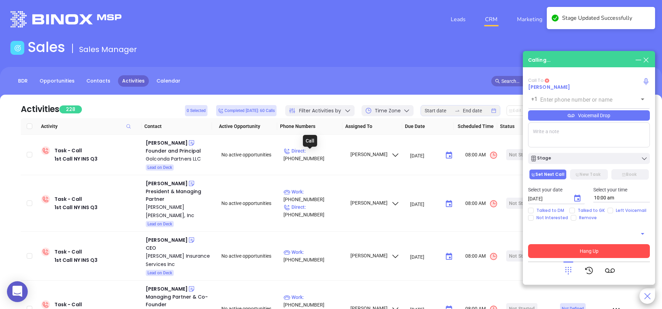
type input "(917) 781-0160"
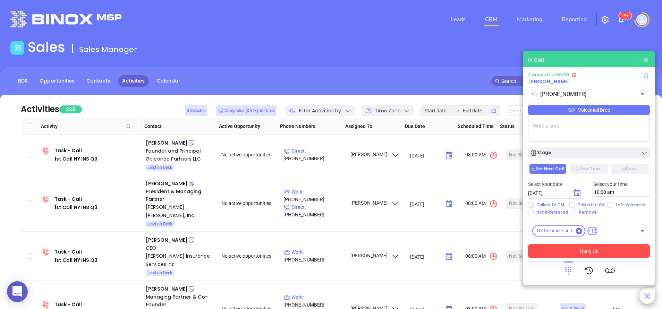
click at [586, 251] on button "Hang Up" at bounding box center [589, 251] width 122 height 14
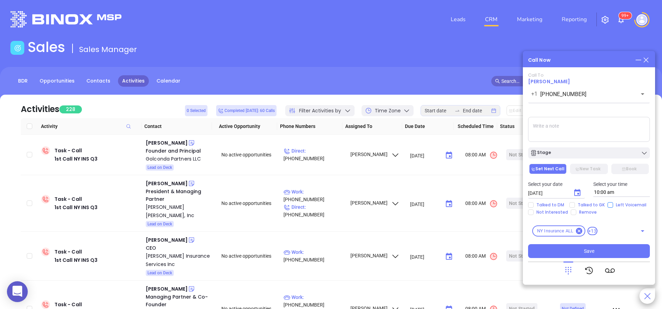
click at [610, 203] on input "Left Voicemail" at bounding box center [610, 205] width 6 height 6
checkbox input "true"
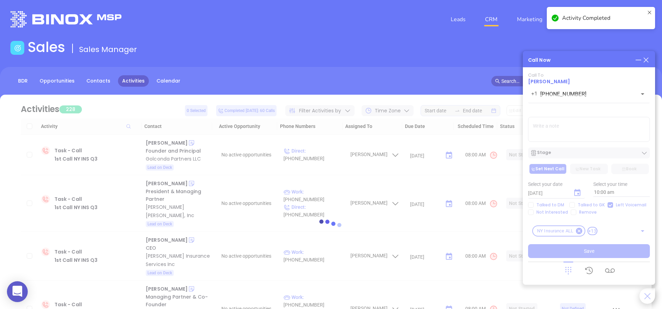
click at [566, 145] on div at bounding box center [330, 227] width 641 height 265
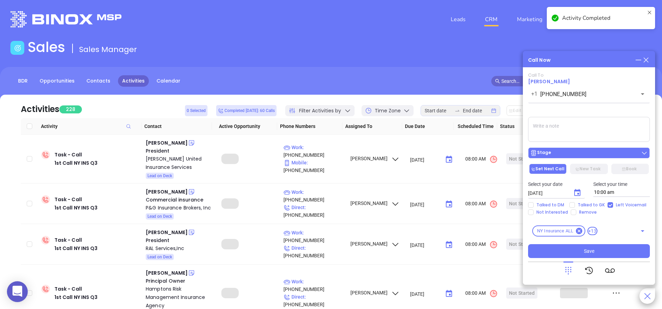
click at [566, 153] on div "Stage" at bounding box center [589, 152] width 118 height 7
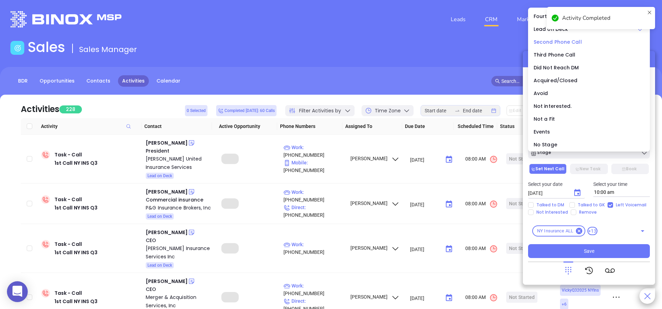
click at [549, 40] on span "Second Phone Call" at bounding box center [557, 41] width 48 height 7
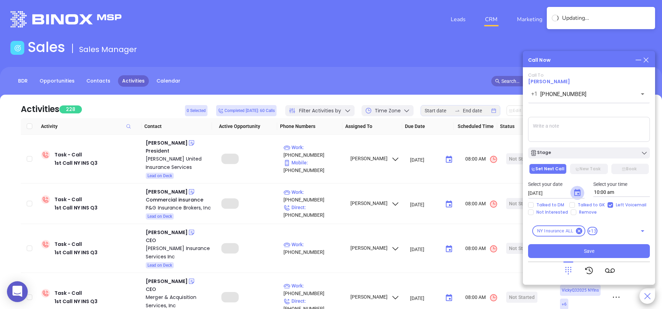
click at [576, 192] on icon "Choose date, selected date is Sep 11, 2025" at bounding box center [577, 193] width 8 height 8
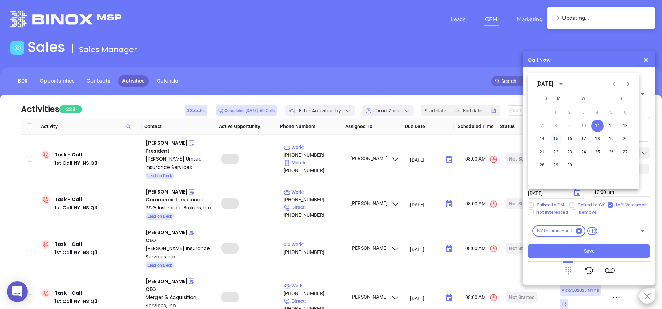
click at [555, 137] on button "15" at bounding box center [555, 139] width 12 height 12
type input "09/15/2025"
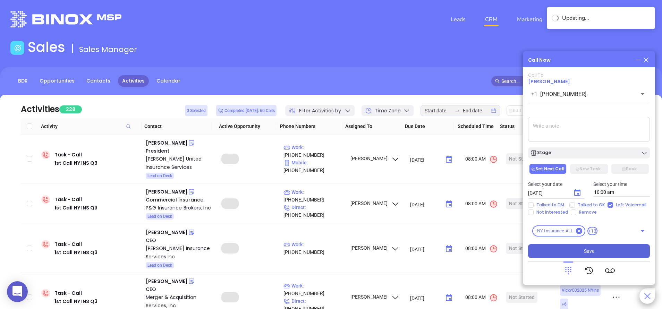
click at [588, 254] on span "Save" at bounding box center [589, 251] width 10 height 8
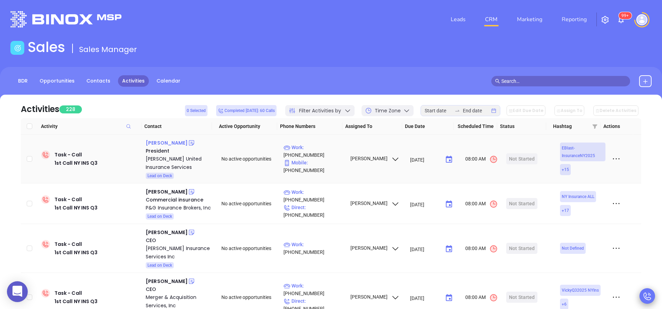
click at [165, 143] on div "Daniel Rand" at bounding box center [167, 143] width 42 height 8
click at [175, 193] on div "Solomon Beigel" at bounding box center [167, 192] width 42 height 8
click at [334, 202] on p "Work : (718) 854-2818" at bounding box center [313, 195] width 60 height 15
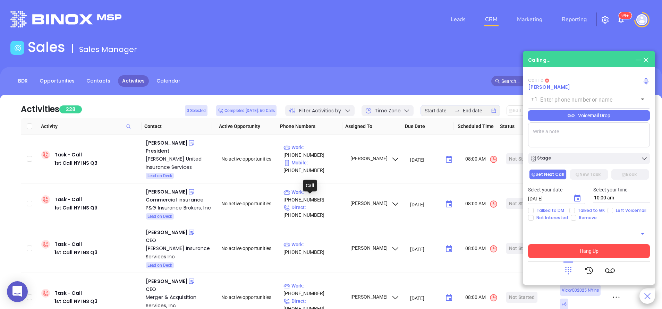
type input "[PHONE_NUMBER]"
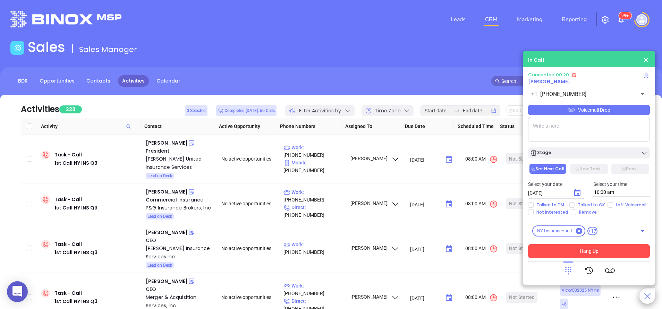
click at [571, 270] on icon at bounding box center [568, 271] width 10 height 10
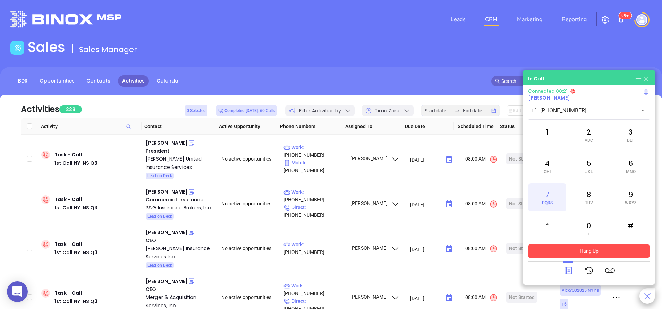
click at [550, 198] on div "7 PQRS" at bounding box center [547, 197] width 38 height 28
click at [575, 250] on button "Hang Up" at bounding box center [589, 251] width 122 height 14
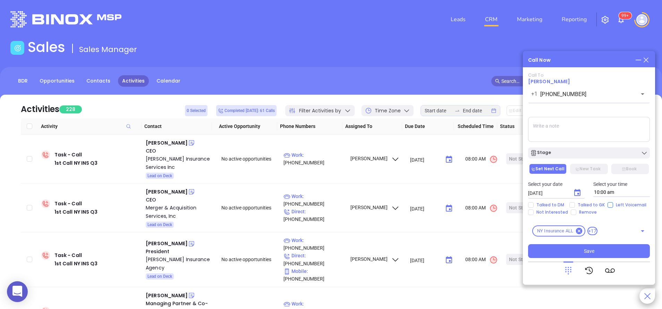
click at [610, 205] on input "Left Voicemail" at bounding box center [610, 205] width 6 height 6
checkbox input "true"
click at [578, 192] on icon "Choose date, selected date is Sep 11, 2025" at bounding box center [577, 193] width 8 height 8
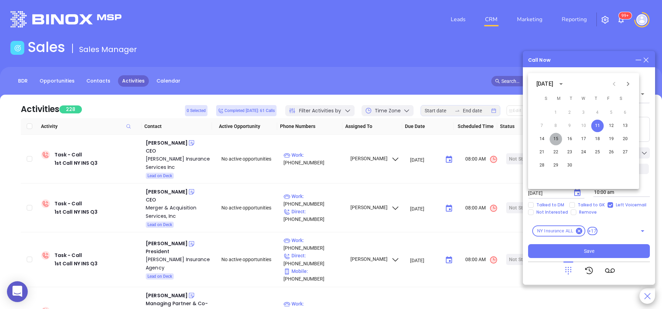
click at [555, 141] on button "15" at bounding box center [555, 139] width 12 height 12
type input "09/15/2025"
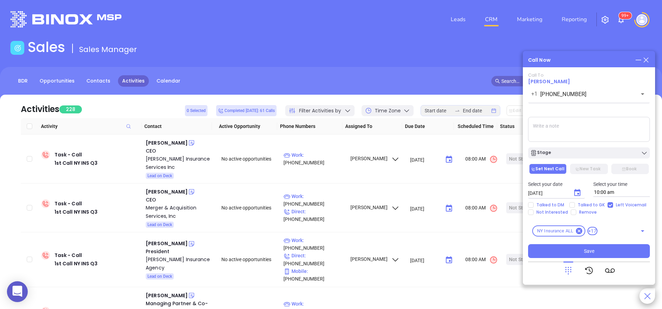
click at [584, 159] on div "Call To Solomon Beigel +1 (718) 854-2818 ​ Voicemail Drop Stage Set Next Call N…" at bounding box center [589, 165] width 122 height 186
click at [583, 154] on div "Stage" at bounding box center [589, 152] width 118 height 7
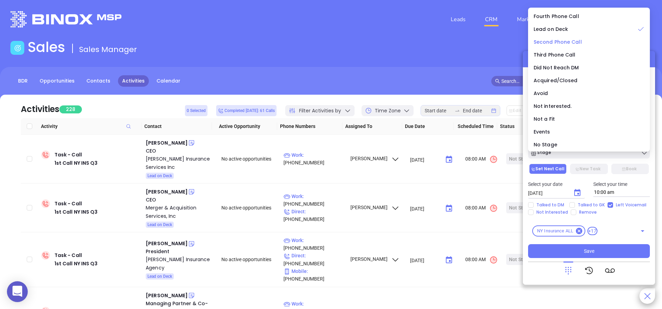
click at [549, 39] on span "Second Phone Call" at bounding box center [557, 41] width 48 height 7
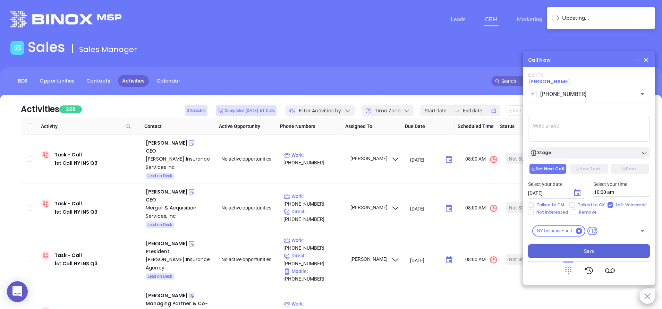
click at [588, 250] on span "Save" at bounding box center [589, 251] width 10 height 8
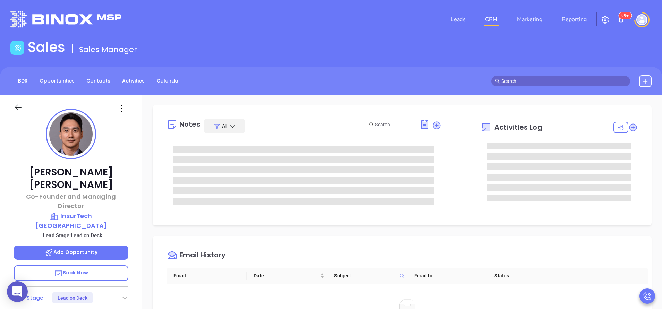
type input "[PERSON_NAME]"
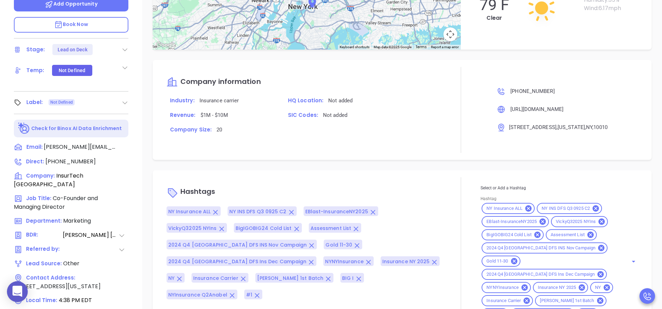
scroll to position [271, 0]
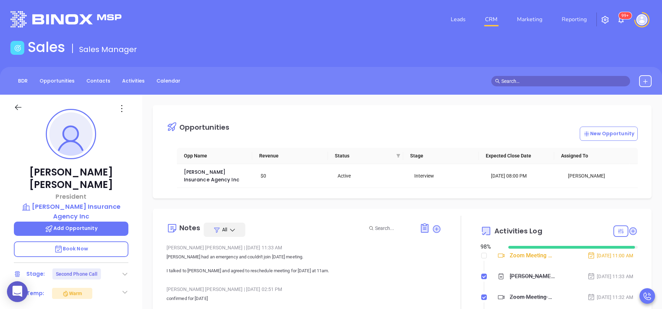
scroll to position [201, 0]
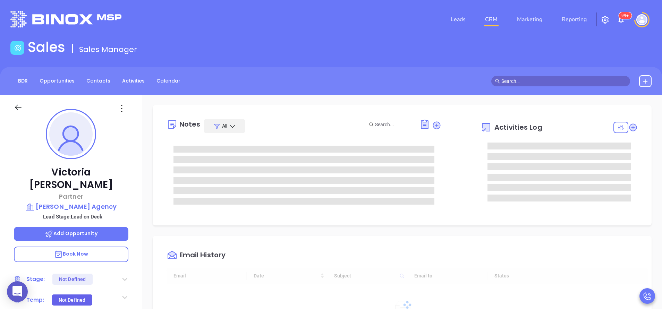
type input "[DATE]"
type input "[PERSON_NAME]"
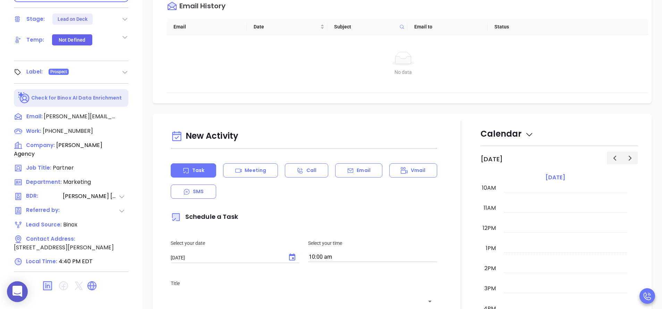
scroll to position [0, 0]
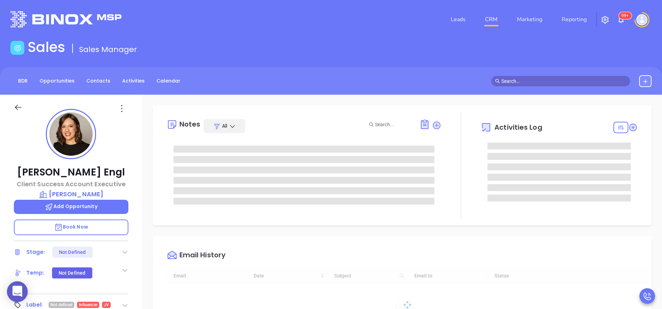
type input "[DATE]"
type input "[PERSON_NAME]"
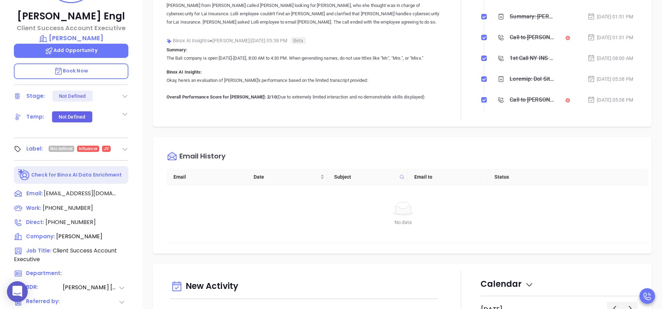
scroll to position [156, 0]
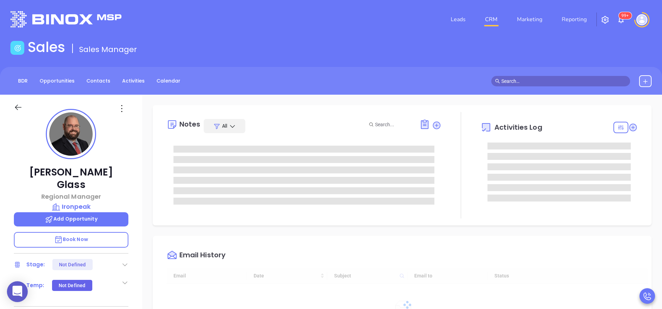
type input "[DATE]"
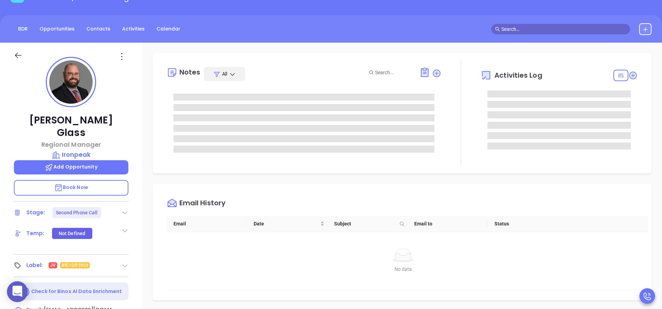
type input "[PERSON_NAME]"
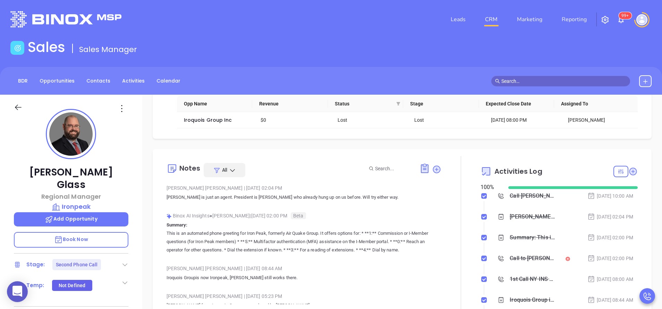
scroll to position [0, 0]
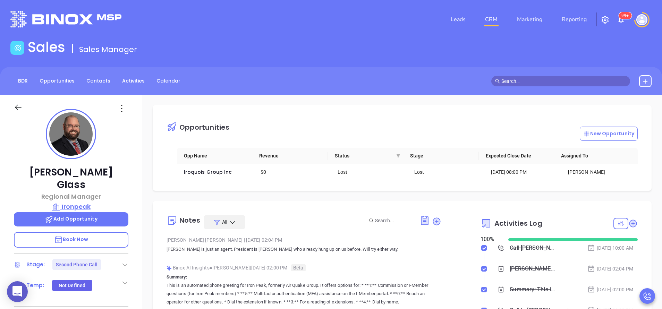
click at [80, 202] on p "Ironpeak" at bounding box center [71, 207] width 114 height 10
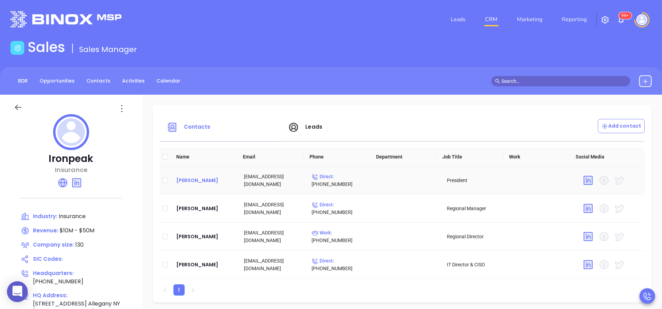
click at [203, 181] on div "[PERSON_NAME]" at bounding box center [204, 180] width 57 height 8
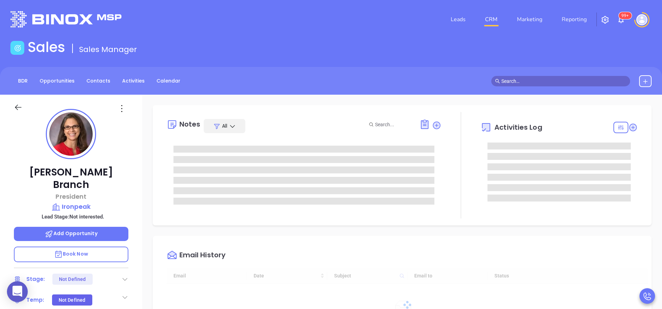
type input "[DATE]"
type input "[PERSON_NAME]"
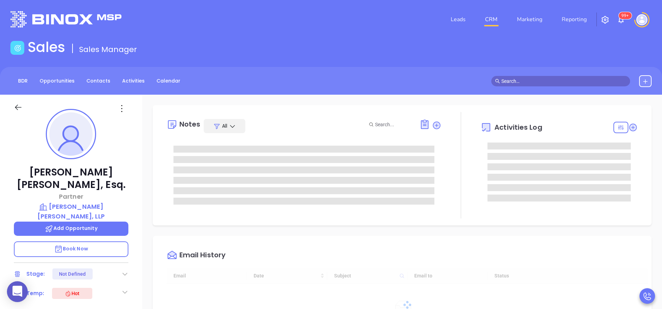
type input "[DATE]"
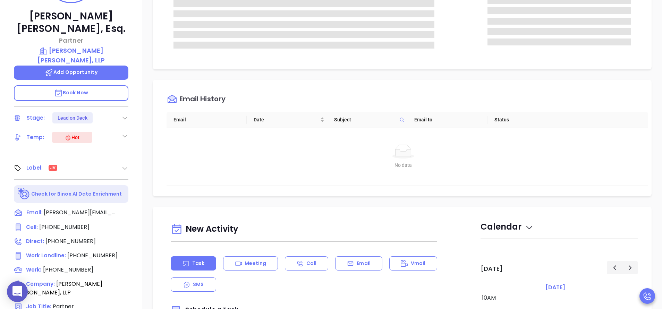
type input "[PERSON_NAME]"
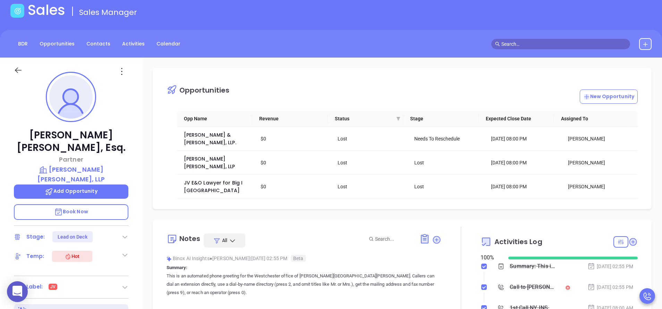
scroll to position [0, 0]
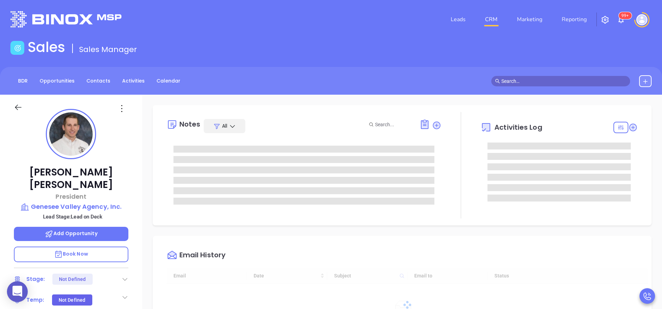
type input "[DATE]"
type input "[PERSON_NAME]"
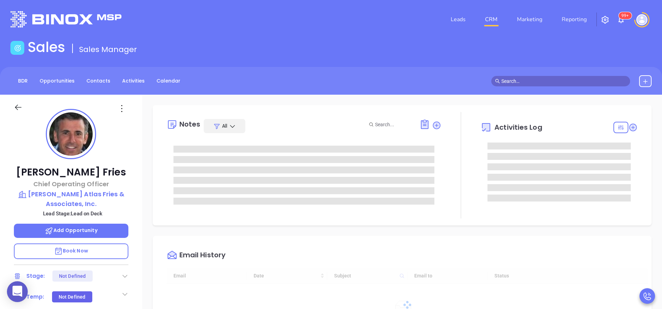
type input "[DATE]"
type input "[PERSON_NAME]"
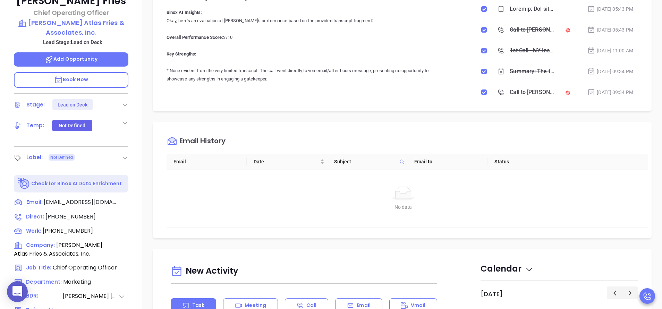
scroll to position [0, 0]
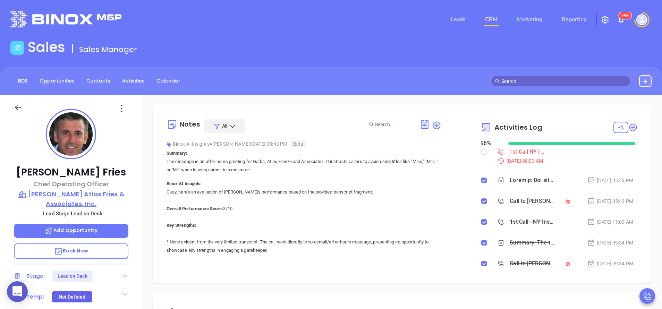
click at [89, 195] on p "[PERSON_NAME] Atlas Fries & Associates, Inc." at bounding box center [71, 198] width 114 height 19
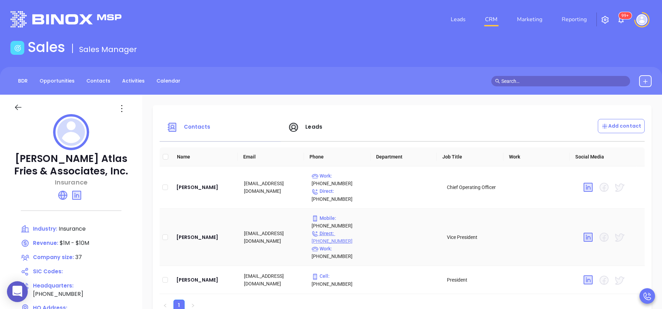
scroll to position [52, 0]
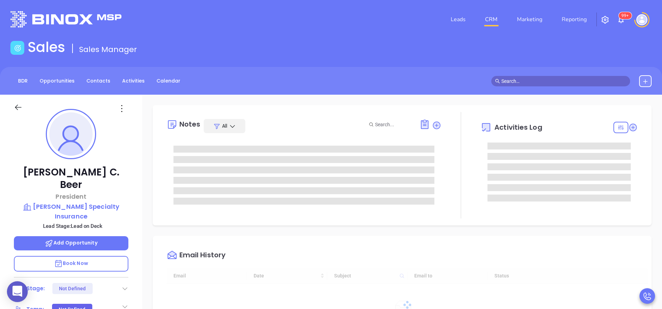
type input "[DATE]"
type input "[PERSON_NAME]"
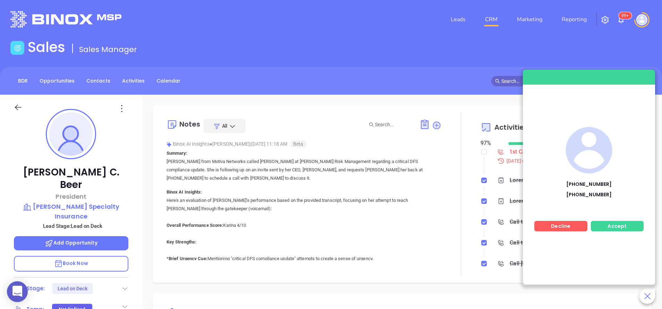
click at [624, 222] on div "Accept" at bounding box center [617, 226] width 53 height 10
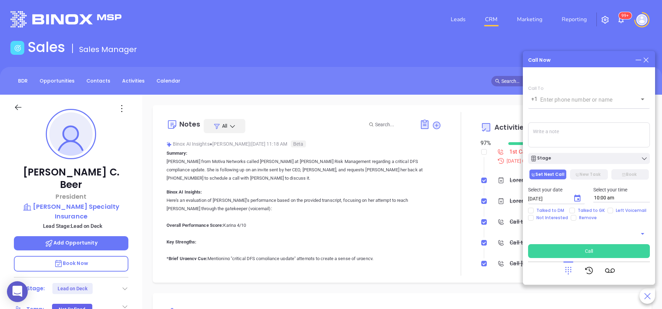
click at [650, 60] on div "Call Now Call To +1 ​ Voicemail Drop Stage Set Next Call New Task Book Select y…" at bounding box center [589, 168] width 132 height 234
click at [648, 60] on icon at bounding box center [646, 60] width 8 height 8
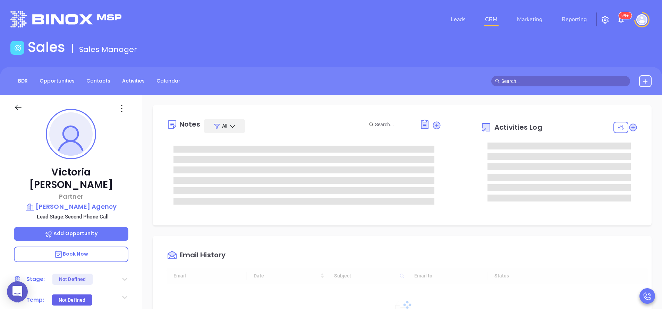
type input "[DATE]"
type input "[PERSON_NAME]"
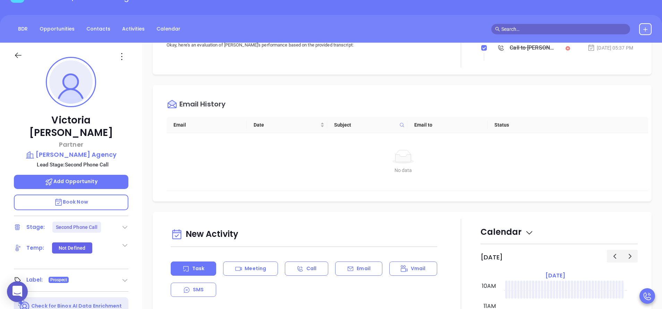
scroll to position [260, 0]
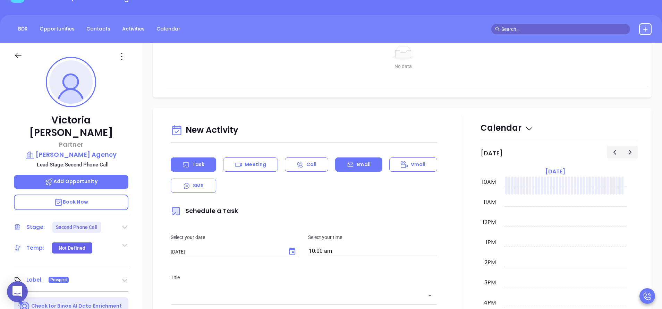
click at [360, 165] on p "Email" at bounding box center [363, 164] width 14 height 7
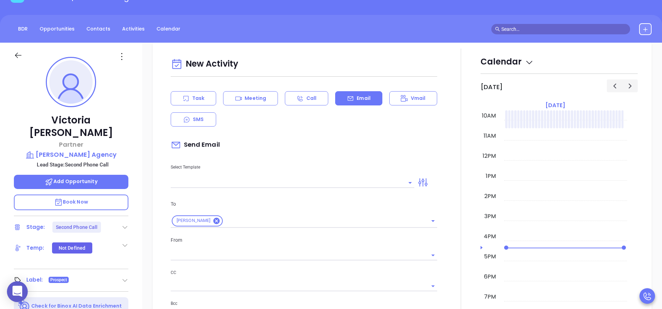
scroll to position [364, 0]
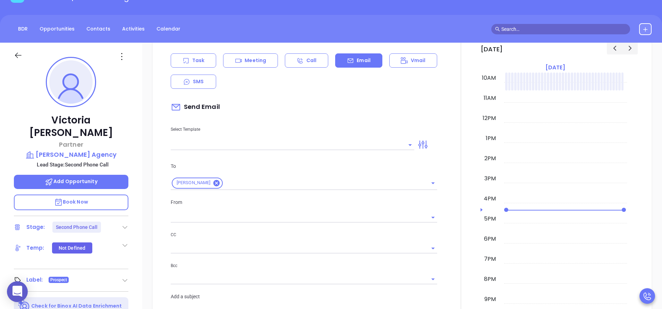
type input "[PERSON_NAME]"
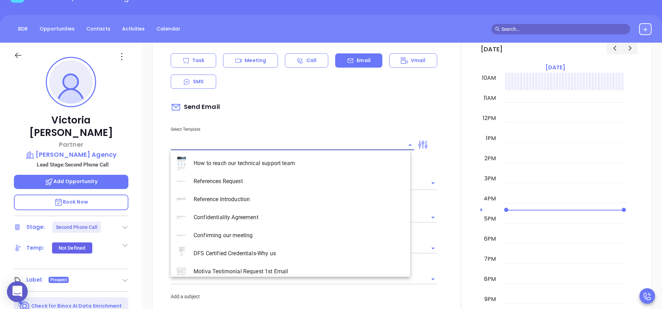
click at [337, 142] on input "text" at bounding box center [287, 145] width 233 height 10
click at [264, 183] on li "NY Insurance 0625" at bounding box center [290, 181] width 239 height 18
type input "NY Insurance 0625"
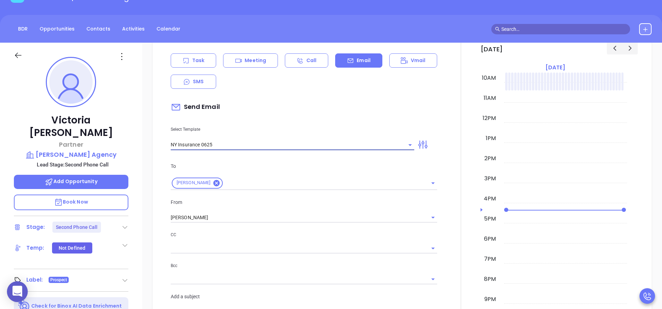
type input "Victoria, did you know NY DFS is being enforced ?"
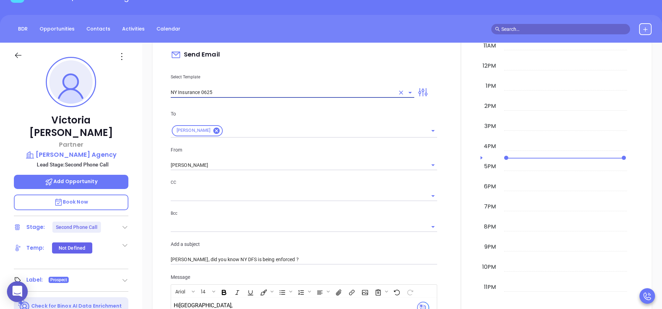
scroll to position [468, 0]
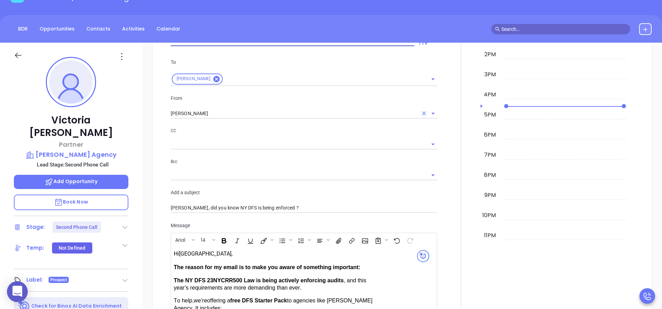
type input "NY Insurance 0625"
click at [214, 114] on input "[PERSON_NAME]" at bounding box center [294, 114] width 247 height 10
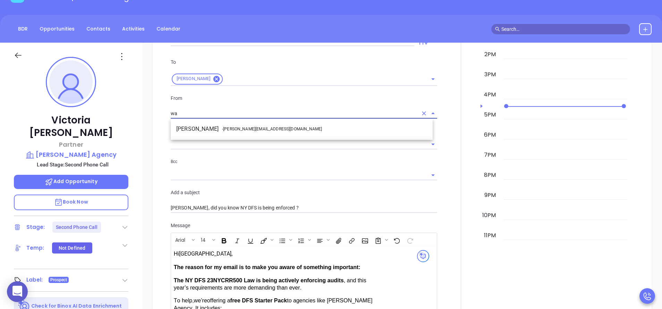
click at [212, 128] on li "Walter Contreras - walter@motiva.net" at bounding box center [302, 129] width 262 height 12
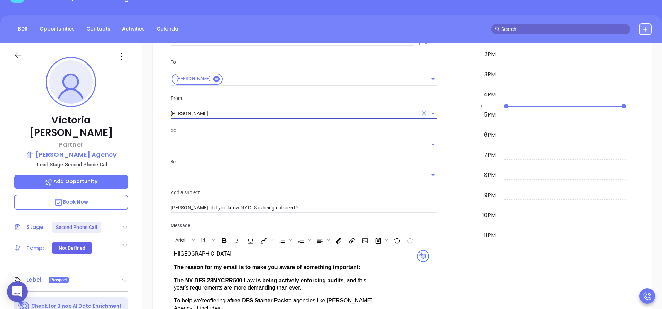
type input "Walter Contreras"
click at [329, 200] on div "Add a subject Victoria, did you know NY DFS is being enforced ?" at bounding box center [303, 201] width 275 height 25
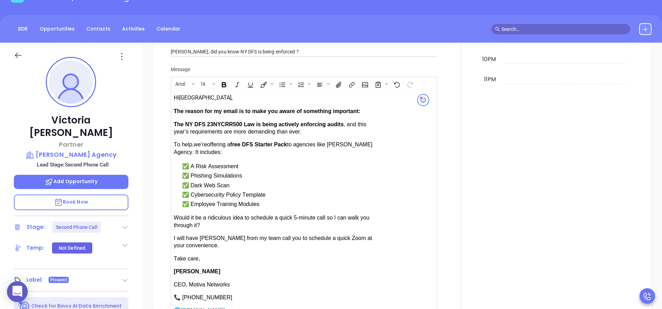
scroll to position [676, 0]
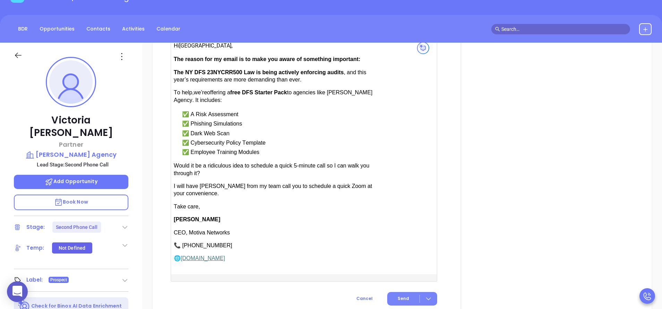
click at [400, 295] on span "Send" at bounding box center [402, 298] width 11 height 6
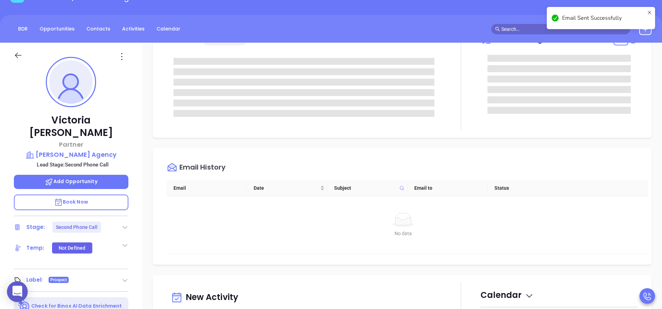
scroll to position [0, 0]
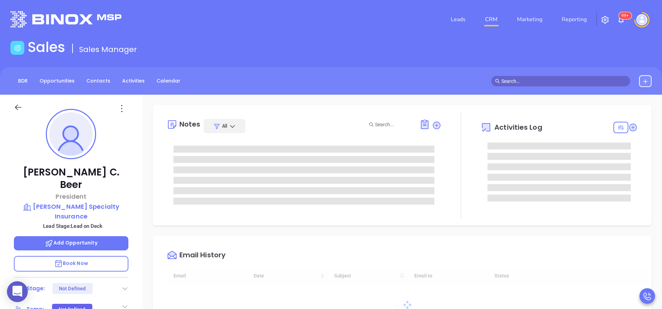
type input "[DATE]"
type input "[PERSON_NAME]"
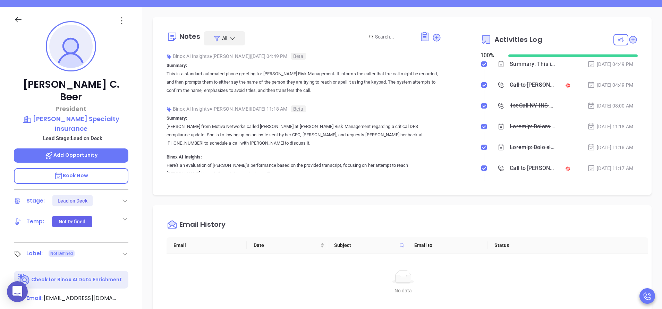
scroll to position [104, 0]
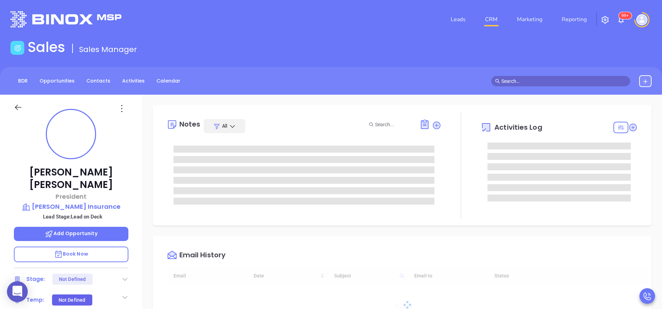
type input "10:00 am"
type input "[DATE]"
type input "[PERSON_NAME]"
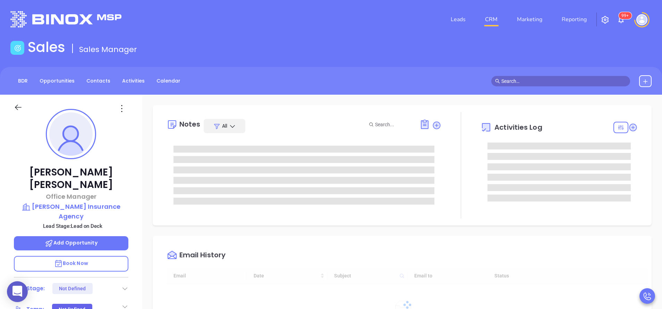
type input "[DATE]"
type input "[PERSON_NAME]"
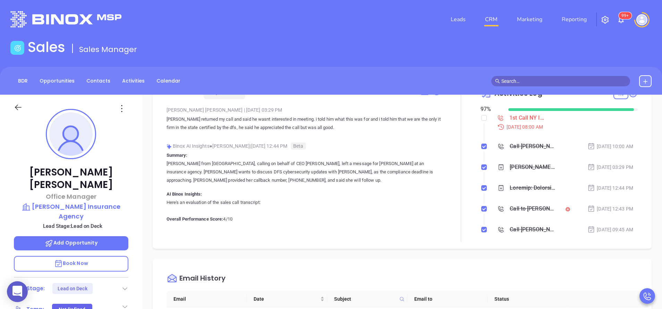
scroll to position [0, 0]
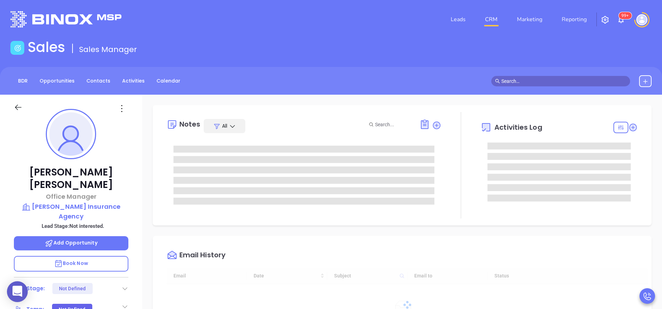
scroll to position [201, 0]
type input "[PERSON_NAME]"
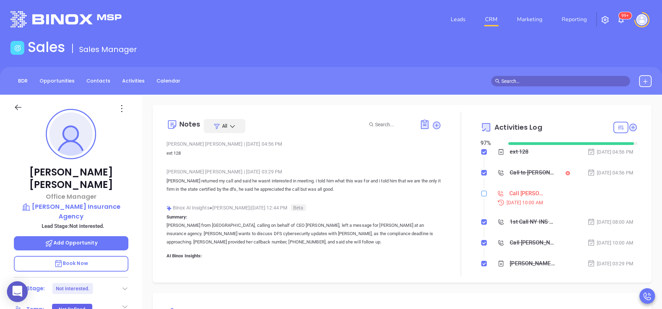
click at [481, 195] on input "checkbox" at bounding box center [484, 194] width 6 height 6
checkbox input "true"
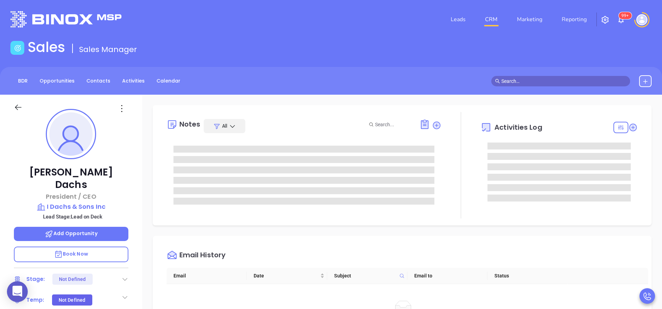
scroll to position [201, 0]
type input "[PERSON_NAME]"
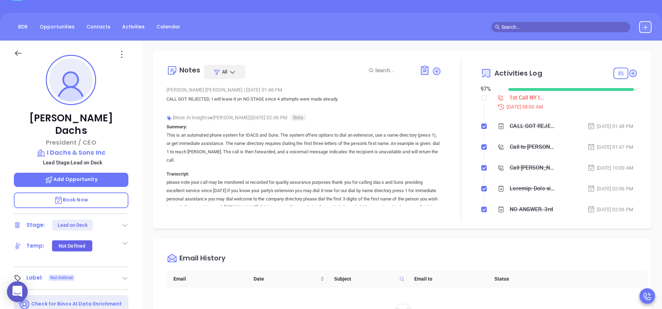
scroll to position [0, 0]
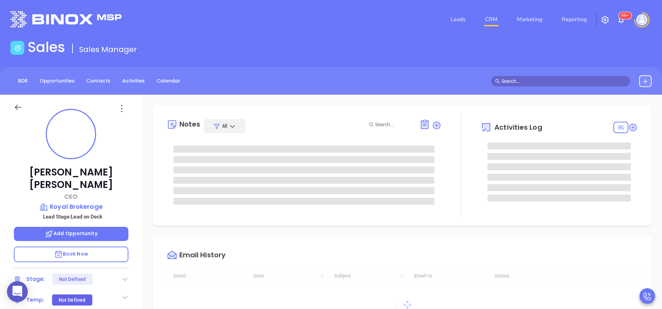
scroll to position [201, 0]
type input "[PERSON_NAME]"
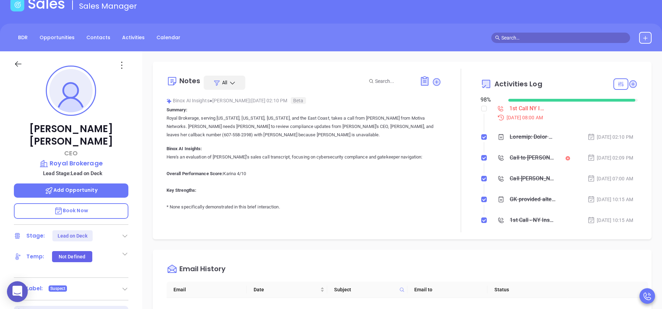
scroll to position [0, 0]
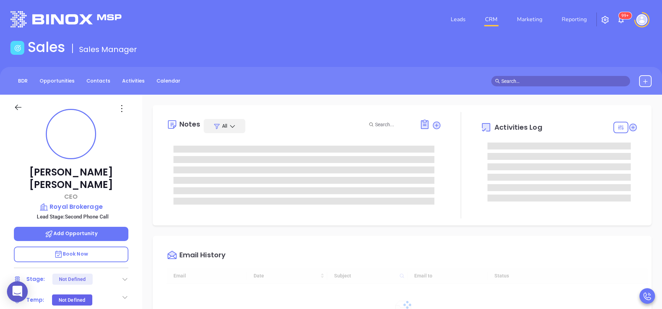
type input "[DATE]"
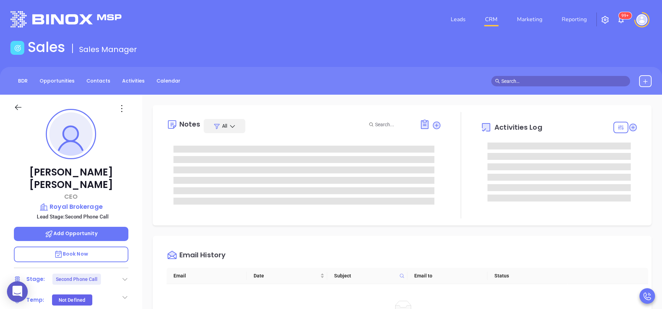
type input "[PERSON_NAME]"
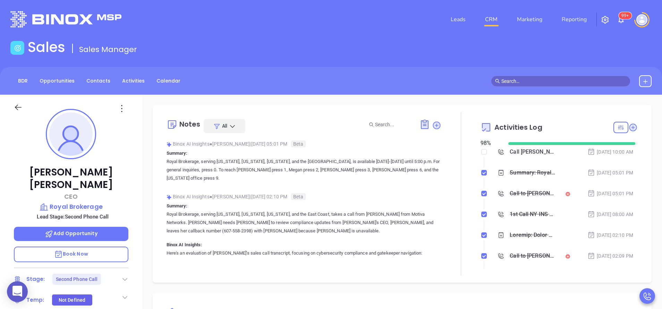
click at [351, 141] on div "Binox AI Insights ● [PERSON_NAME] | [DATE] 05:01 PM Beta" at bounding box center [303, 144] width 275 height 10
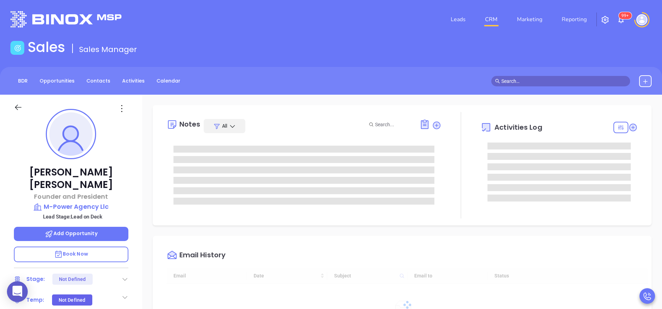
type input "[DATE]"
type input "[PERSON_NAME]"
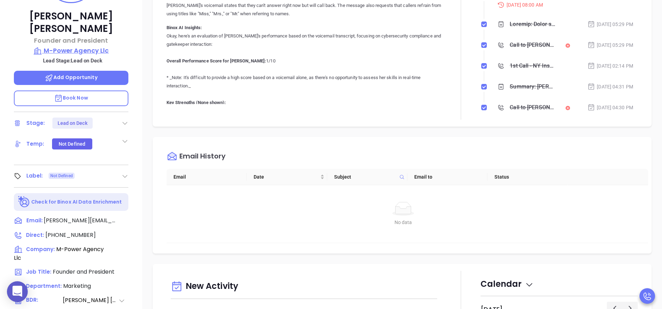
scroll to position [0, 0]
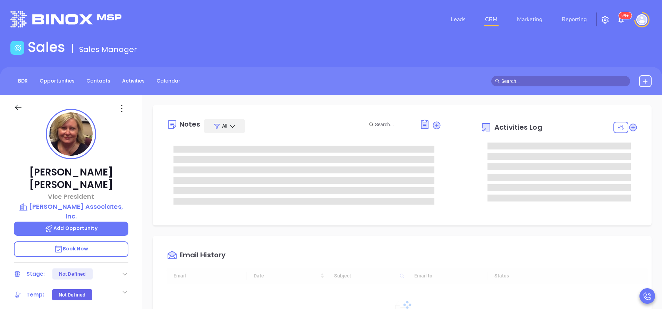
type input "09/12/2025"
type input "[PERSON_NAME]"
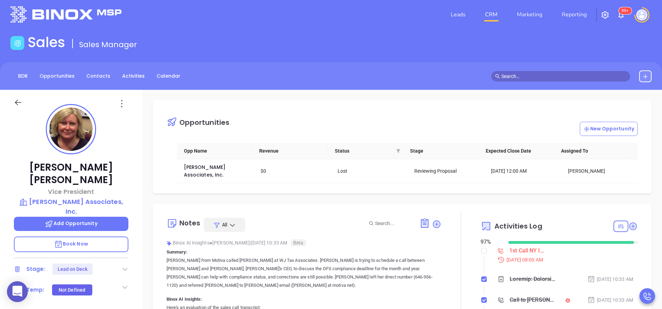
scroll to position [0, 0]
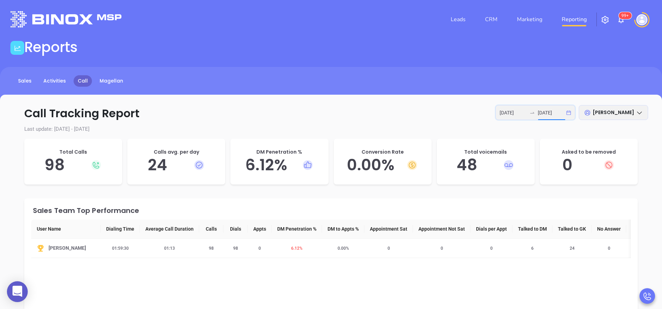
click at [546, 115] on input "[DATE]" at bounding box center [550, 113] width 27 height 8
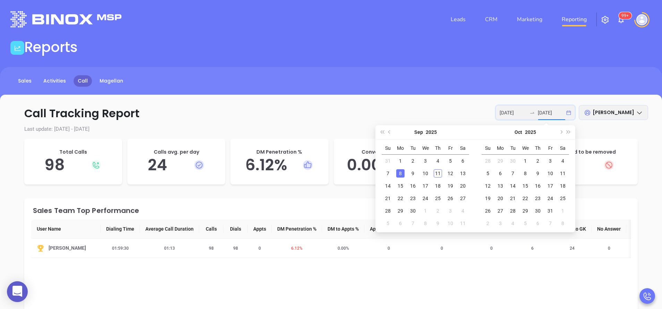
type input "[DATE]"
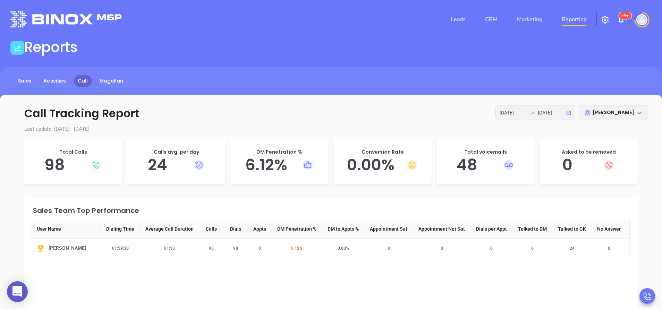
click at [632, 112] on div "[PERSON_NAME]" at bounding box center [612, 112] width 69 height 15
click at [573, 131] on div "All Users" at bounding box center [607, 130] width 69 height 8
click at [423, 112] on p "Call Tracking Report [DATE] [DATE] All Users" at bounding box center [331, 113] width 634 height 17
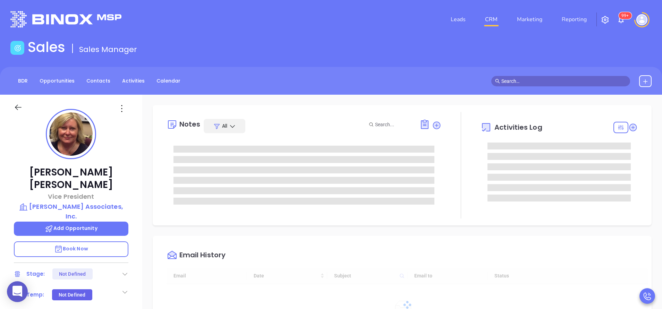
type input "[DATE]"
type input "[PERSON_NAME]"
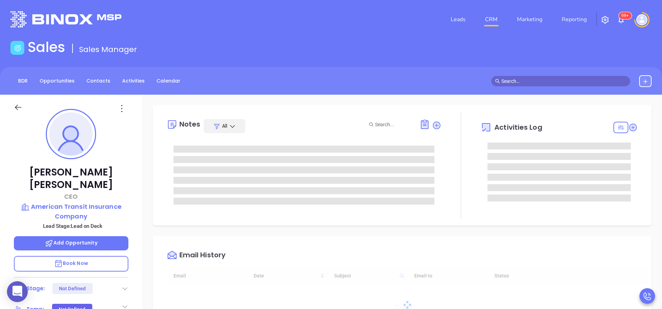
type input "[DATE]"
type input "[PERSON_NAME]"
type input "10:00 am"
type input "[DATE]"
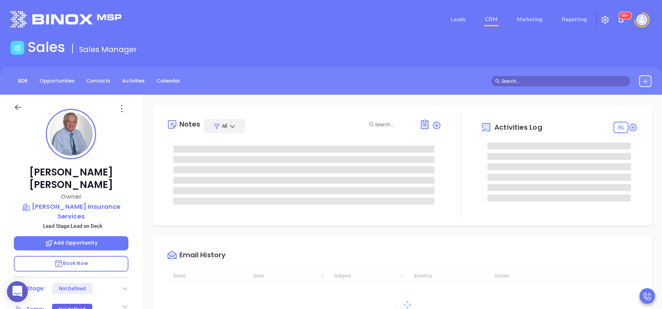
scroll to position [201, 0]
type input "[PERSON_NAME]"
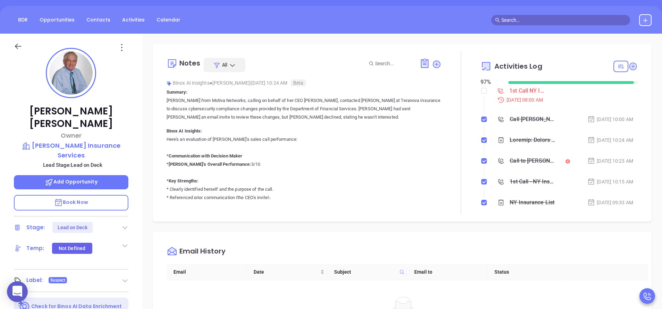
scroll to position [0, 0]
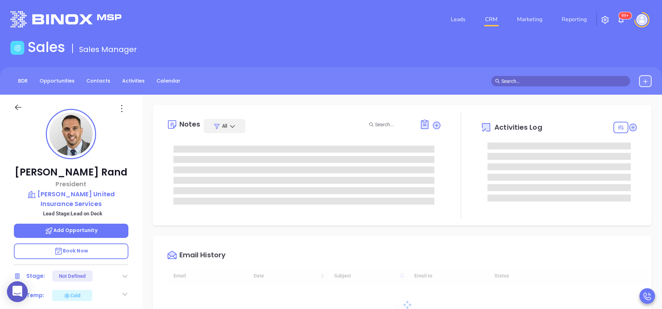
type input "[DATE]"
type input "[PERSON_NAME]"
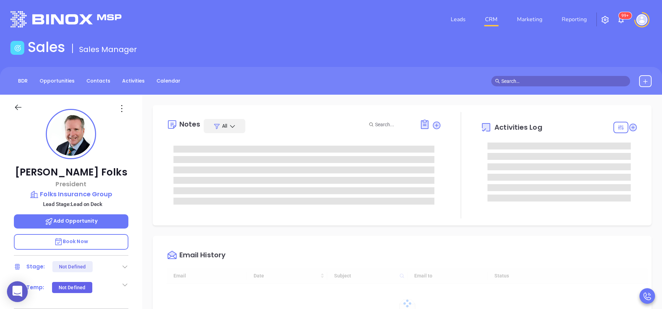
type input "[DATE]"
type input "[PERSON_NAME]"
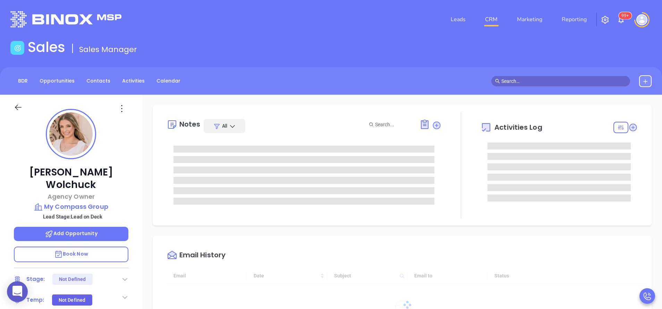
type input "[DATE]"
type input "[PERSON_NAME]"
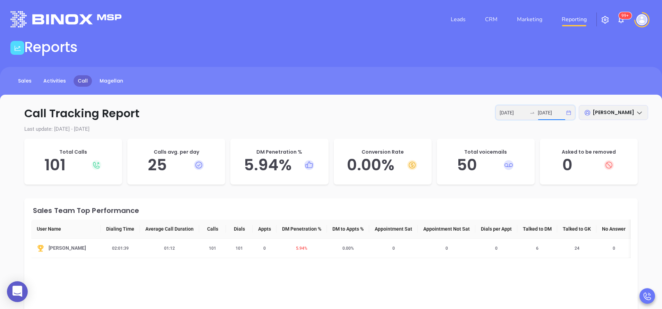
click at [559, 111] on input "2025-09-11" at bounding box center [550, 113] width 27 height 8
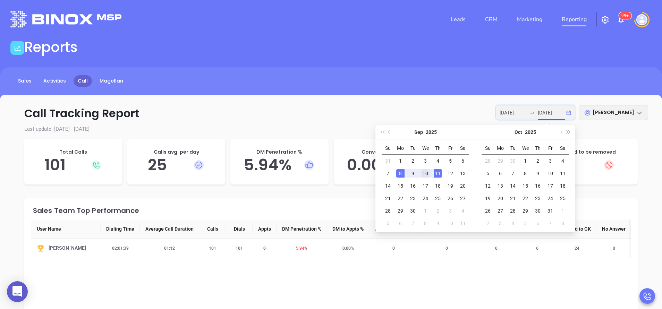
type input "2025-09-10"
click at [427, 176] on div "10" at bounding box center [425, 173] width 8 height 8
click at [439, 173] on div "11" at bounding box center [437, 173] width 8 height 8
type input "2025-09-10"
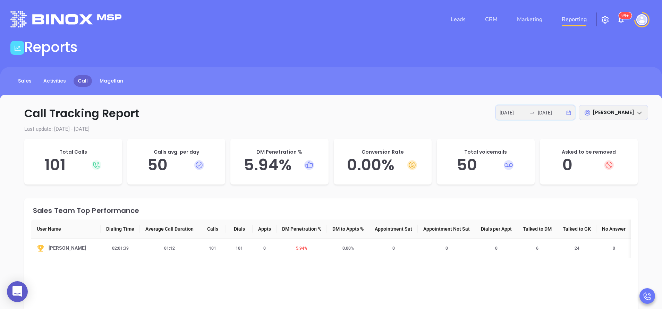
click at [562, 109] on input "2025-09-11" at bounding box center [550, 113] width 27 height 8
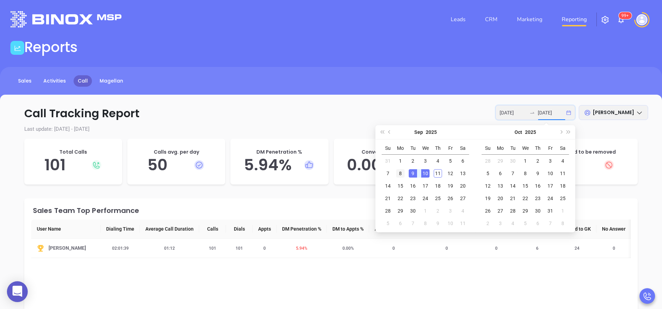
type input "2025-09-08"
click at [401, 173] on div "8" at bounding box center [400, 173] width 8 height 8
click at [438, 173] on div "11" at bounding box center [437, 173] width 8 height 8
type input "2025-09-08"
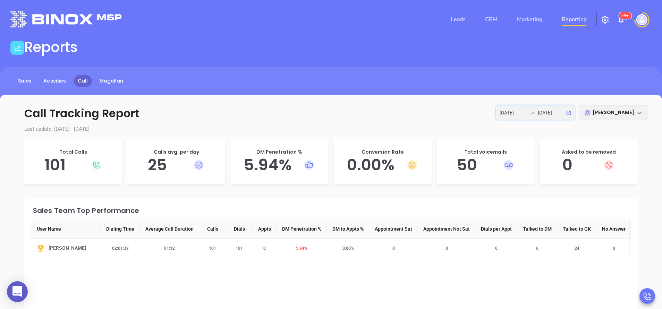
click at [559, 113] on input "2025-09-11" at bounding box center [550, 113] width 27 height 8
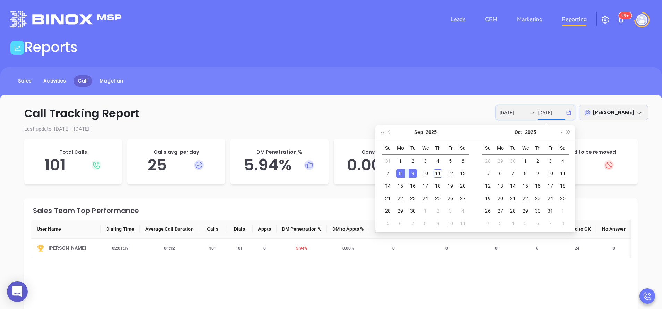
type input "2025-09-08"
click at [398, 173] on div "8" at bounding box center [400, 173] width 8 height 8
click at [439, 173] on div "11" at bounding box center [437, 173] width 8 height 8
type input "2025-09-08"
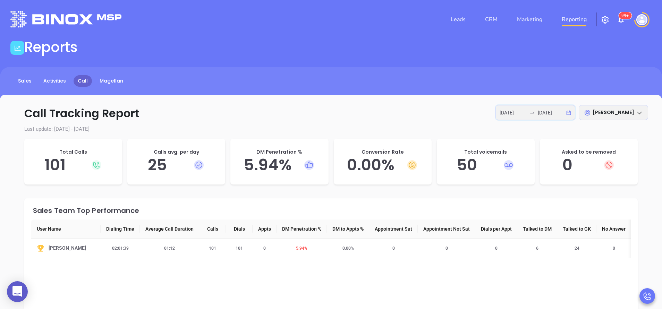
click at [542, 111] on input "2025-09-11" at bounding box center [550, 113] width 27 height 8
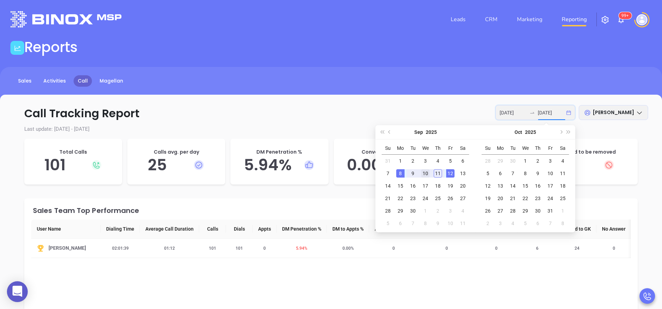
type input "2025-09-10"
click at [425, 173] on div "10" at bounding box center [425, 173] width 8 height 8
click at [437, 174] on div "11" at bounding box center [437, 173] width 8 height 8
type input "2025-09-10"
type input "2025-09-11"
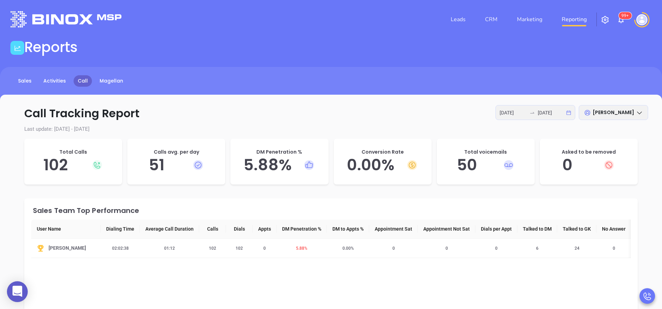
click at [535, 109] on div "2025-09-10 2025-09-11" at bounding box center [535, 112] width 80 height 15
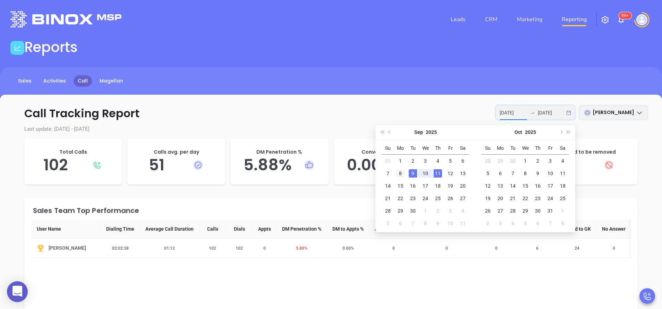
type input "2025-09-08"
click at [400, 172] on div "8" at bounding box center [400, 173] width 8 height 8
type input "2025-09-11"
click at [440, 172] on div "11" at bounding box center [437, 173] width 8 height 8
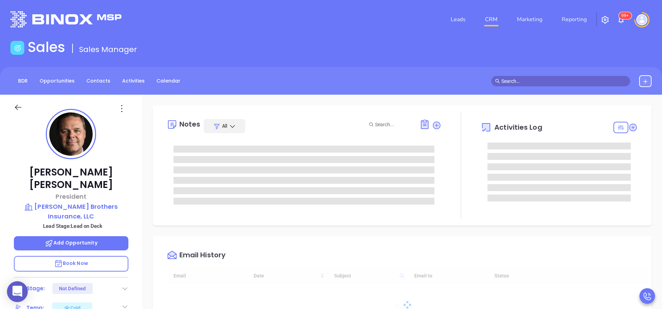
type input "[DATE]"
type input "[PERSON_NAME]"
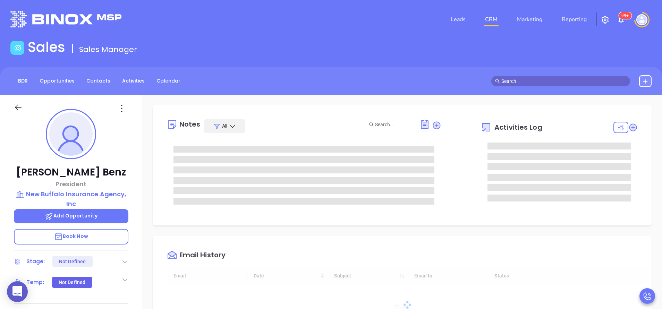
type input "[DATE]"
type input "[PERSON_NAME]"
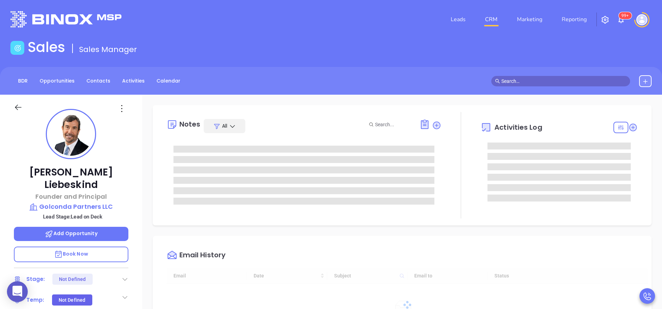
type input "[DATE]"
type input "[PERSON_NAME]"
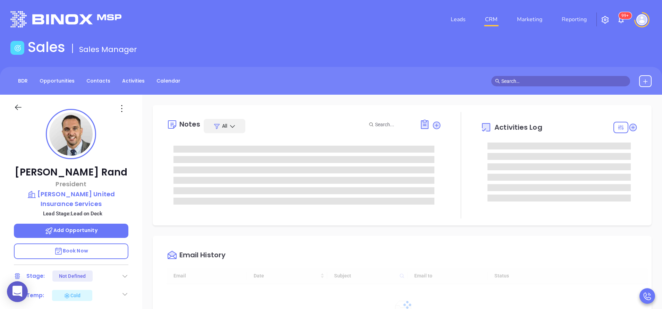
type input "[DATE]"
type input "[PERSON_NAME]"
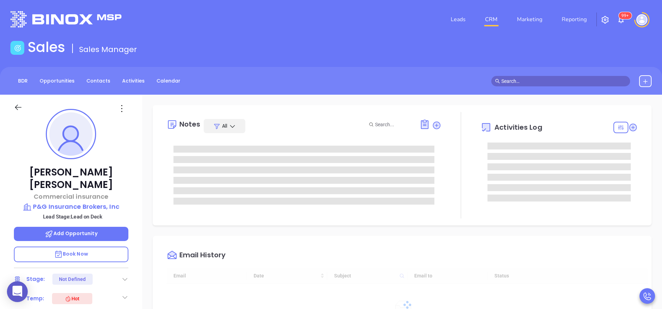
type input "[DATE]"
type input "[PERSON_NAME]"
